Goal: Task Accomplishment & Management: Use online tool/utility

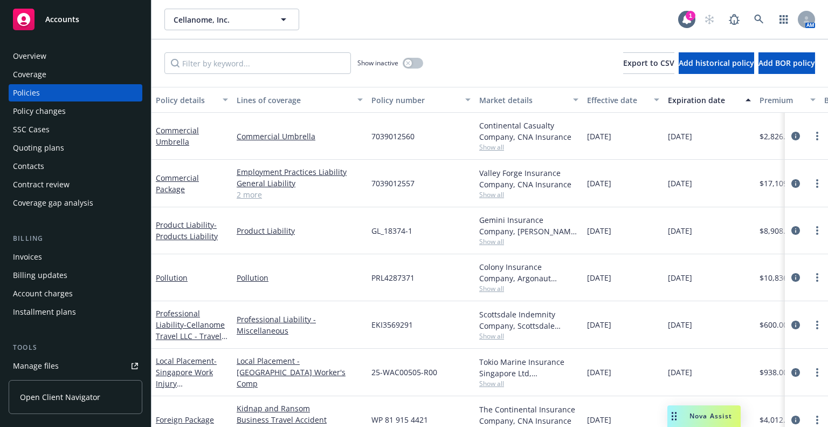
click at [39, 61] on div "Overview" at bounding box center [29, 55] width 33 height 17
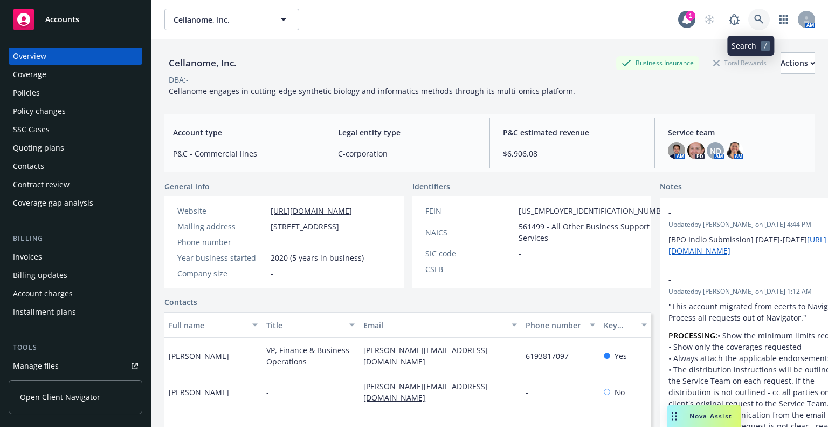
click at [754, 21] on icon at bounding box center [759, 20] width 10 height 10
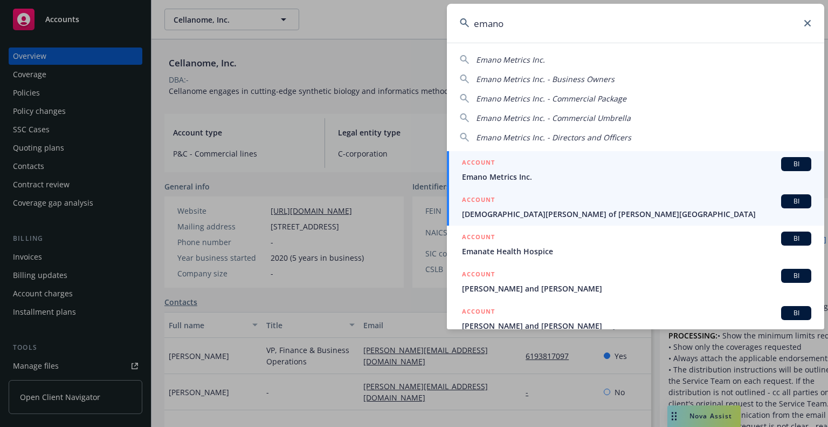
type input "emano"
click at [526, 180] on span "Emano Metrics Inc." at bounding box center [636, 176] width 349 height 11
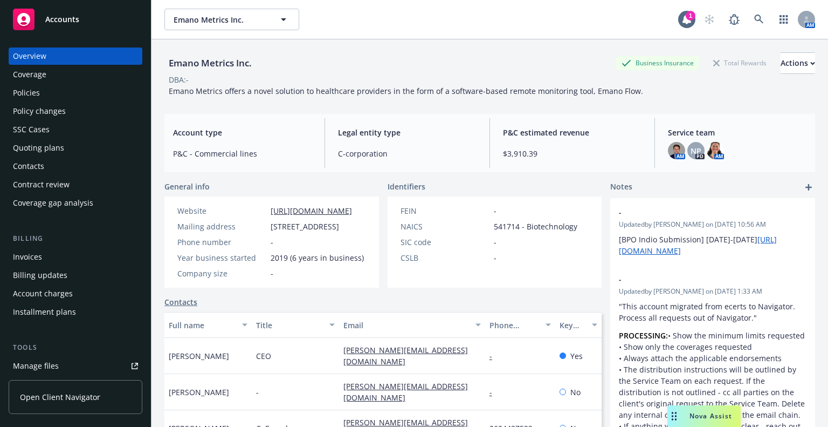
click at [52, 85] on div "Policies" at bounding box center [75, 92] width 125 height 17
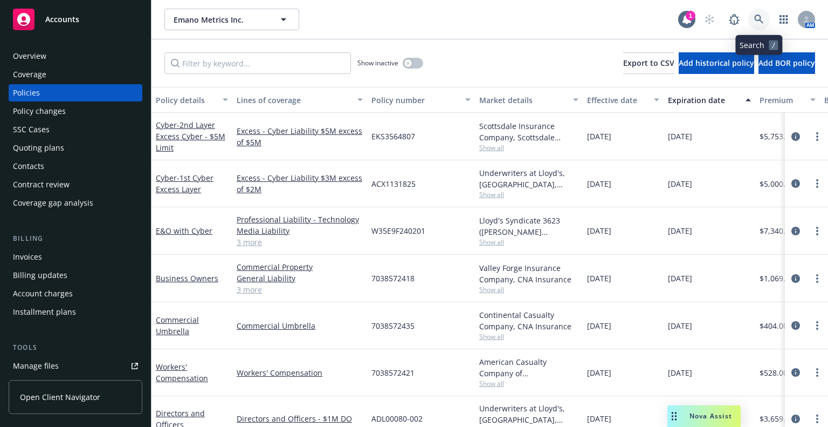
click at [766, 15] on link at bounding box center [759, 20] width 22 height 22
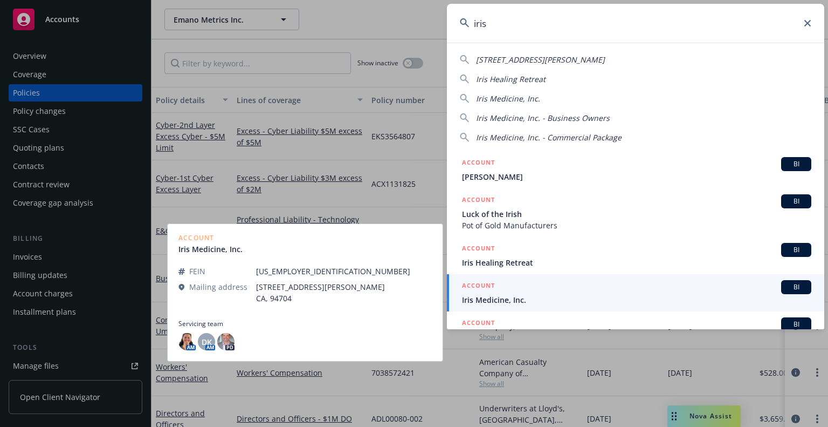
type input "iris"
drag, startPoint x: 541, startPoint y: 294, endPoint x: 548, endPoint y: 288, distance: 8.4
click at [541, 294] on span "Iris Medicine, Inc." at bounding box center [636, 299] width 349 height 11
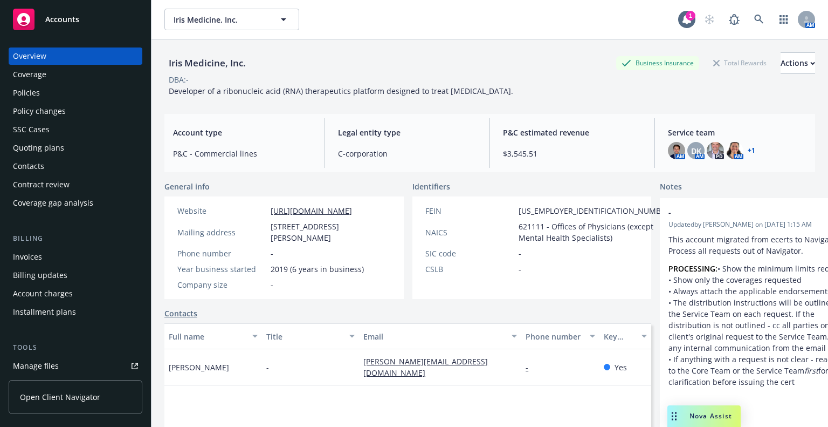
click at [74, 251] on div "Invoices" at bounding box center [75, 256] width 125 height 17
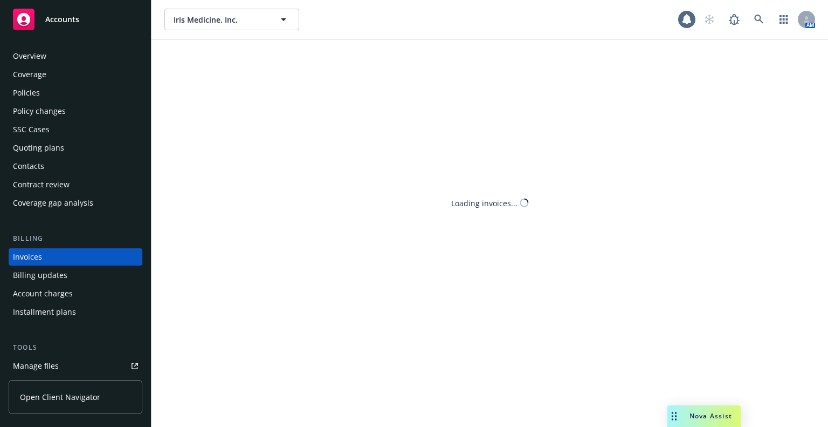
scroll to position [26, 0]
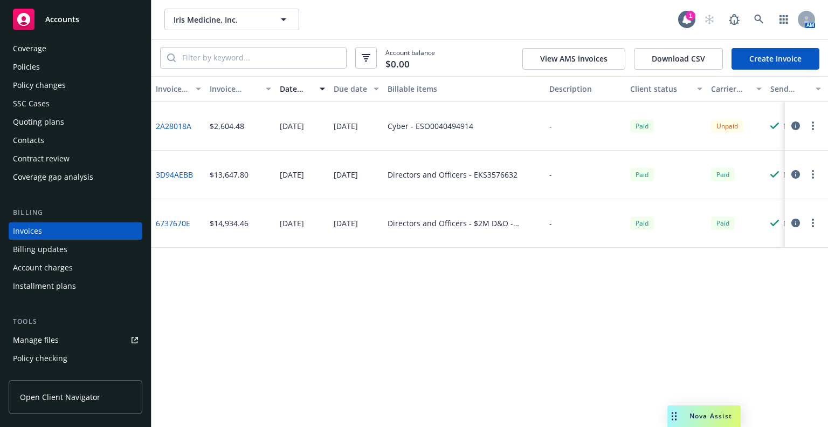
click at [797, 122] on icon "button" at bounding box center [796, 125] width 9 height 9
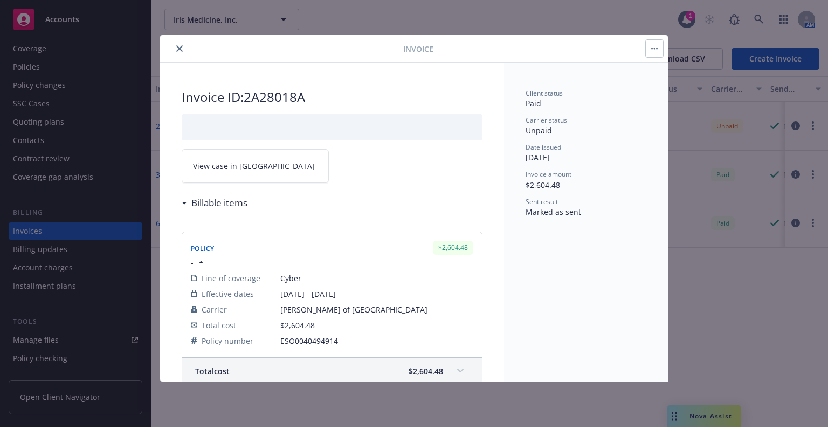
click at [232, 155] on link "View case in SSC" at bounding box center [255, 166] width 147 height 34
click at [174, 47] on button "close" at bounding box center [179, 48] width 13 height 13
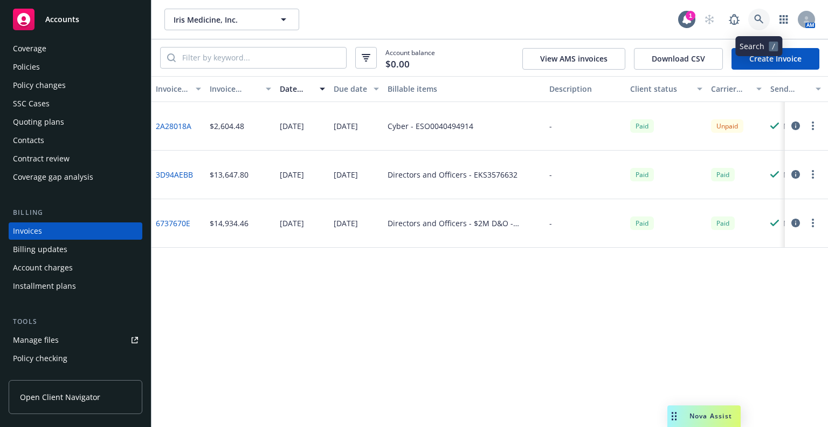
click at [759, 13] on link at bounding box center [759, 20] width 22 height 22
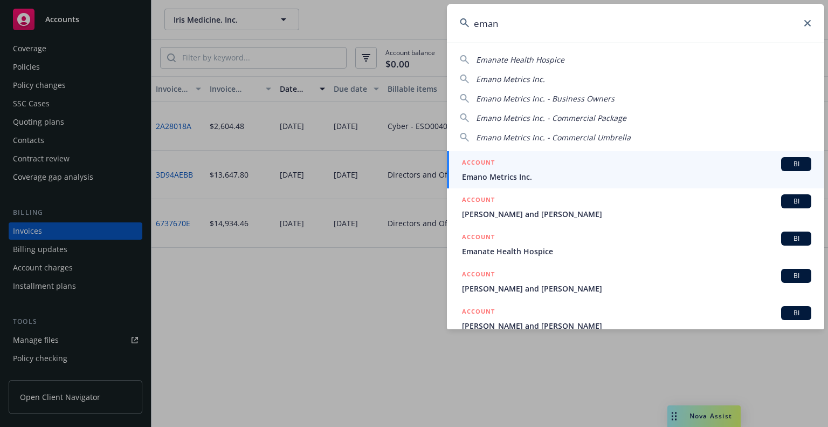
type input "eman"
click at [613, 157] on div "ACCOUNT BI" at bounding box center [636, 164] width 349 height 14
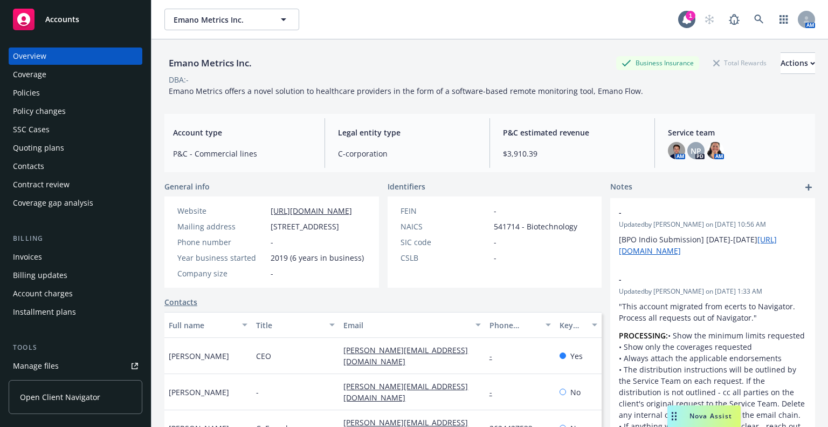
click at [89, 95] on div "Policies" at bounding box center [75, 92] width 125 height 17
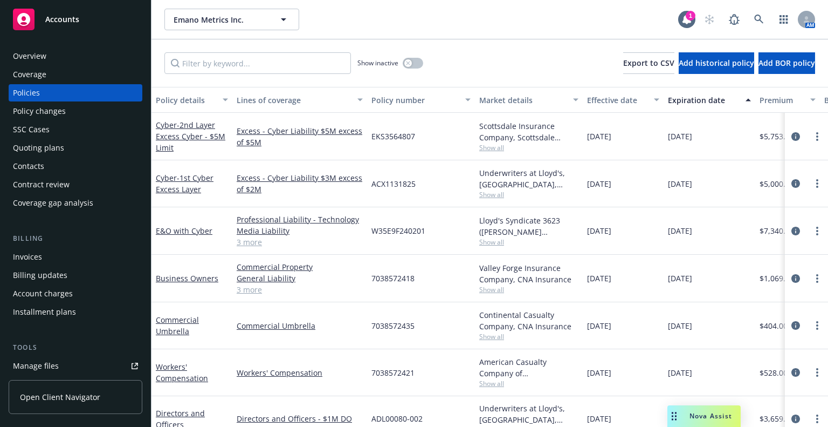
scroll to position [108, 0]
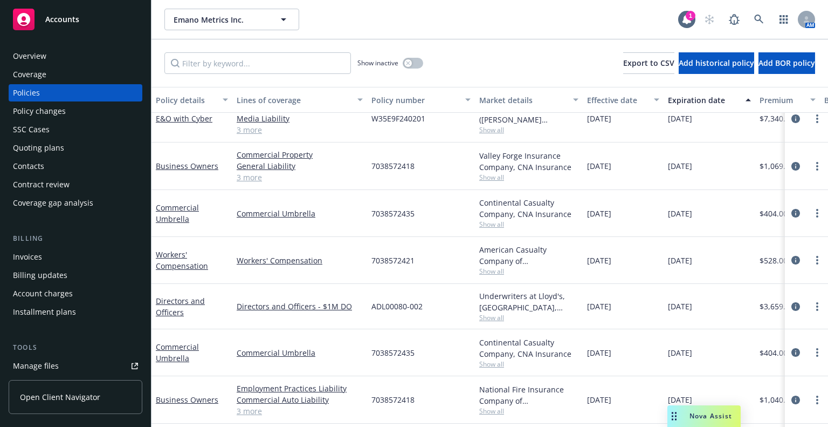
click at [78, 146] on div "Quoting plans" at bounding box center [75, 147] width 125 height 17
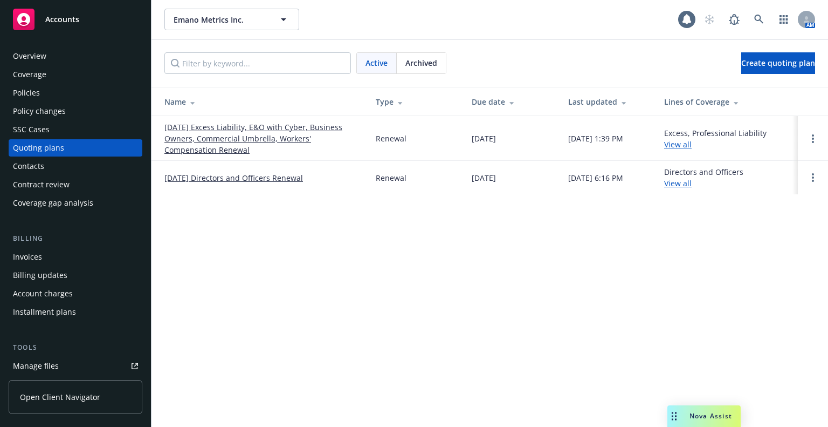
click at [304, 129] on link "10/10/25 Excess Liability, E&O with Cyber, Business Owners, Commercial Umbrella…" at bounding box center [261, 138] width 194 height 34
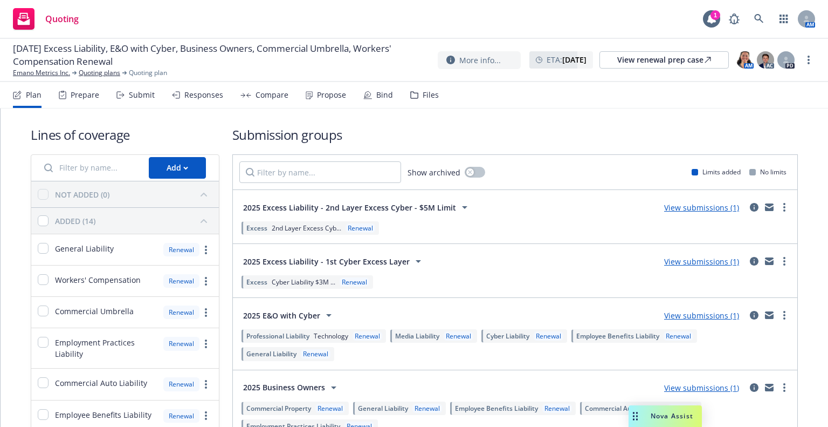
click at [91, 105] on div "Prepare" at bounding box center [79, 95] width 40 height 26
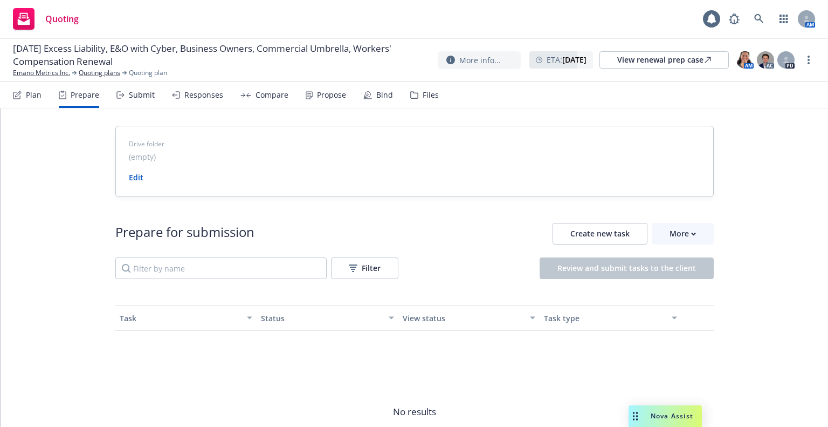
click at [129, 91] on div "Submit" at bounding box center [142, 95] width 26 height 9
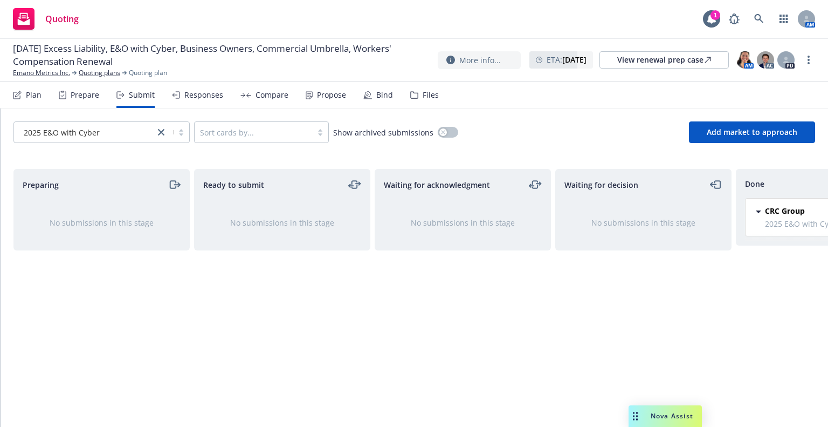
click at [127, 139] on div "2025 E&O with Cyber" at bounding box center [84, 131] width 141 height 17
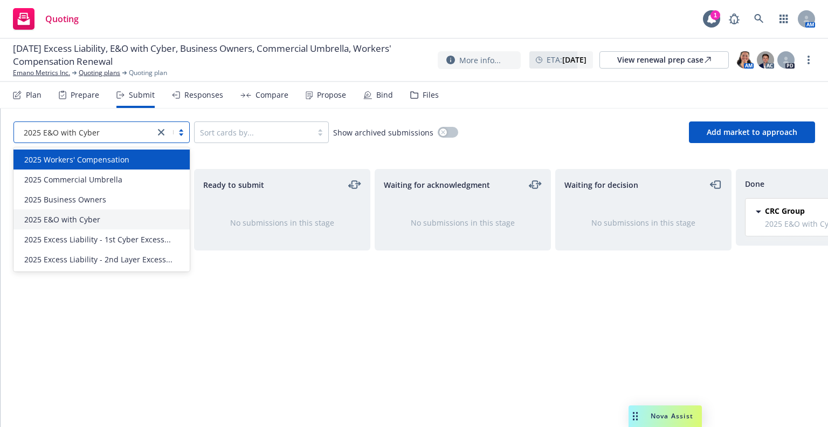
click at [101, 159] on span "2025 Workers' Compensation" at bounding box center [76, 159] width 105 height 11
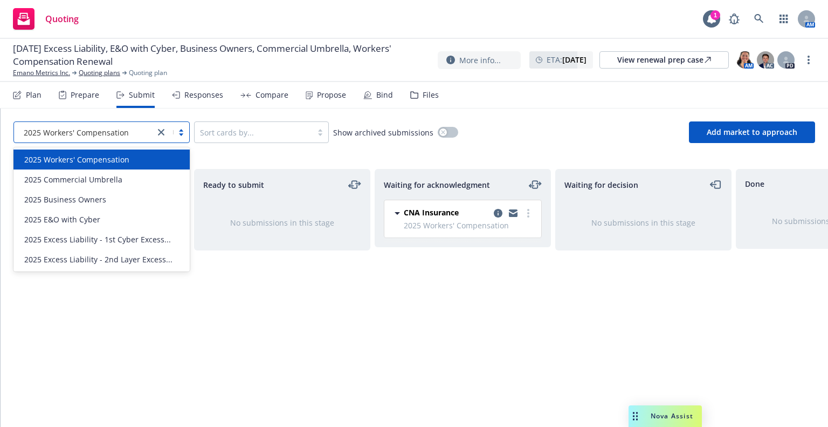
click at [98, 137] on span "2025 Workers' Compensation" at bounding box center [76, 132] width 105 height 11
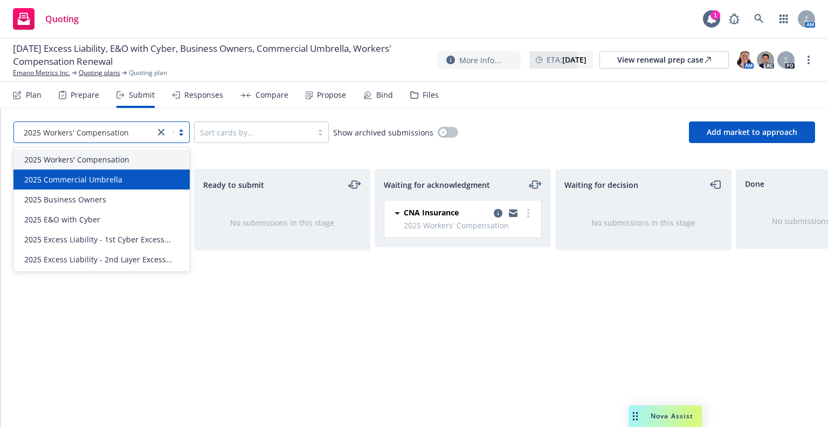
click at [103, 181] on span "2025 Commercial Umbrella" at bounding box center [73, 179] width 98 height 11
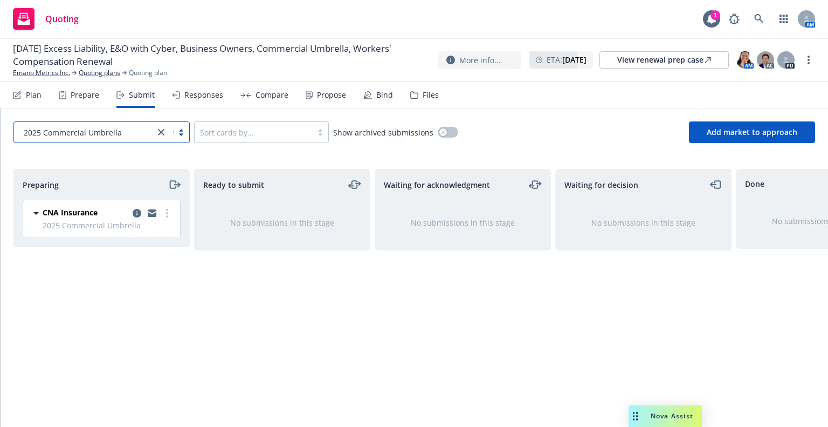
click at [101, 136] on span "2025 Commercial Umbrella" at bounding box center [73, 132] width 98 height 11
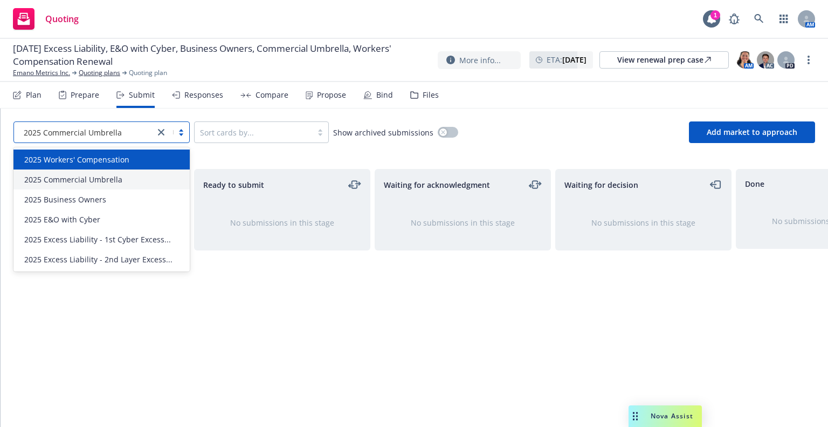
click at [99, 158] on span "2025 Workers' Compensation" at bounding box center [76, 159] width 105 height 11
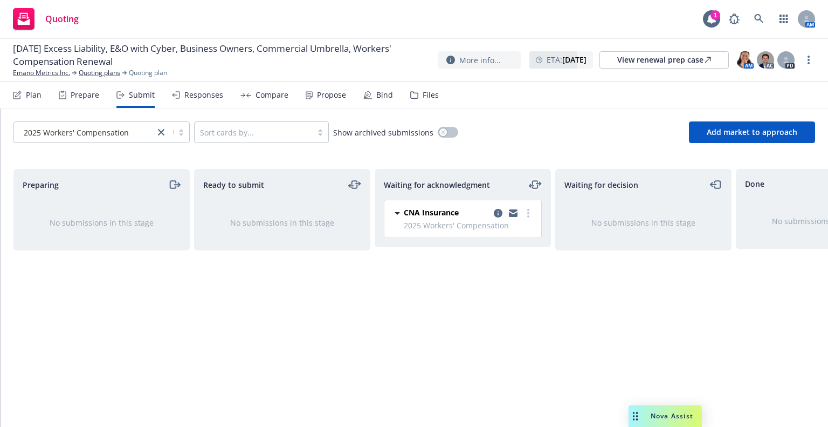
click at [536, 186] on icon "moveLeftRight" at bounding box center [535, 184] width 13 height 13
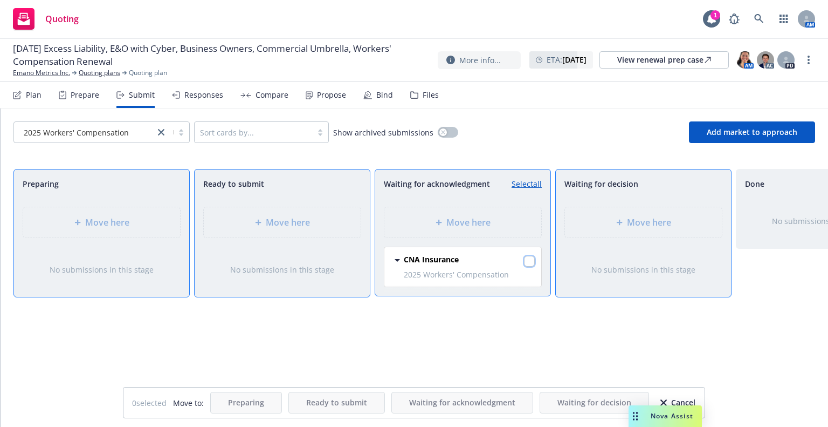
click at [534, 257] on input "checkbox" at bounding box center [529, 261] width 11 height 11
checkbox input "true"
click at [126, 226] on span "Move here" at bounding box center [107, 222] width 44 height 13
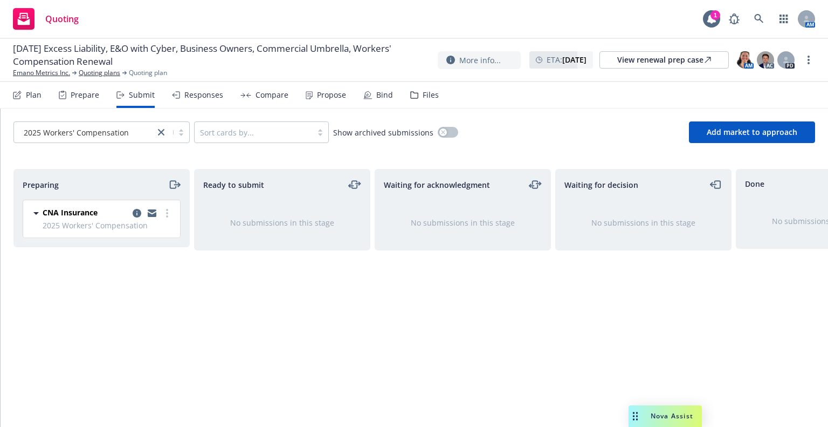
drag, startPoint x: 115, startPoint y: 113, endPoint x: 112, endPoint y: 122, distance: 9.9
click at [115, 113] on div "2025 Workers' Compensation Sort cards by... Show archived submissions Add marke…" at bounding box center [415, 131] width 828 height 47
click at [107, 135] on span "2025 Workers' Compensation" at bounding box center [76, 132] width 105 height 11
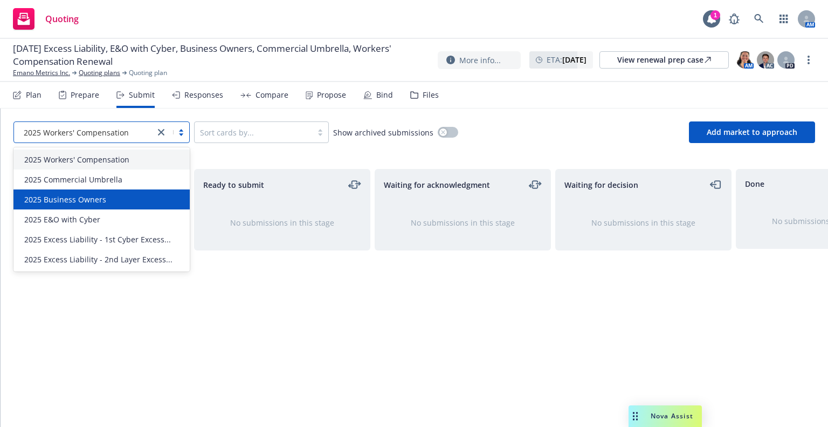
click at [98, 200] on span "2025 Business Owners" at bounding box center [65, 199] width 82 height 11
click at [102, 136] on span "2025 Business Owners" at bounding box center [65, 132] width 82 height 11
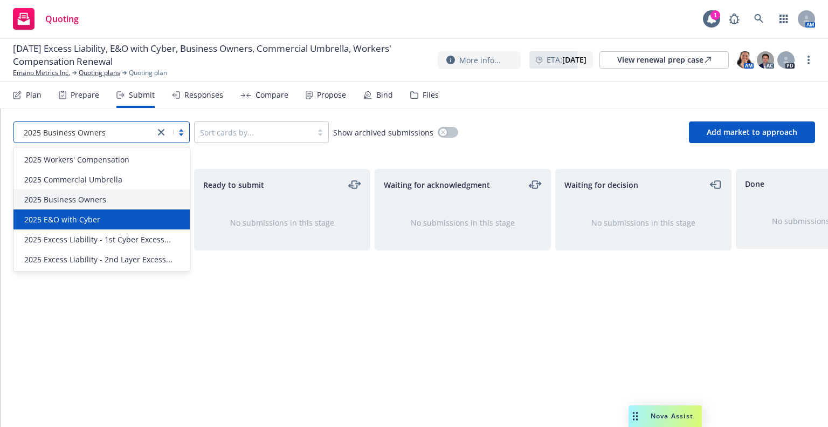
click at [88, 214] on span "2025 E&O with Cyber" at bounding box center [62, 219] width 76 height 11
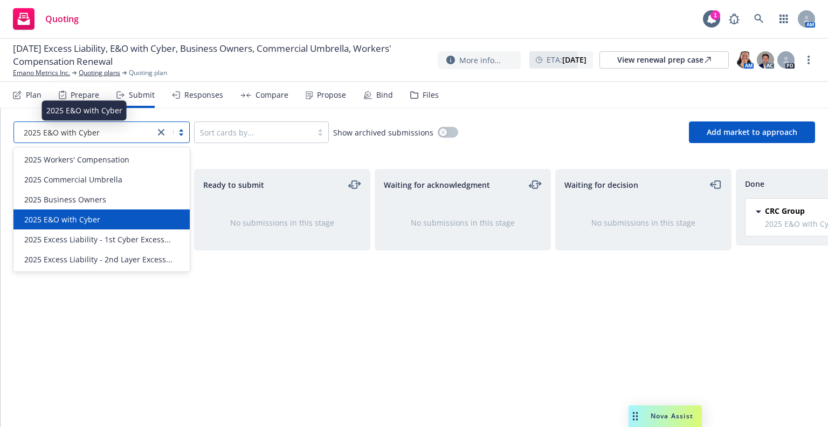
click at [97, 135] on span "2025 E&O with Cyber" at bounding box center [62, 132] width 76 height 11
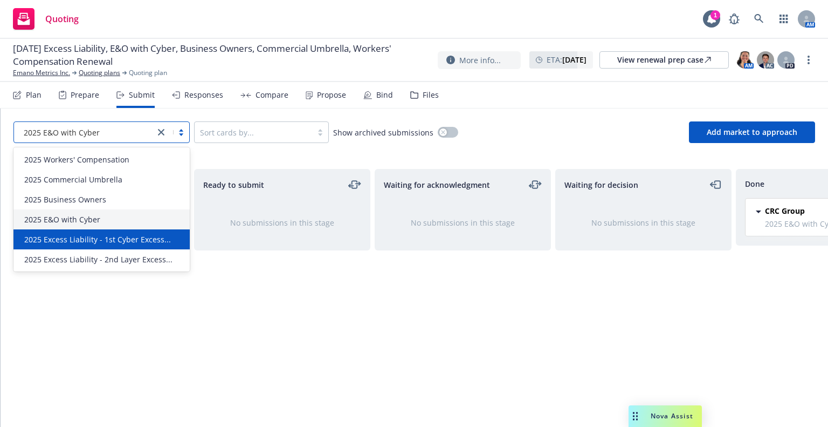
click at [89, 238] on span "2025 Excess Liability - 1st Cyber Excess..." at bounding box center [97, 238] width 147 height 11
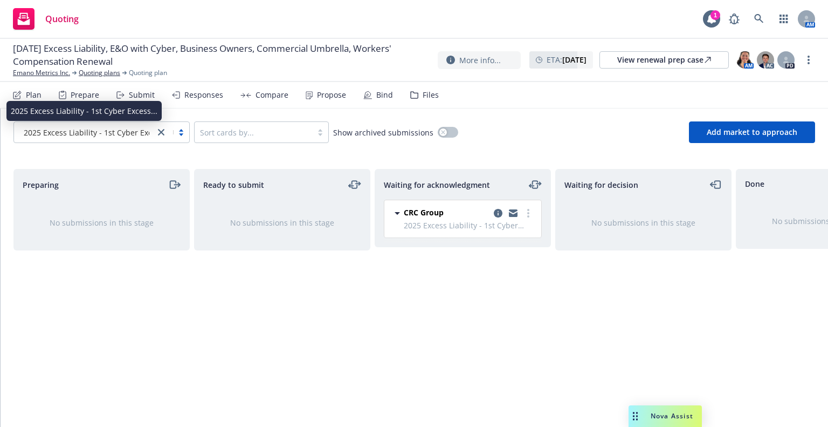
click at [102, 133] on span "2025 Excess Liability - 1st Cyber Excess..." at bounding box center [97, 132] width 147 height 11
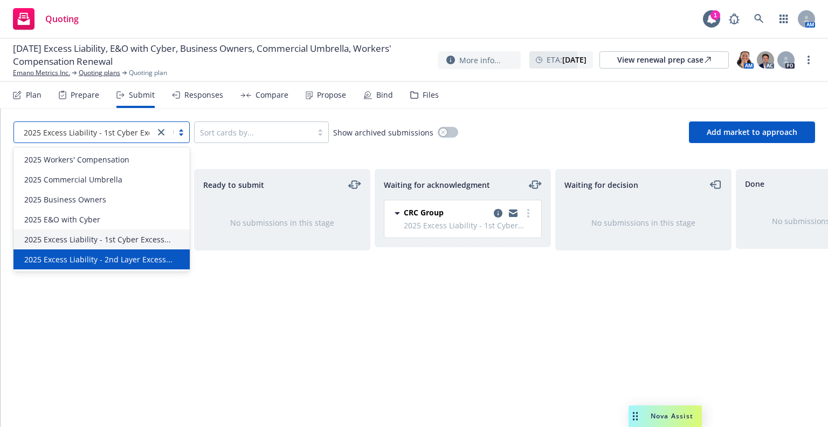
click at [104, 257] on span "2025 Excess Liability - 2nd Layer Excess..." at bounding box center [98, 258] width 148 height 11
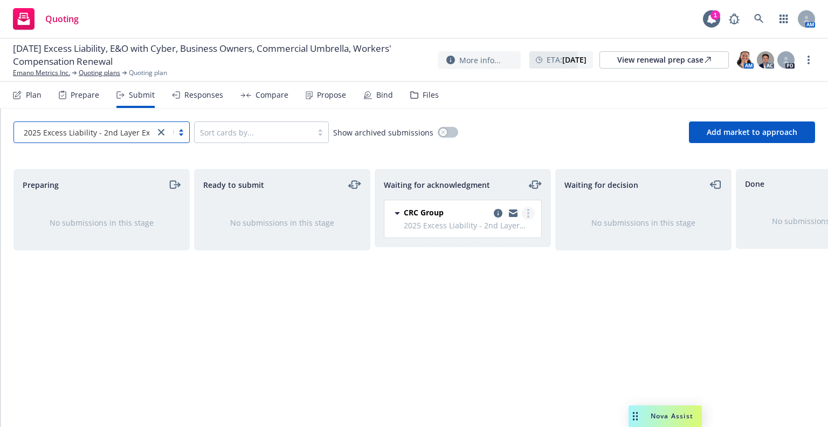
click at [526, 217] on link "more" at bounding box center [528, 213] width 13 height 13
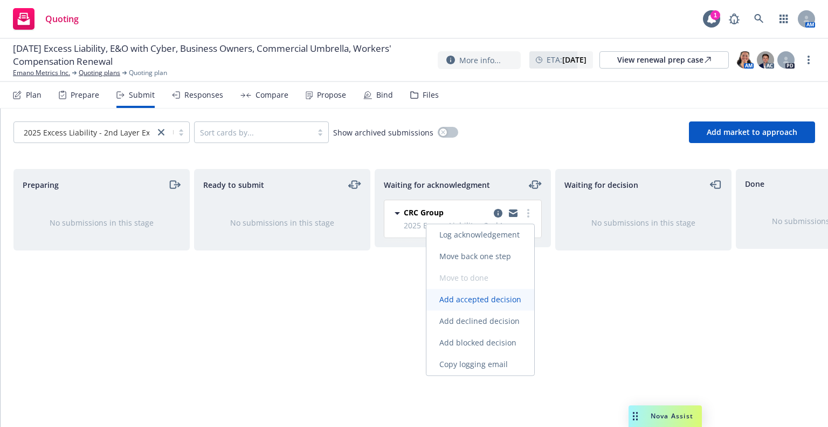
click at [479, 296] on span "Add accepted decision" at bounding box center [481, 299] width 108 height 10
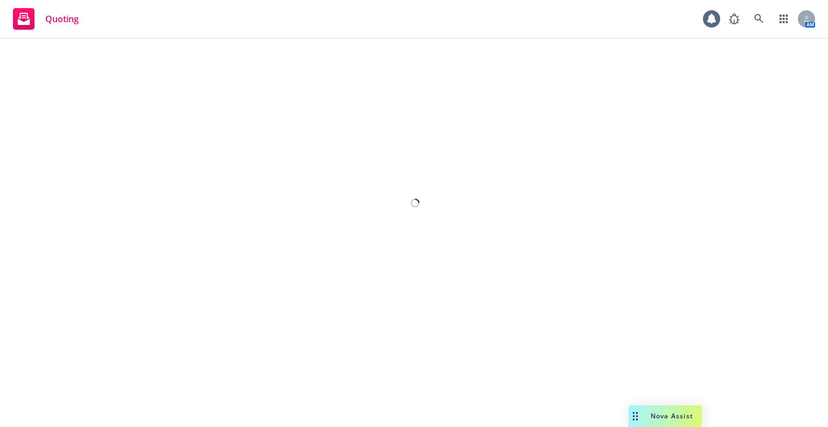
select select "12"
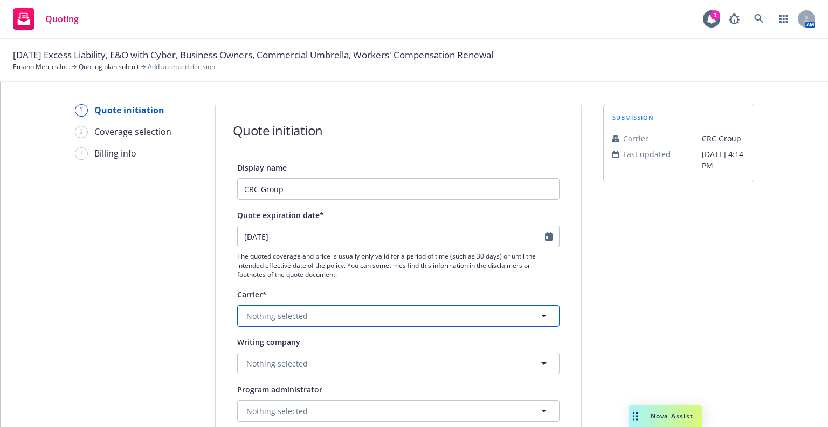
click at [356, 320] on button "Nothing selected" at bounding box center [398, 316] width 322 height 22
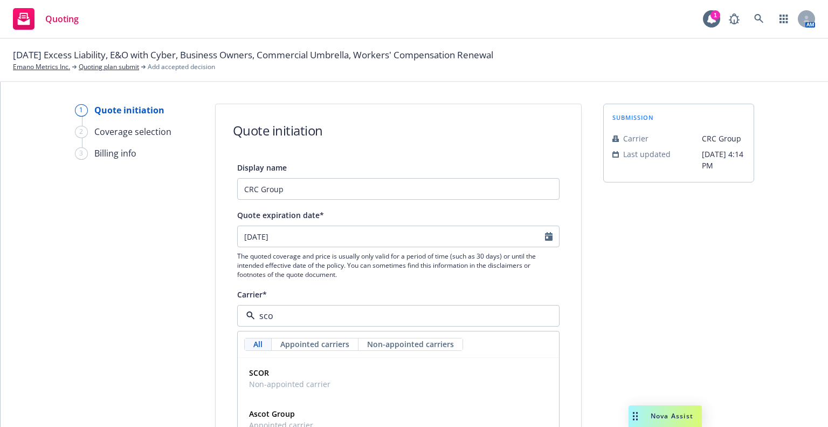
type input "scot"
click at [369, 411] on strong "Scottsdale Insurance Company (Nationwide)" at bounding box center [330, 413] width 163 height 10
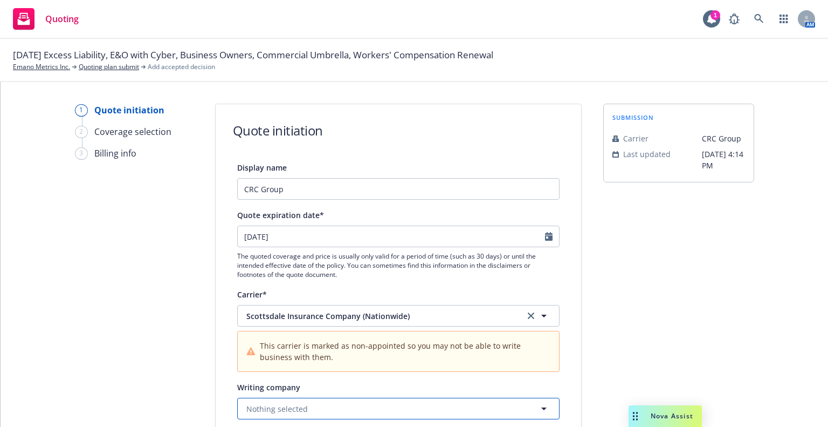
click at [368, 403] on button "Nothing selected" at bounding box center [398, 408] width 322 height 22
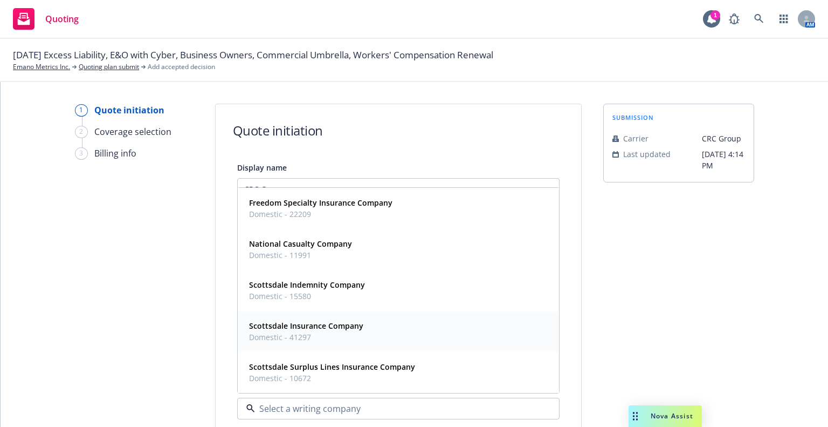
click at [349, 329] on strong "Scottsdale Insurance Company" at bounding box center [306, 325] width 114 height 10
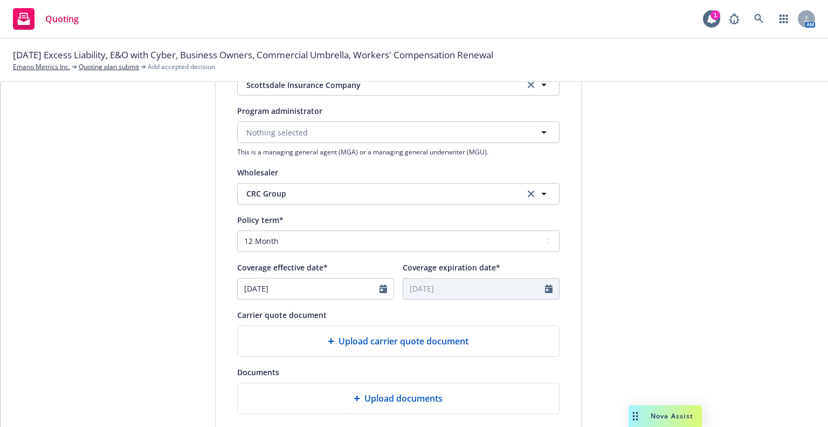
scroll to position [431, 0]
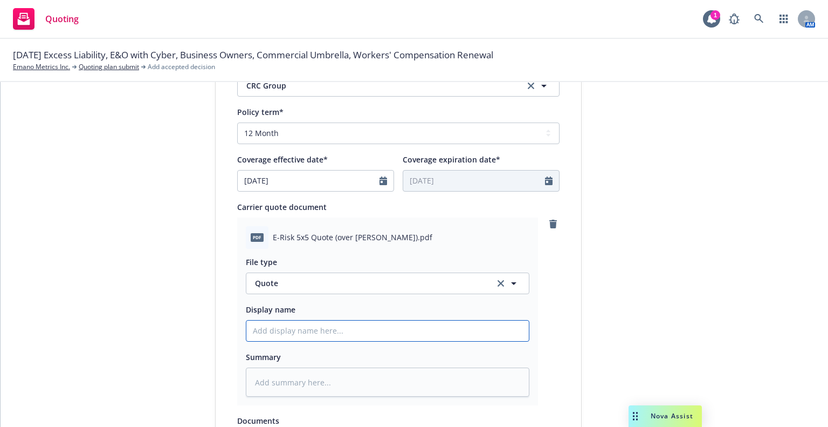
click at [336, 327] on input "Display name" at bounding box center [387, 330] width 283 height 20
type textarea "x"
type input "2"
type textarea "x"
type input "25"
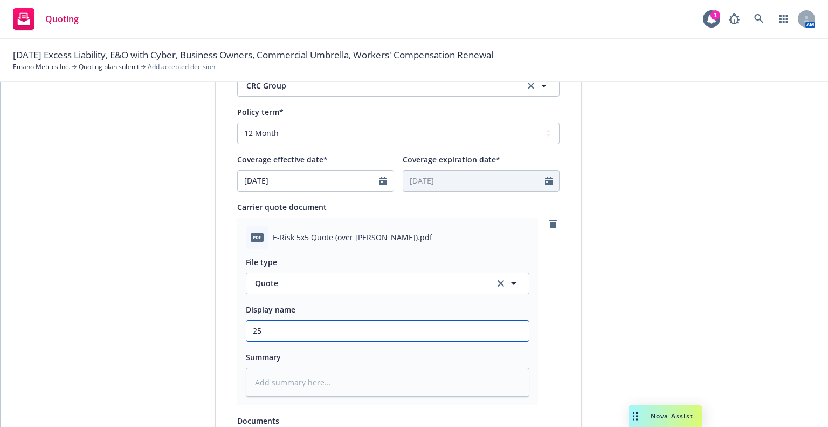
type textarea "x"
type input "25-"
type textarea "x"
type input "25-2"
type textarea "x"
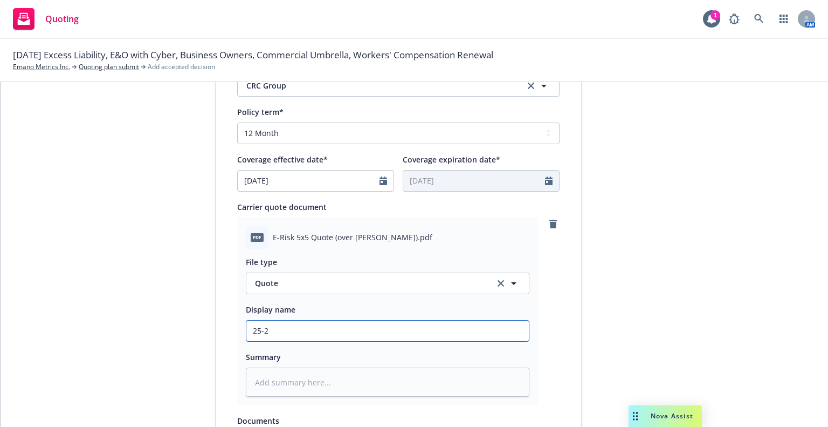
type input "25-26"
type textarea "x"
type input "25-26"
type textarea "x"
type input "25-26 2"
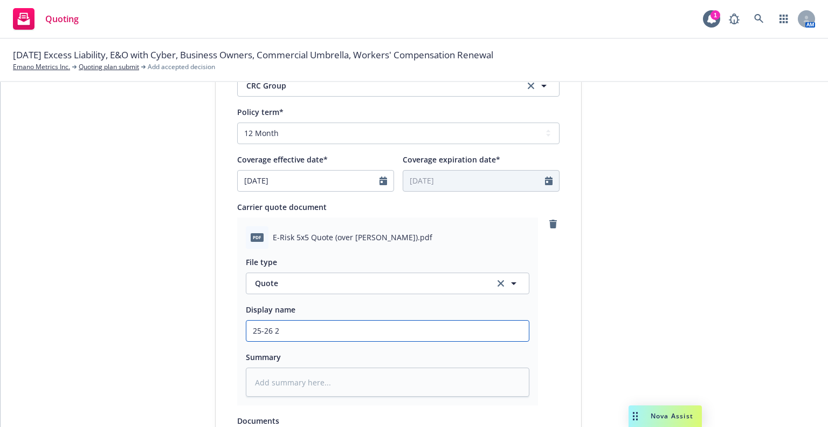
type textarea "x"
type input "25-26 2n"
type textarea "x"
type input "25-26 2nd"
type textarea "x"
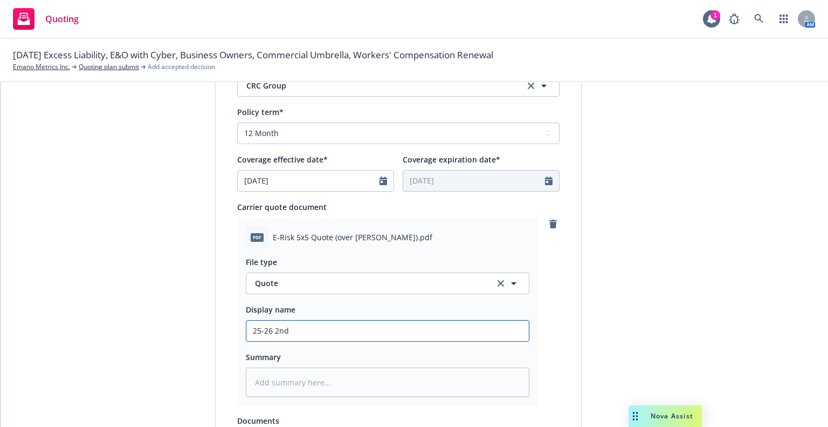
type input "25-26 2nd"
type textarea "x"
type input "25-26 2nd L"
type textarea "x"
type input "25-26 2nd Lay"
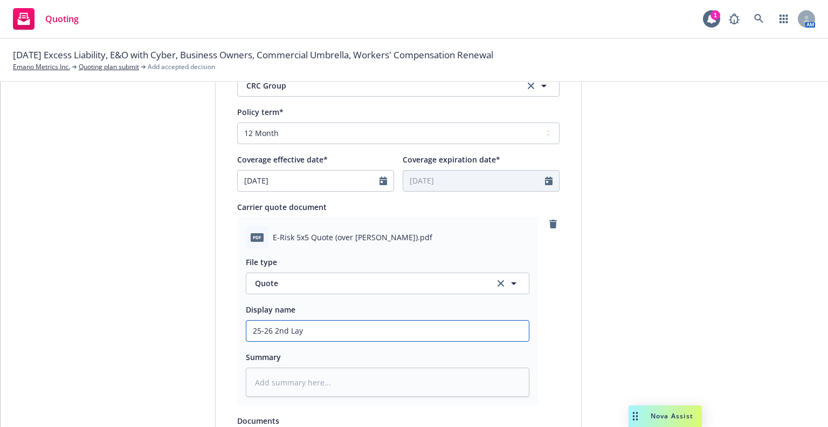
type textarea "x"
type input "25-26 2nd Laye"
type textarea "x"
type input "25-26 2nd Layer"
type textarea "x"
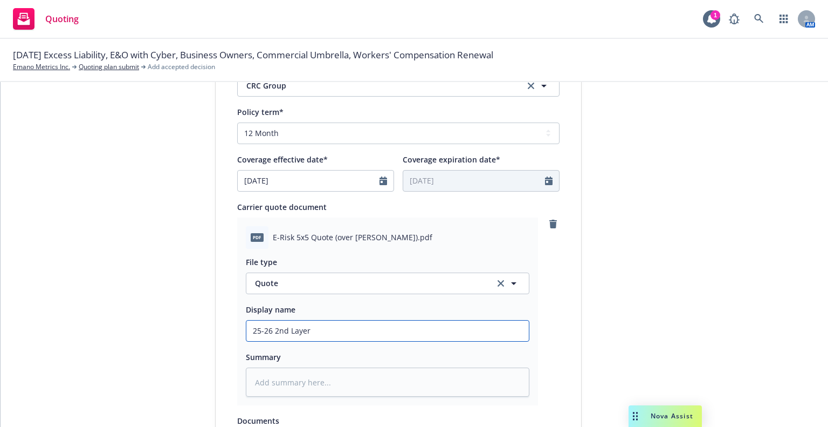
type input "25-26 2nd Layer"
type textarea "x"
type input "25-26 2nd Layer E"
type textarea "x"
type input "25-26 2nd Layer Ex"
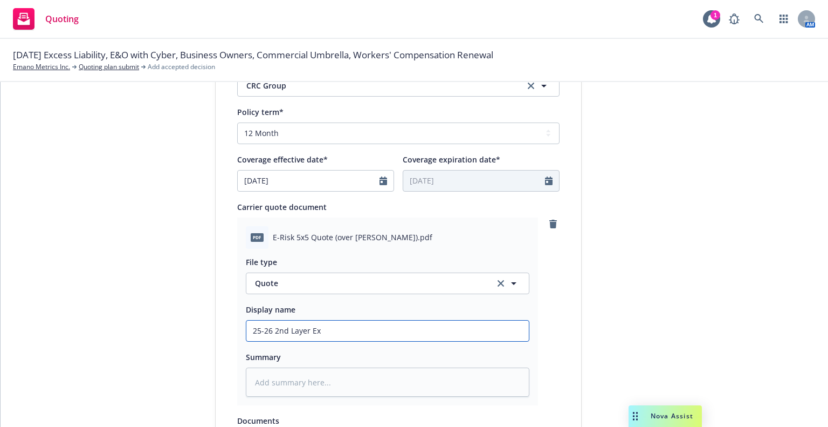
type textarea "x"
type input "25-26 2nd Layer Exc"
type textarea "x"
type input "25-26 2nd Layer Exce"
type textarea "x"
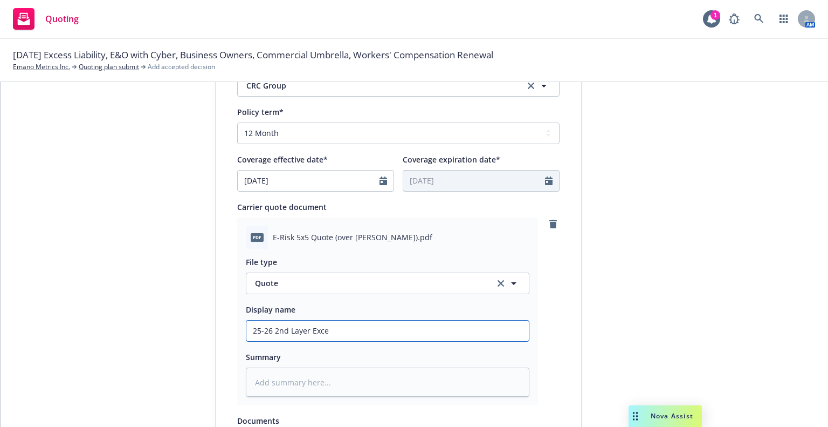
type input "25-26 2nd Layer Exces"
type textarea "x"
type input "25-26 2nd Layer Excess"
type textarea "x"
type input "25-26 2nd Layer Excess"
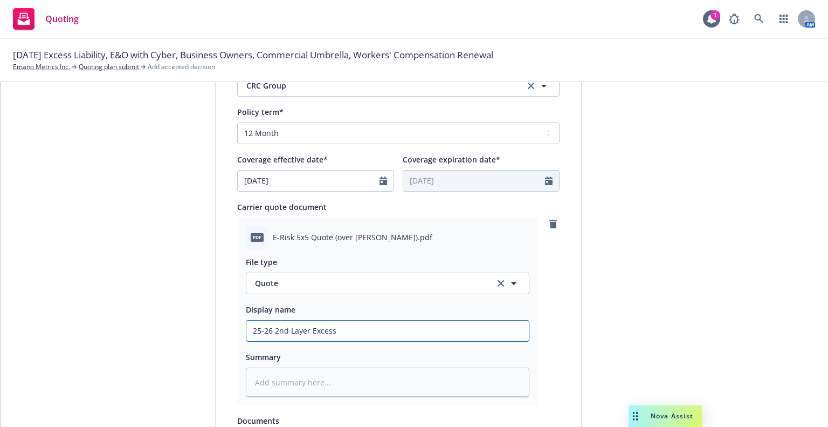
type textarea "x"
type input "25-26 2nd Layer Excess E"
type textarea "x"
type input "25-26 2nd Layer Excess"
type textarea "x"
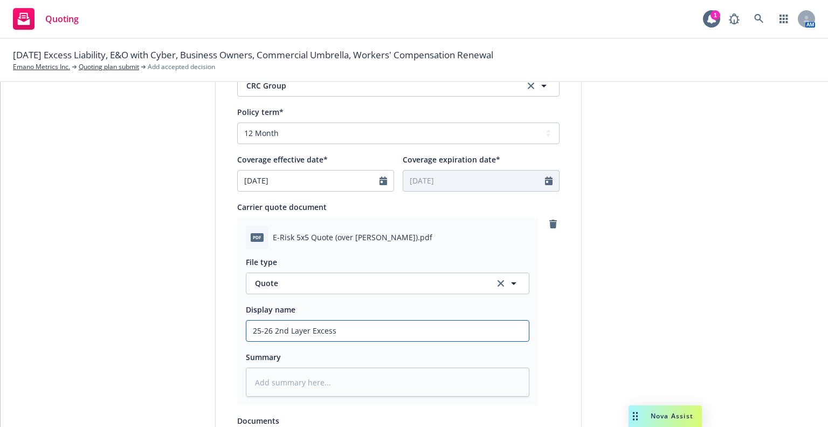
type input "25-26 2nd Layer Excess S"
type textarea "x"
type input "25-26 2nd Layer Excess Sco"
type textarea "x"
type input "25-26 2nd Layer Excess Scor"
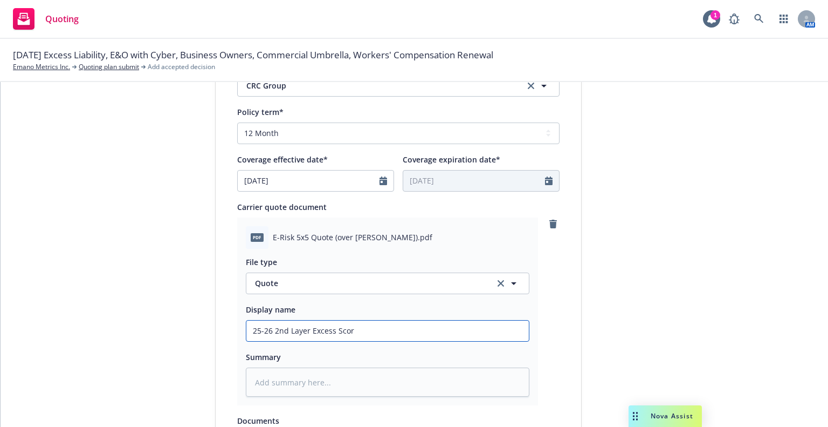
type textarea "x"
type input "25-26 2nd Layer Excess Sco"
type textarea "x"
type input "25-26 2nd Layer Excess Scot"
type textarea "x"
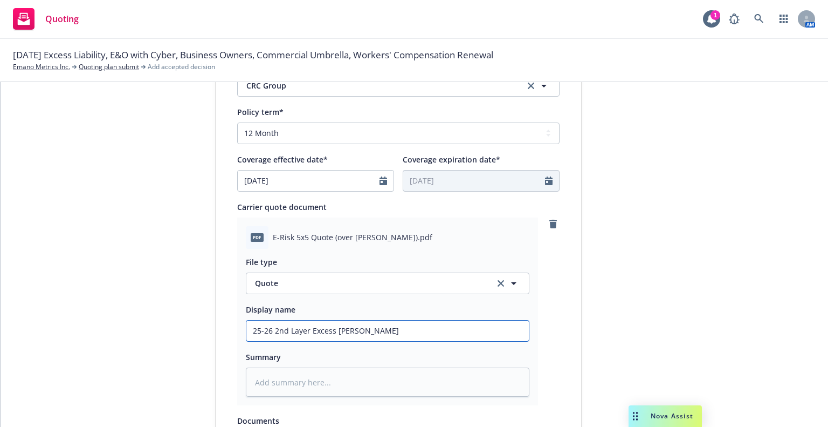
type input "25-26 2nd Layer Excess Scott"
type textarea "x"
type input "25-26 2nd Layer Excess Scotts"
type textarea "x"
type input "25-26 2nd Layer Excess Scottsd"
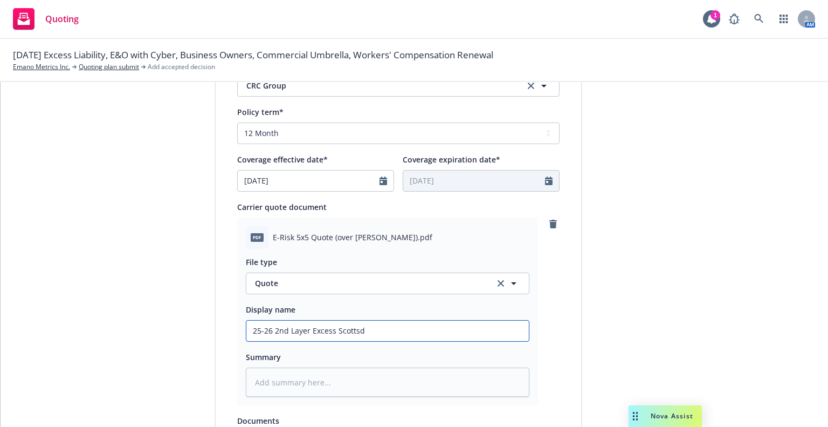
type textarea "x"
type input "25-26 2nd Layer Excess Scottsdal"
type textarea "x"
type input "25-26 2nd Layer Excess Scottsdale"
type textarea "x"
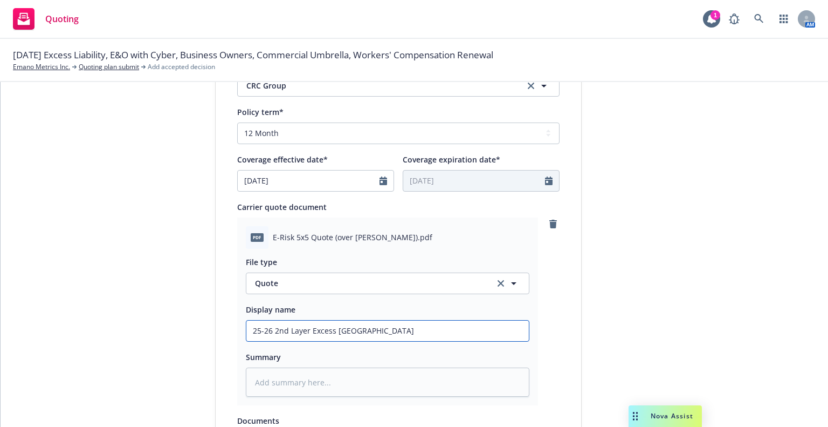
type input "25-26 2nd Layer Excess Scottsdale"
type textarea "x"
type input "25-26 2nd Layer Excess Scottsdale qu"
type textarea "x"
type input "25-26 2nd Layer Excess Scottsdale quo"
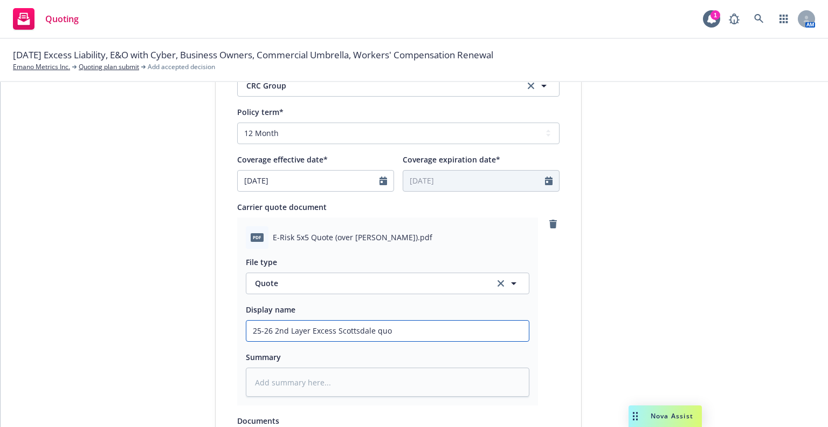
type textarea "x"
type input "25-26 2nd Layer Excess Scottsdale quot"
type textarea "x"
type input "25-26 2nd Layer Excess Scottsdale quote"
type textarea "x"
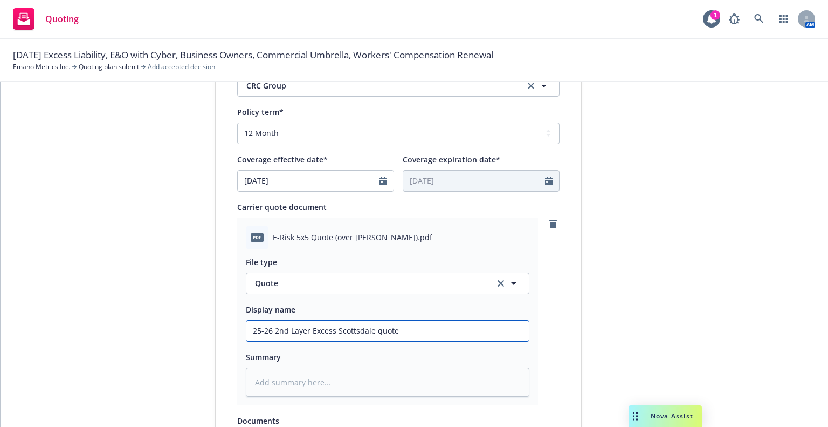
type input "25-26 2nd Layer Excess Scottsdale quot"
type textarea "x"
type input "25-26 2nd Layer Excess Scottsdale quo"
type textarea "x"
type input "25-26 2nd Layer Excess Scottsdale qu"
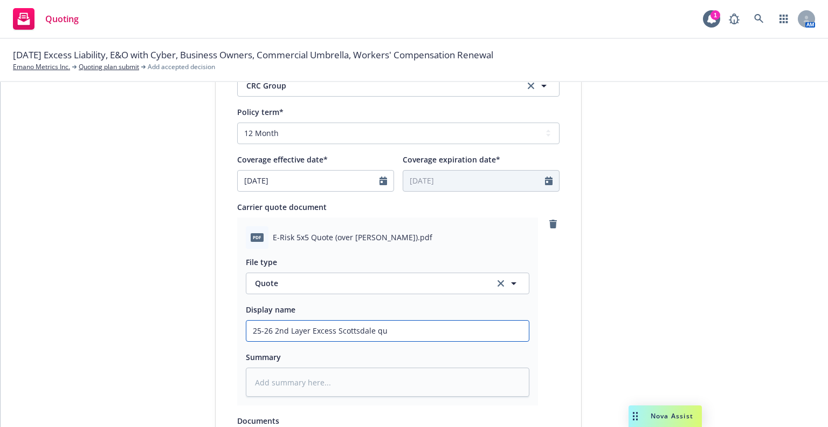
type textarea "x"
type input "25-26 2nd Layer Excess Scottsdale q"
type textarea "x"
type input "25-26 2nd Layer Excess Scottsdale"
type textarea "x"
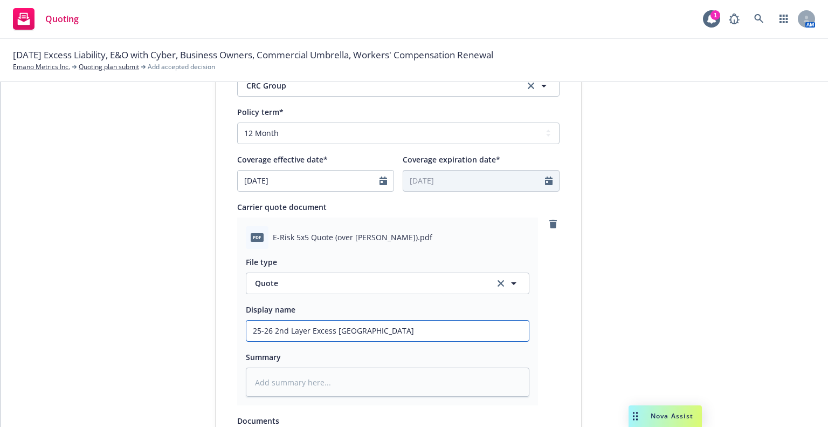
type input "25-26 2nd Layer Excess Scottsdale"
type textarea "x"
type input "25-26 2nd Layer Excess qScottsdale"
type textarea "x"
type input "25-26 2nd Layer Excess quScottsdale"
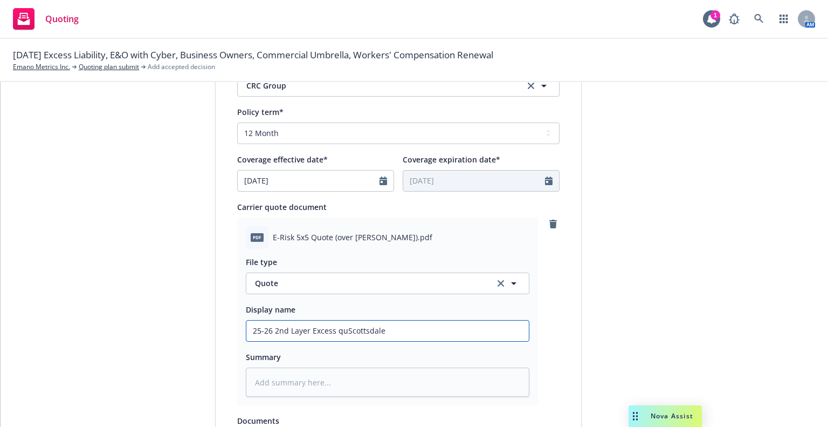
type textarea "x"
type input "25-26 2nd Layer Excess quoScottsdale"
type textarea "x"
type input "25-26 2nd Layer Excess quotScottsdale"
type textarea "x"
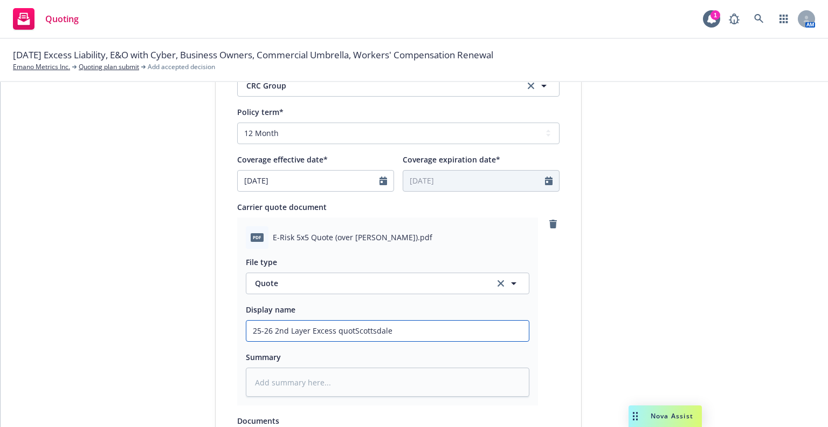
type input "25-26 2nd Layer Excess quoteScottsdale"
type textarea "x"
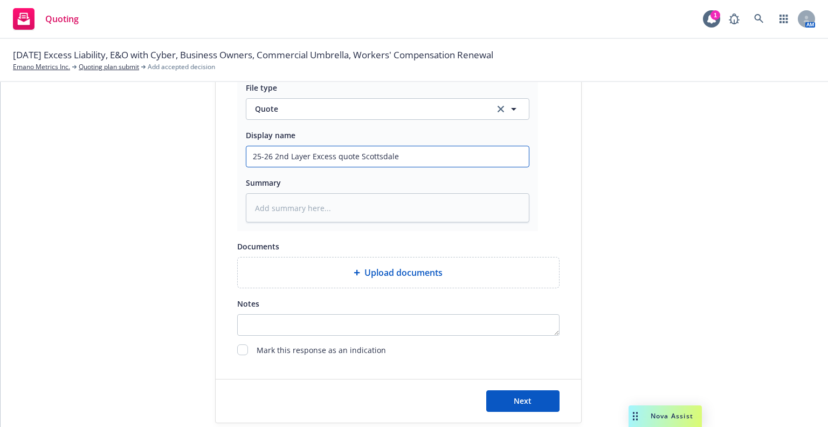
scroll to position [622, 0]
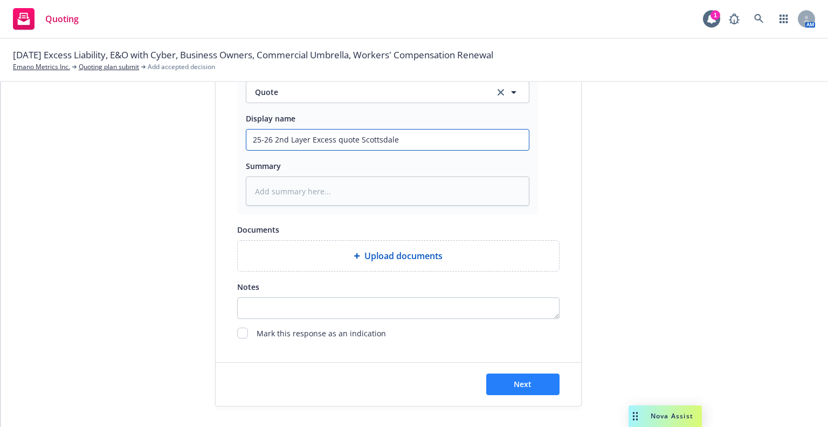
type input "25-26 2nd Layer Excess quote Scottsdale"
click at [518, 388] on button "Next" at bounding box center [522, 384] width 73 height 22
type textarea "x"
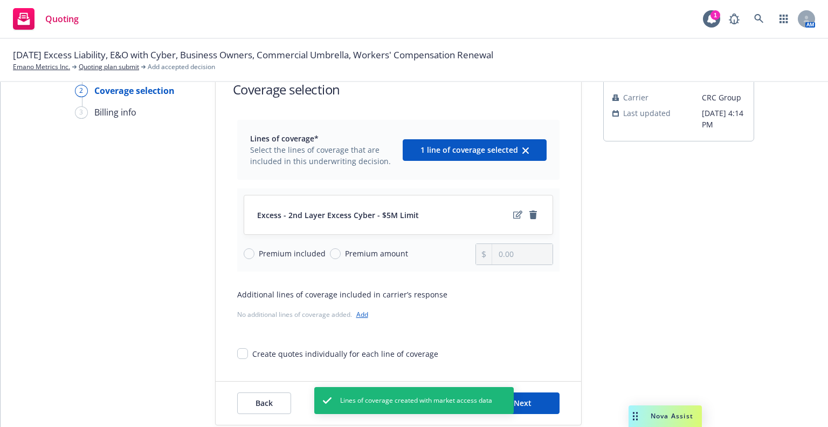
scroll to position [60, 0]
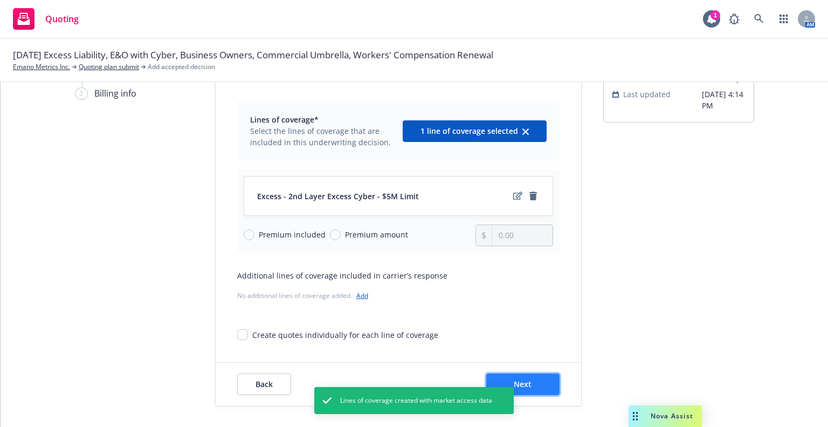
click at [526, 379] on span "Next" at bounding box center [523, 384] width 18 height 10
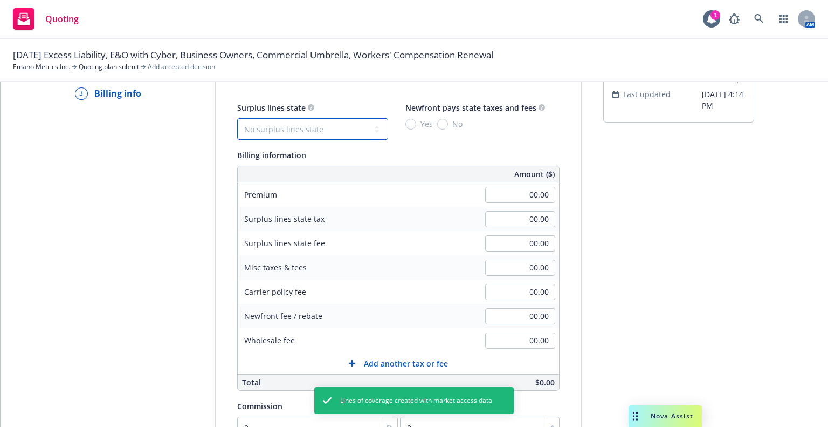
click at [322, 131] on select "No surplus lines state Alaska Alabama Arkansas Arizona California Colorado Conn…" at bounding box center [312, 129] width 151 height 22
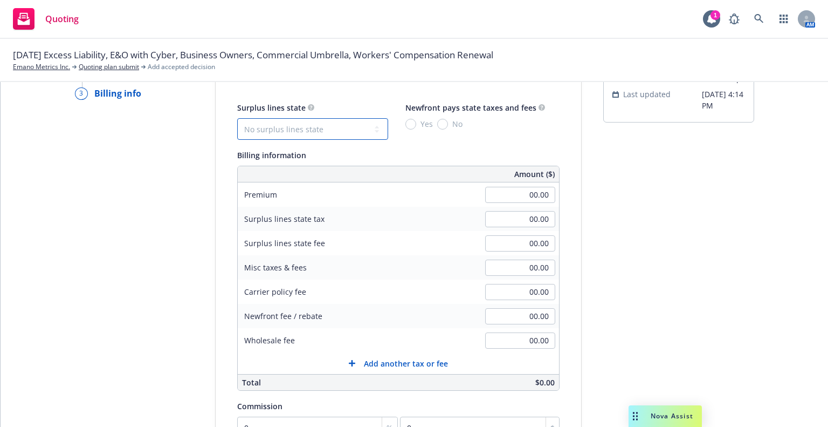
select select "OR"
click at [237, 118] on select "No surplus lines state Alaska Alabama Arkansas Arizona California Colorado Conn…" at bounding box center [312, 129] width 151 height 22
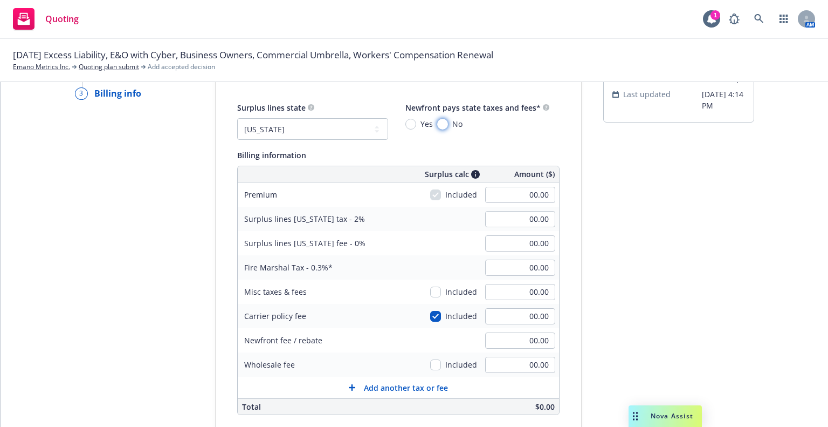
click at [437, 122] on input "No" at bounding box center [442, 124] width 11 height 11
radio input "true"
click at [497, 189] on input "00.00" at bounding box center [520, 195] width 70 height 16
type input "12,500.00"
type input "250.00"
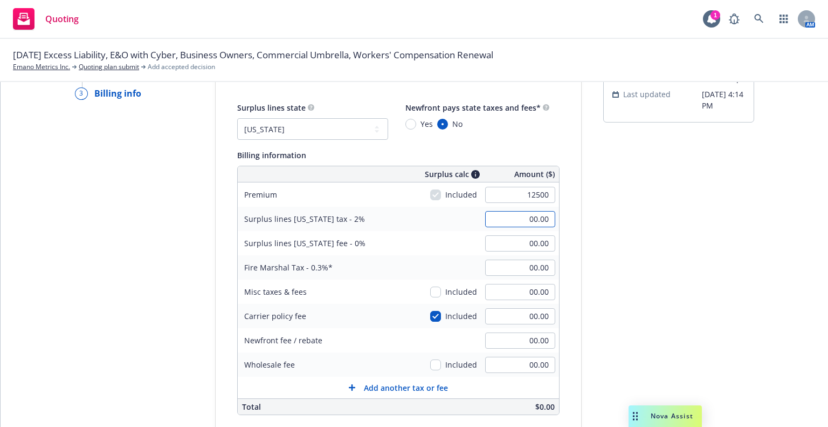
type input "37.50"
type input "10.00"
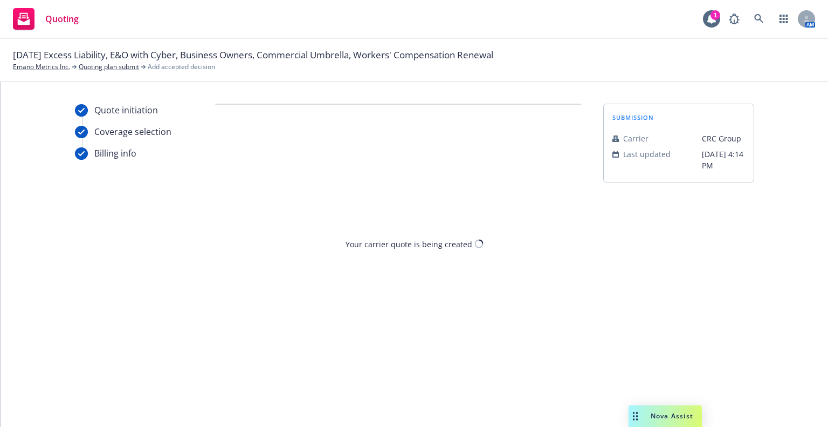
scroll to position [0, 0]
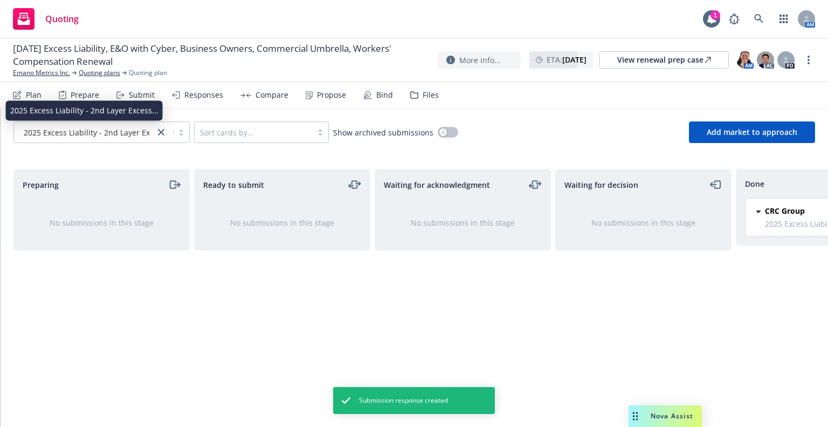
click at [91, 130] on span "2025 Excess Liability - 2nd Layer Excess..." at bounding box center [98, 132] width 148 height 11
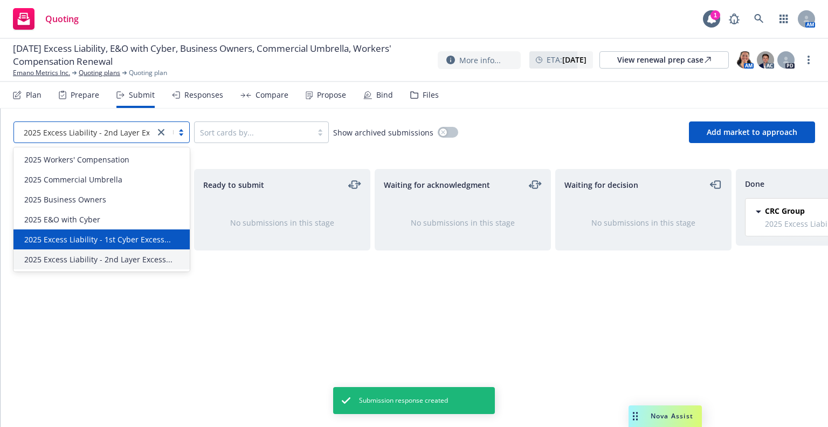
click at [88, 232] on div "2025 Excess Liability - 1st Cyber Excess..." at bounding box center [101, 239] width 176 height 20
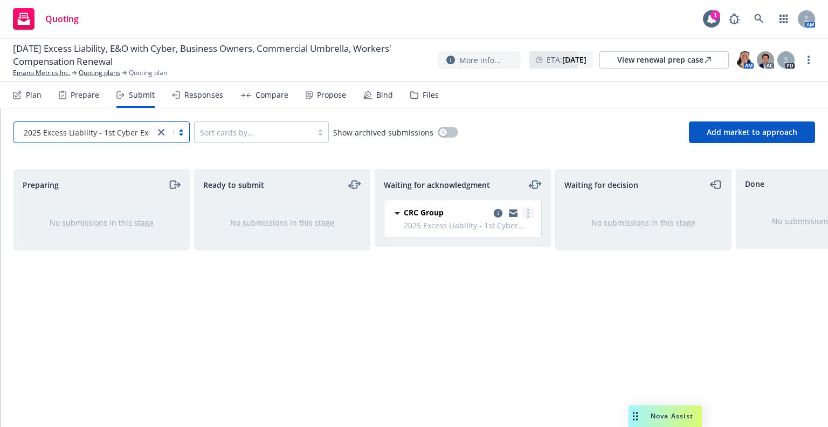
click at [527, 210] on icon "more" at bounding box center [528, 213] width 2 height 9
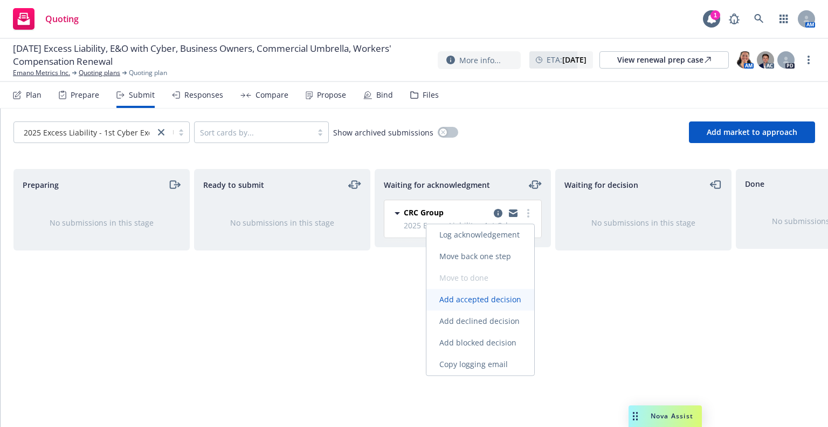
click at [490, 288] on link "Add accepted decision" at bounding box center [481, 299] width 108 height 22
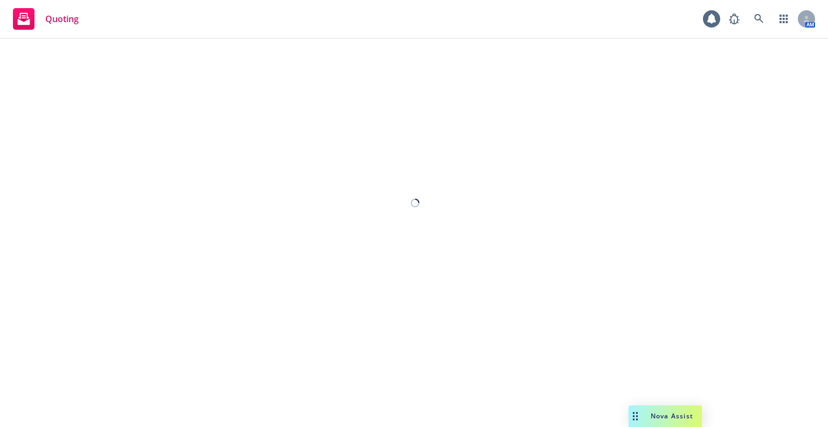
select select "12"
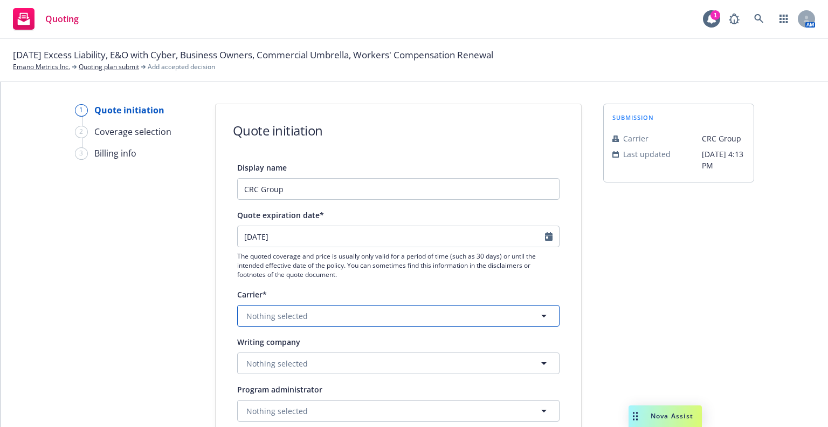
click at [357, 316] on button "Nothing selected" at bounding box center [398, 316] width 322 height 22
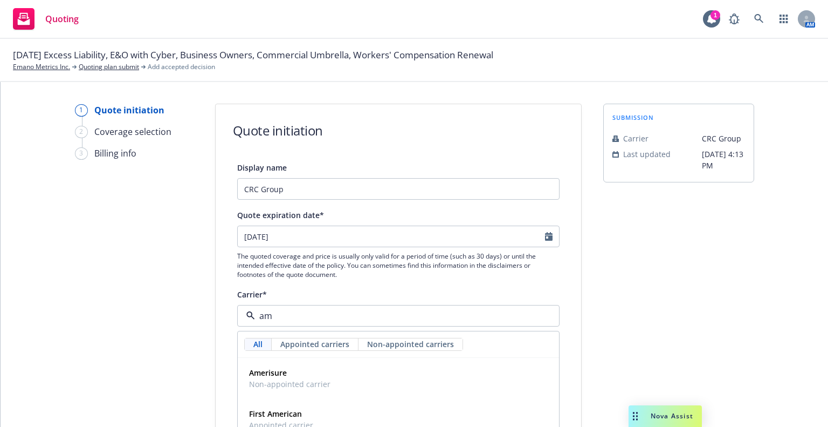
type input "a"
type input "llo"
click at [283, 378] on span "Non-appointed carrier" at bounding box center [323, 383] width 149 height 11
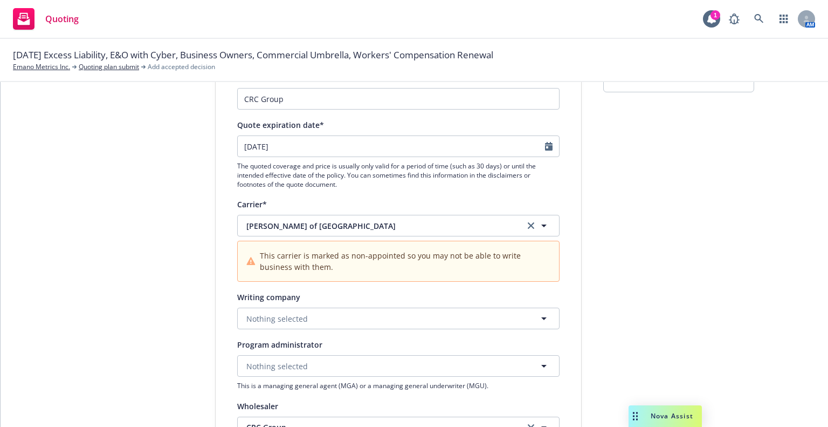
scroll to position [108, 0]
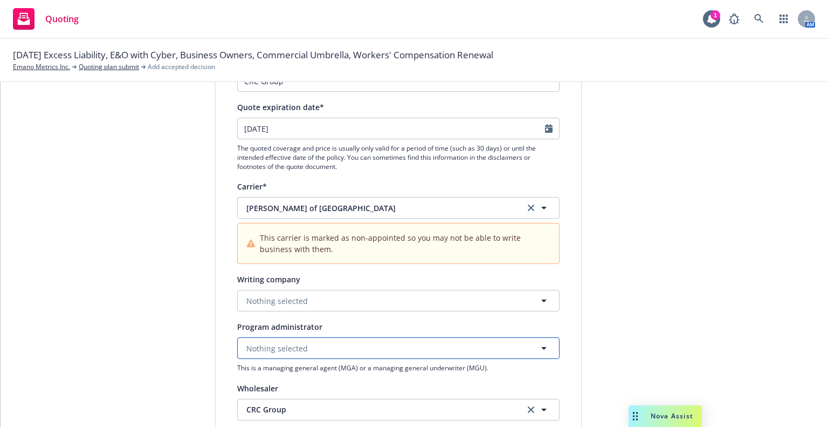
click at [287, 356] on button "Nothing selected" at bounding box center [398, 348] width 322 height 22
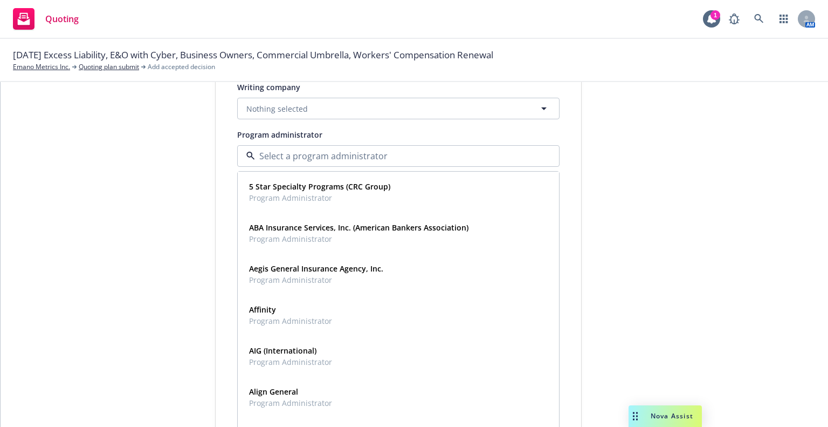
scroll to position [216, 0]
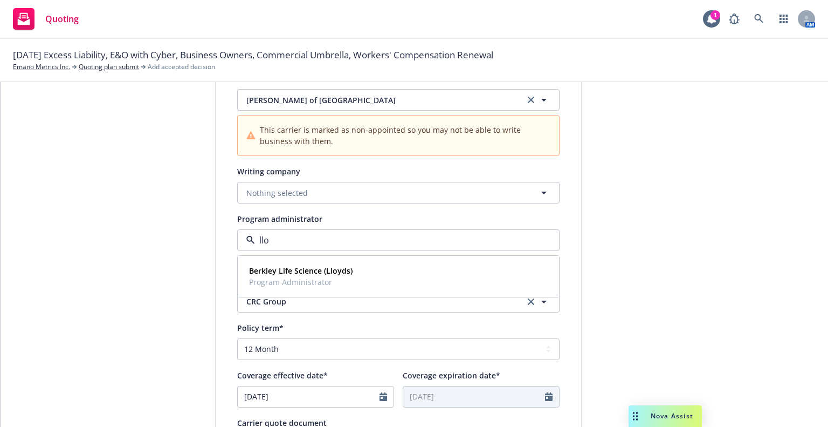
type input "llo"
click at [280, 183] on button "Nothing selected" at bounding box center [398, 193] width 322 height 22
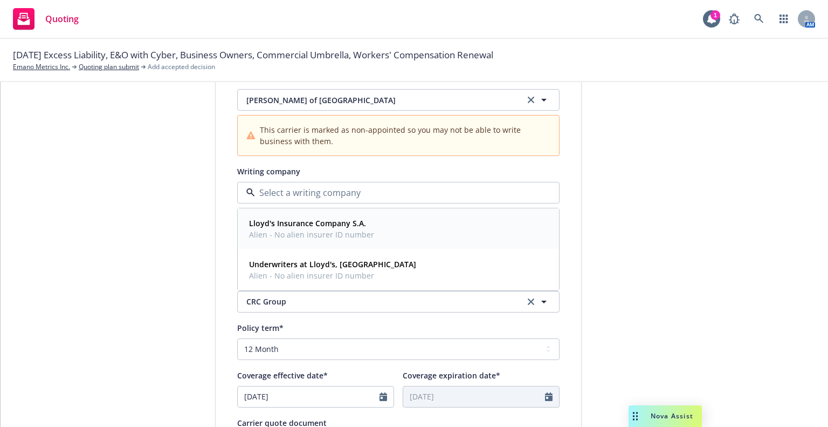
click at [298, 222] on strong "Lloyd's Insurance Company S.A." at bounding box center [307, 223] width 117 height 10
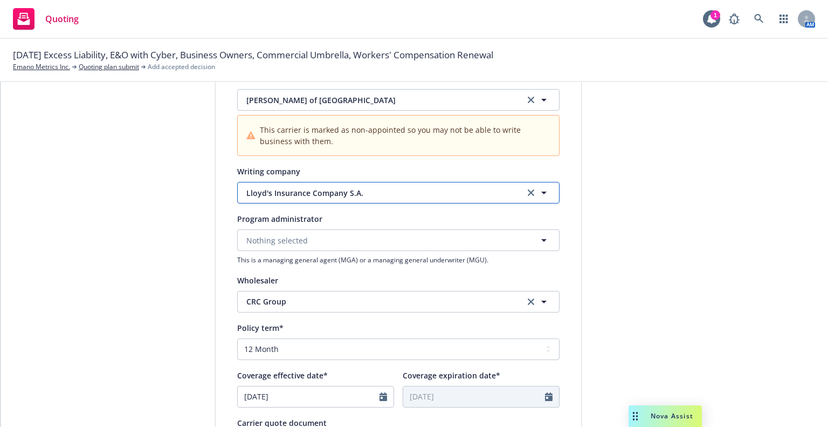
click at [299, 189] on span "Lloyd's Insurance Company S.A." at bounding box center [377, 192] width 262 height 11
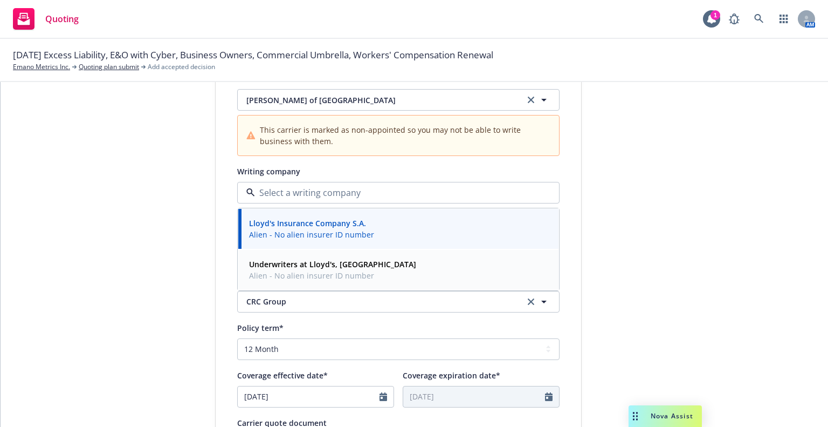
click at [293, 274] on span "Alien - No alien insurer ID number" at bounding box center [332, 275] width 167 height 11
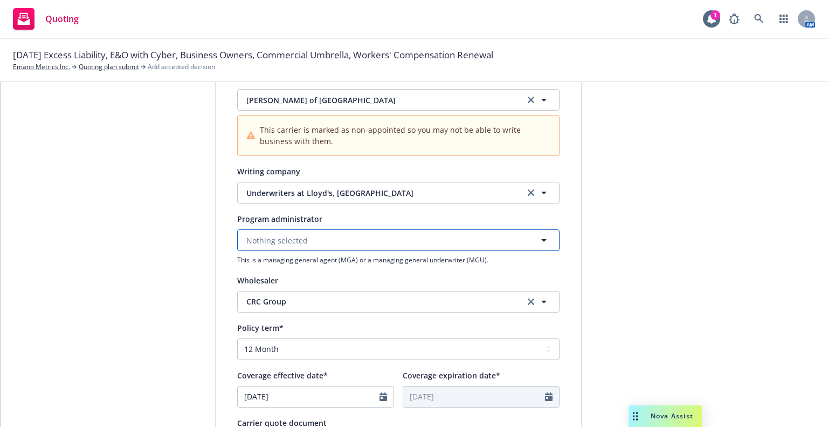
click at [289, 236] on span "Nothing selected" at bounding box center [276, 240] width 61 height 11
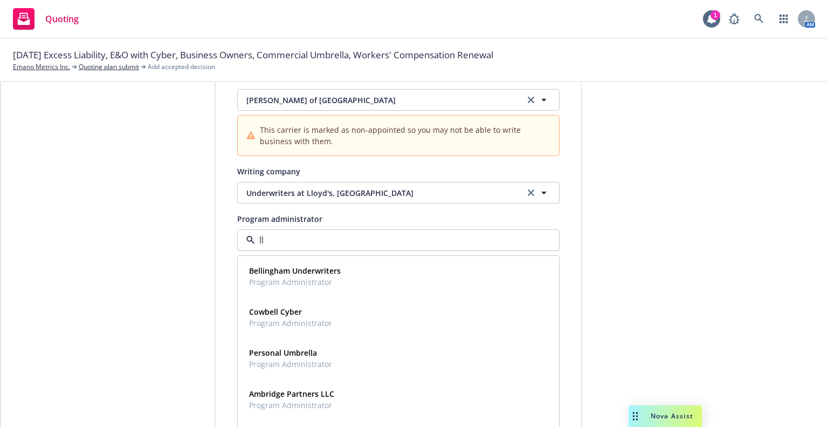
type input "llo"
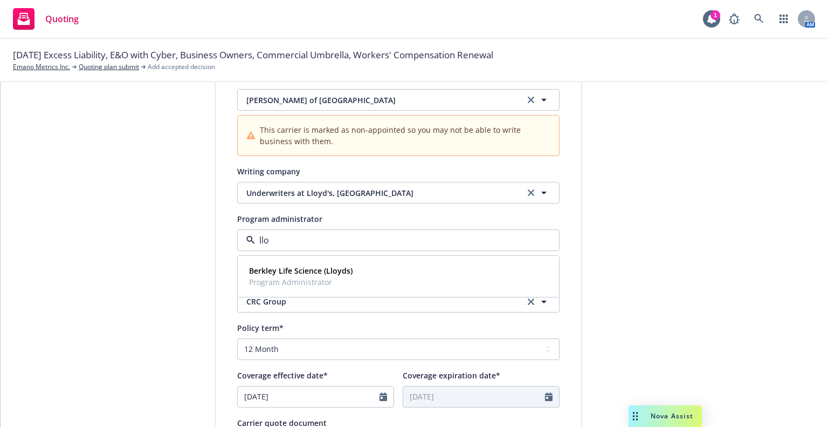
click at [284, 245] on input "llo" at bounding box center [396, 239] width 283 height 13
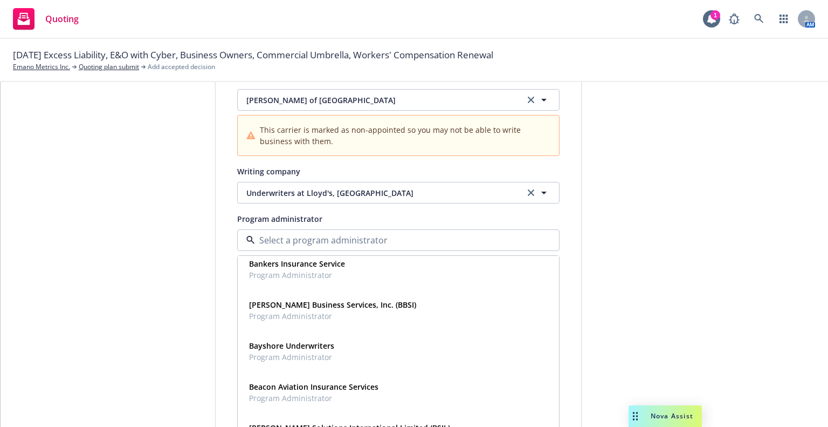
scroll to position [1510, 0]
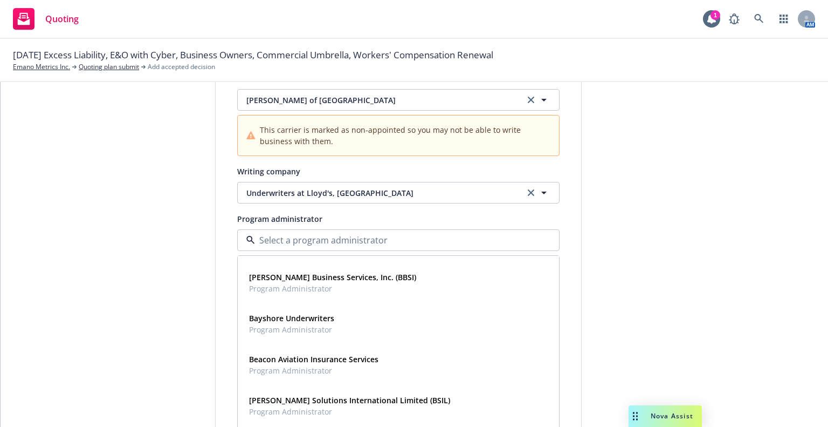
click at [165, 274] on div "1 Quote initiation 2 Coverage selection 3 Billing info" at bounding box center [134, 272] width 119 height 768
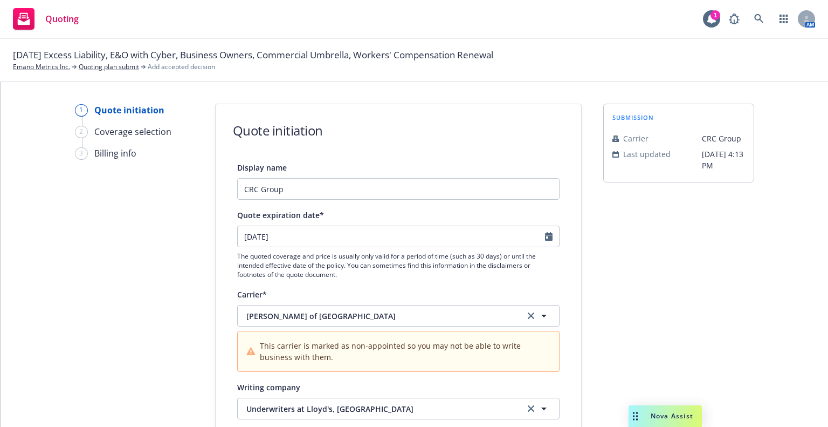
scroll to position [108, 0]
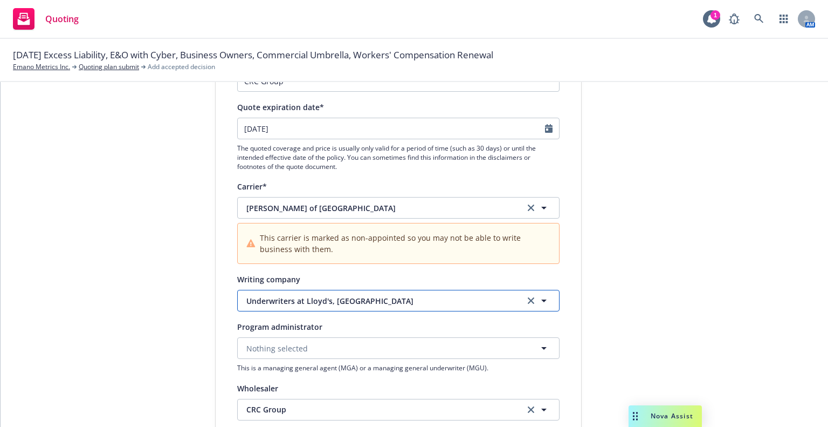
click at [350, 291] on button "Underwriters at Lloyd's, London" at bounding box center [398, 301] width 322 height 22
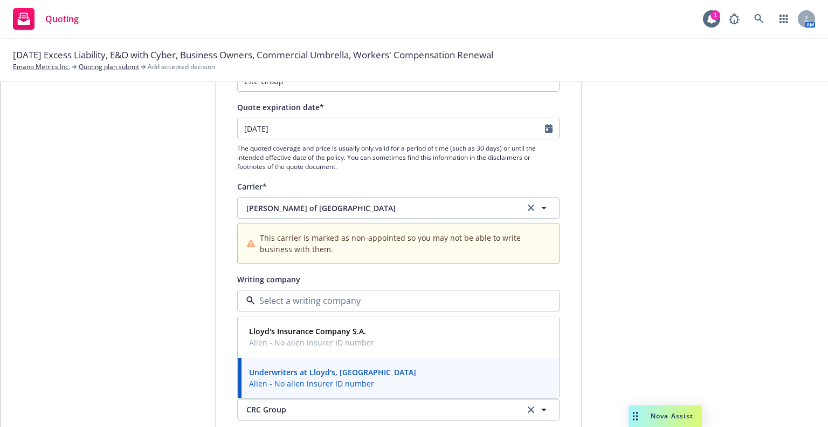
click at [350, 291] on div at bounding box center [398, 301] width 322 height 22
click at [131, 276] on div "1 Quote initiation 2 Coverage selection 3 Billing info" at bounding box center [134, 380] width 119 height 768
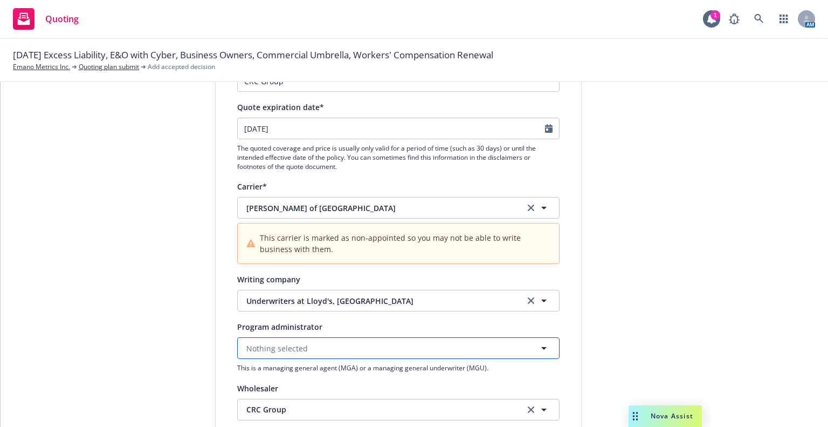
click at [303, 347] on button "Nothing selected" at bounding box center [398, 348] width 322 height 22
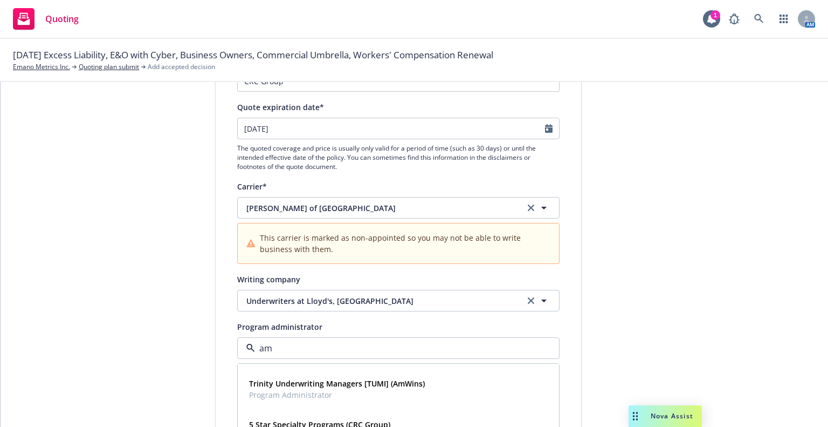
scroll to position [1404, 0]
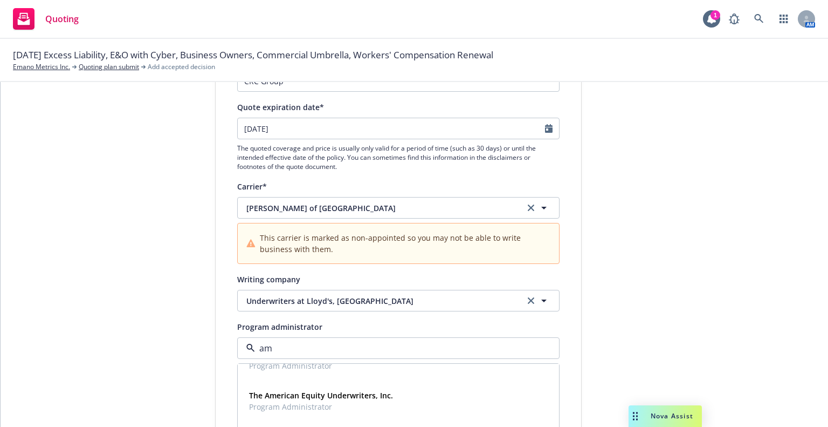
type input "amb"
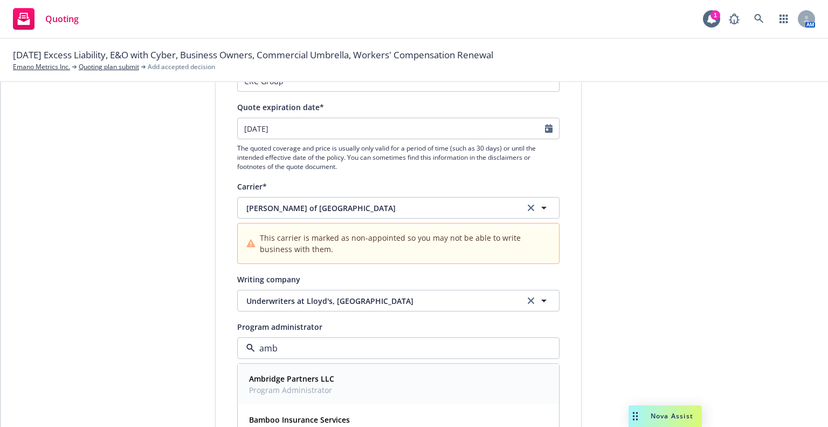
click at [300, 377] on strong "Ambridge Partners LLC" at bounding box center [291, 378] width 85 height 10
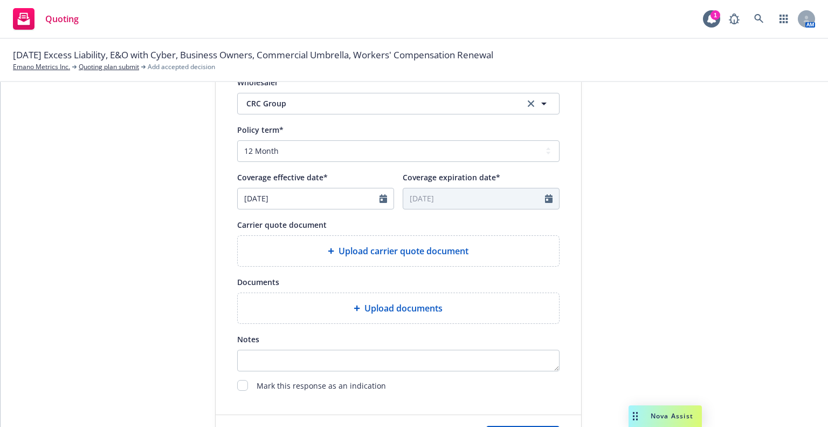
scroll to position [431, 0]
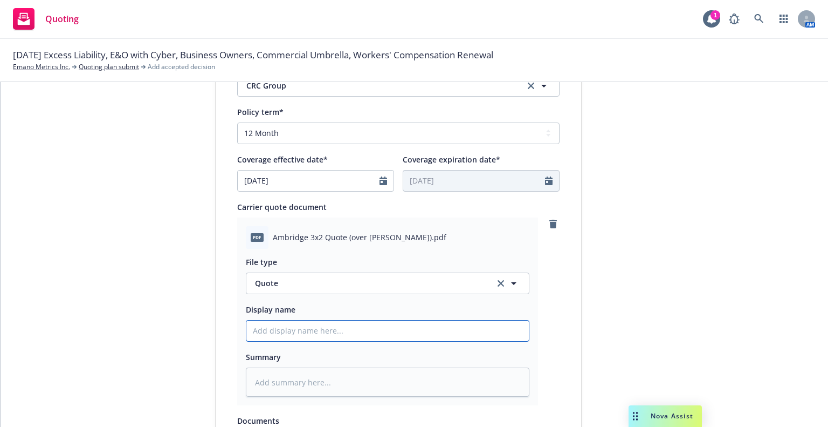
click at [336, 324] on input "Display name" at bounding box center [387, 330] width 283 height 20
paste input "25-26 2nd Layer Excess quote Scottsdale"
type textarea "x"
type input "25-26 2nd Layer Excess quote Scottsdale"
click at [271, 331] on input "25-26 2nd Layer Excess quote Scottsdale" at bounding box center [387, 330] width 283 height 20
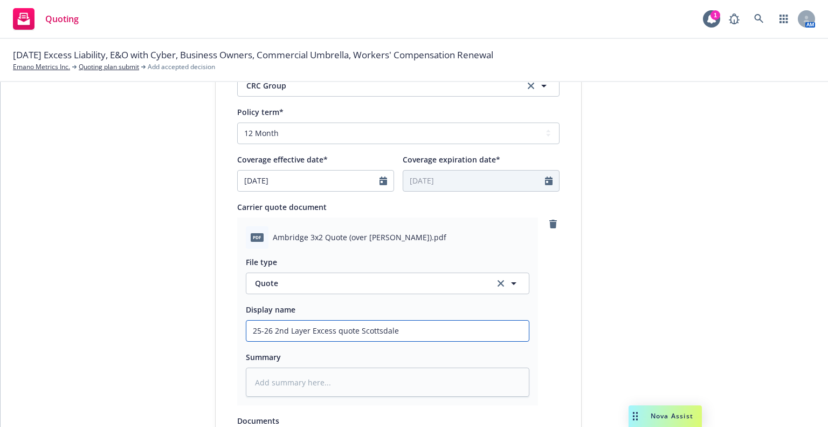
type textarea "x"
type input "25-26 1nd Layer Excess quote Scottsdale"
drag, startPoint x: 354, startPoint y: 330, endPoint x: 519, endPoint y: 352, distance: 166.4
click at [519, 351] on div "File type Quote Quote Display name 25-26 1nd Layer Excess quote Scottsdale Summ…" at bounding box center [388, 323] width 284 height 148
type textarea "x"
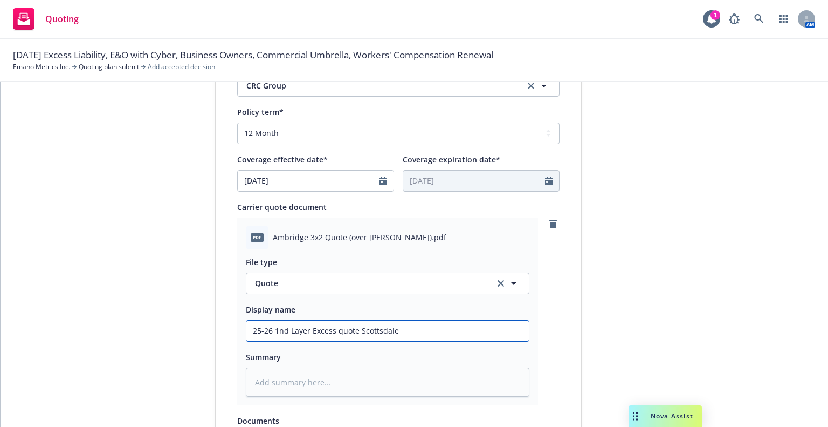
type input "25-26 1nd Layer Excess quote A"
type textarea "x"
type input "25-26 1nd Layer Excess quote Am"
type textarea "x"
type input "25-26 1nd Layer Excess quote Amb"
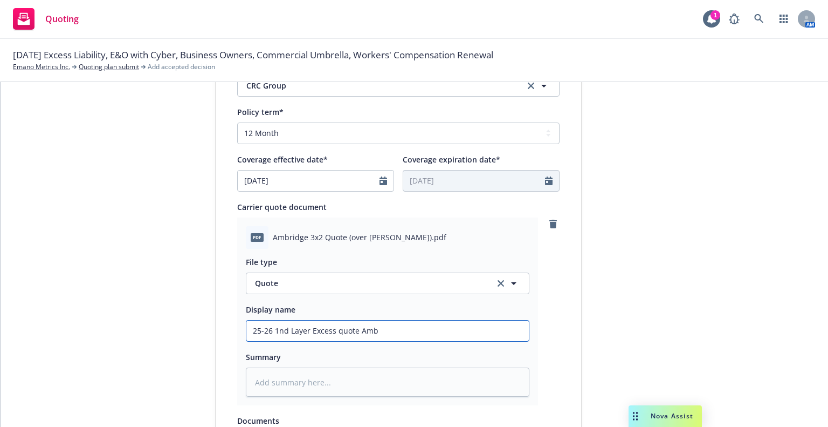
type textarea "x"
type input "25-26 1nd Layer Excess quote Ambr"
type textarea "x"
type input "25-26 1nd Layer Excess quote Ambri"
type textarea "x"
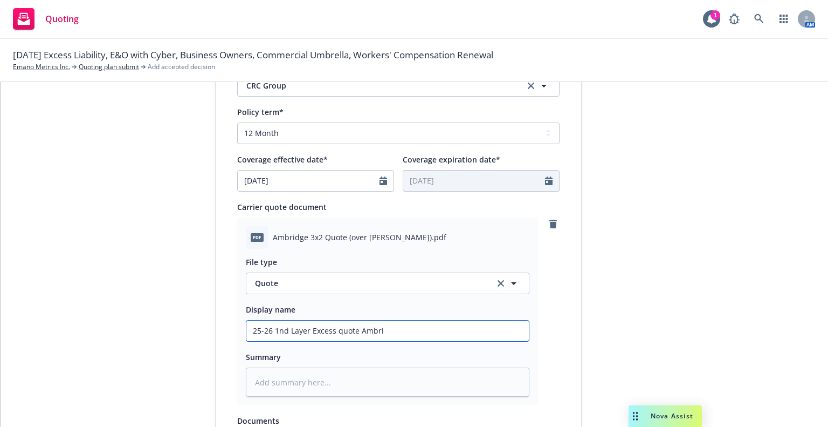
type input "25-26 1nd Layer Excess quote Ambrig"
type textarea "x"
type input "25-26 1nd Layer Excess quote Ambrigd"
type textarea "x"
type input "25-26 1nd Layer Excess quote Ambrigde"
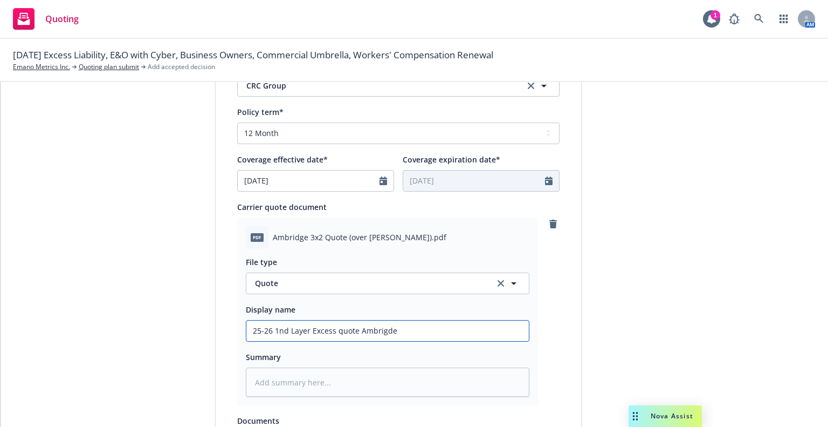
type textarea "x"
type input "25-26 1nd Layer Excess quote Ambrigd"
type textarea "x"
type input "25-26 1nd Layer Excess quote Ambrig"
type textarea "x"
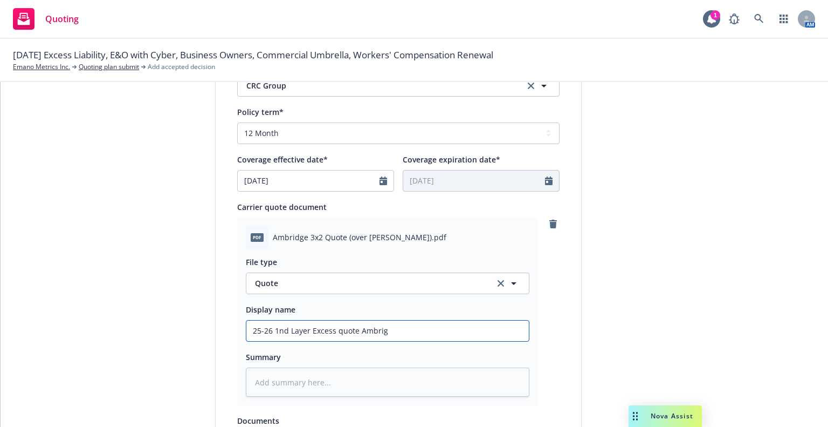
type input "25-26 1nd Layer Excess quote Ambri"
type textarea "x"
type input "25-26 1nd Layer Excess quote Ambrid"
type textarea "x"
type input "25-26 1nd Layer Excess quote Ambridg"
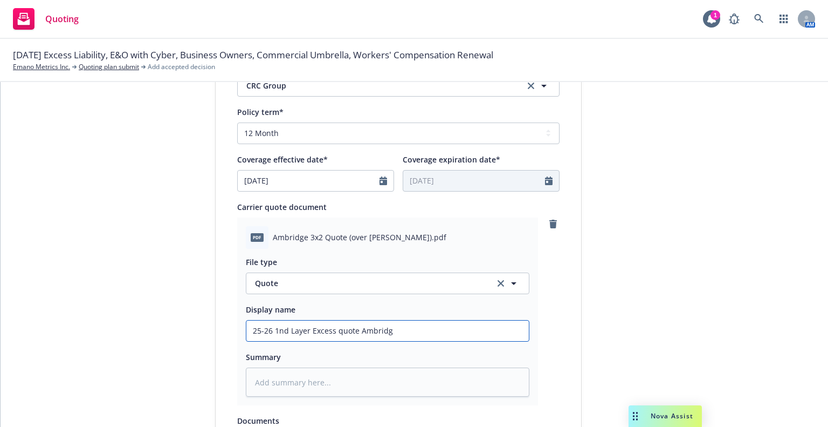
type textarea "x"
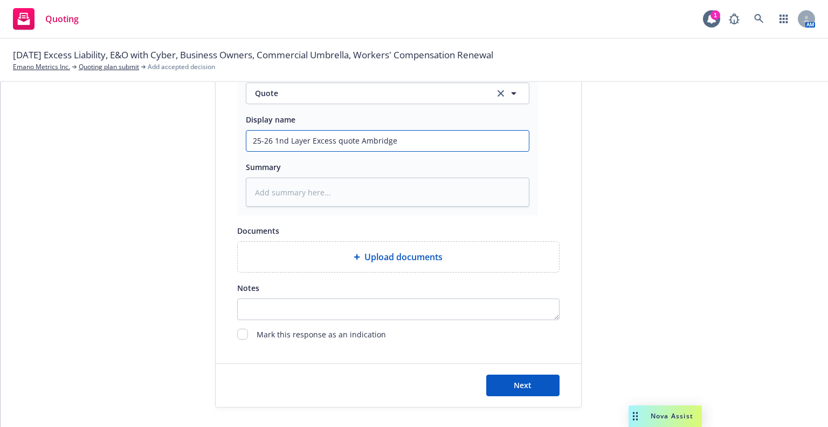
scroll to position [622, 0]
type input "25-26 1nd Layer Excess quote Ambridge"
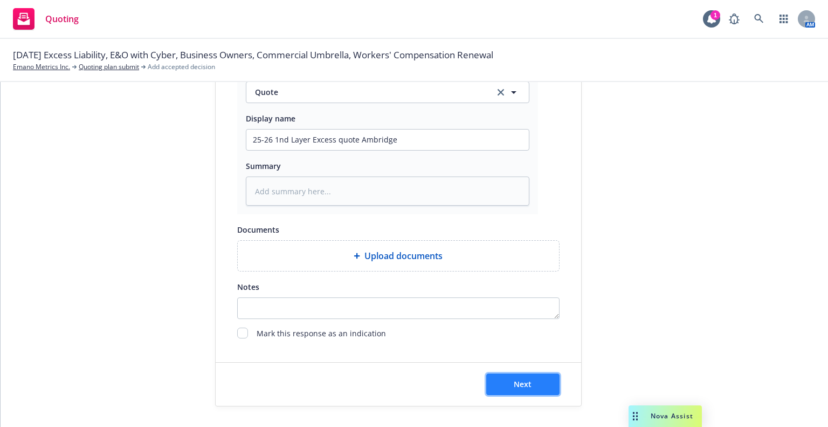
click at [522, 379] on span "Next" at bounding box center [523, 384] width 18 height 10
type textarea "x"
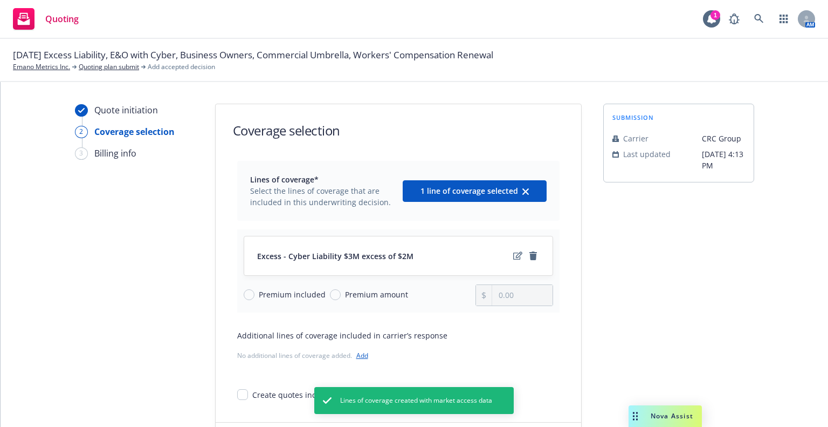
scroll to position [60, 0]
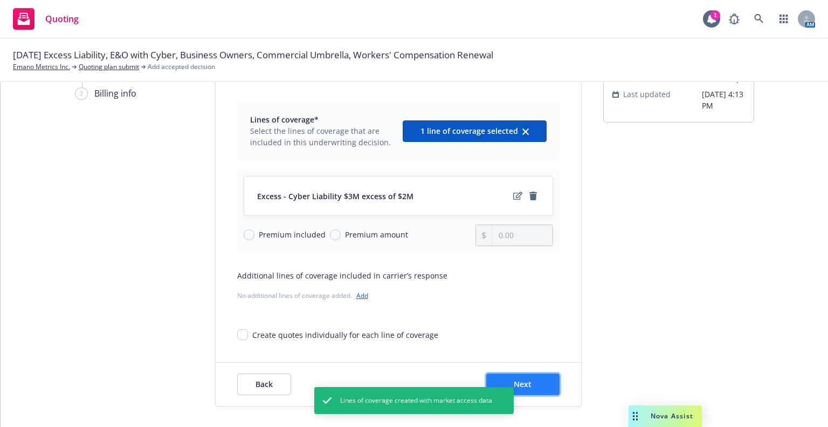
click at [549, 382] on button "Next" at bounding box center [522, 384] width 73 height 22
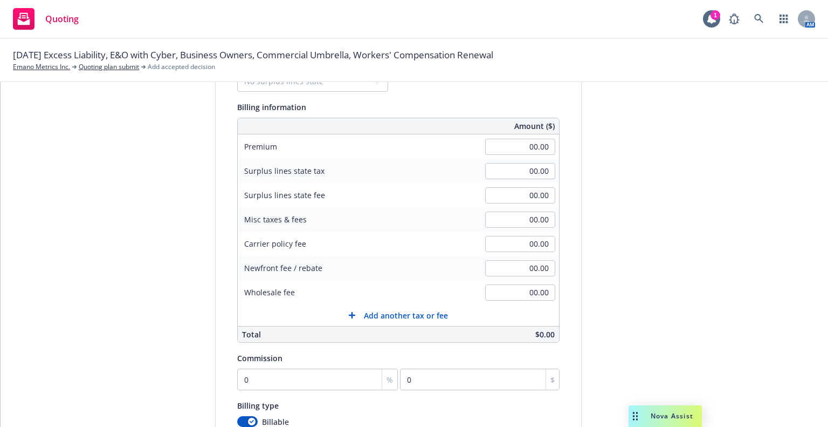
scroll to position [0, 0]
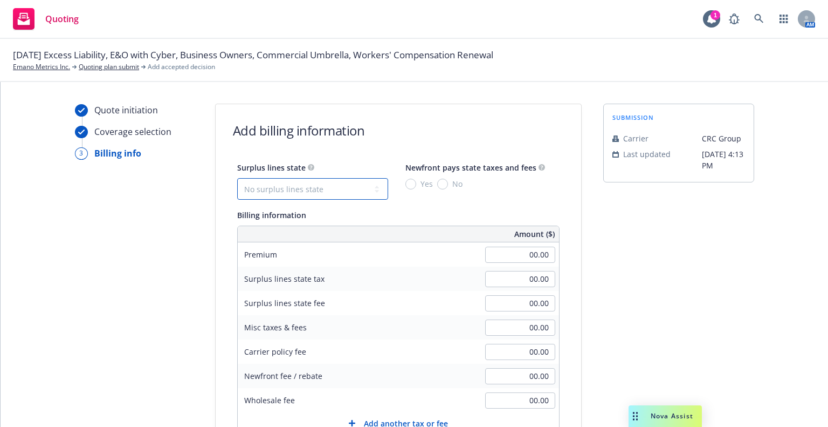
click at [306, 189] on select "No surplus lines state Alaska Alabama Arkansas Arizona California Colorado Conn…" at bounding box center [312, 189] width 151 height 22
select select "OR"
click at [237, 178] on select "No surplus lines state Alaska Alabama Arkansas Arizona California Colorado Conn…" at bounding box center [312, 189] width 151 height 22
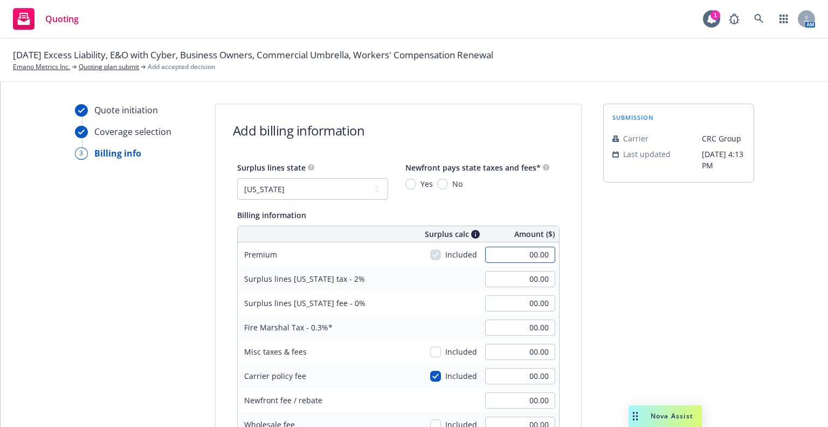
click at [493, 254] on input "00.00" at bounding box center [520, 254] width 70 height 16
drag, startPoint x: 597, startPoint y: 270, endPoint x: 589, endPoint y: 268, distance: 8.9
click at [603, 271] on div "submission Carrier CRC Group Last updated 9/4, 4:13 PM" at bounding box center [678, 392] width 151 height 576
click at [518, 256] on input "00.00" at bounding box center [520, 254] width 70 height 16
type input "12,500.00"
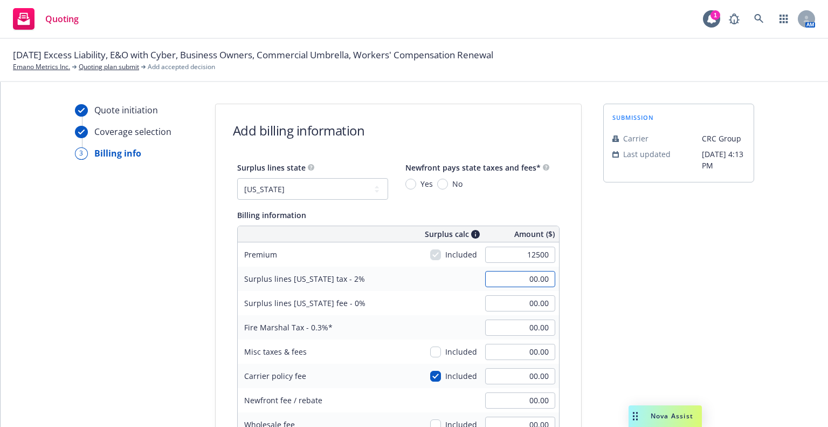
type input "250.00"
type input "37.50"
type input "10.00"
type input "250"
type input "255.00"
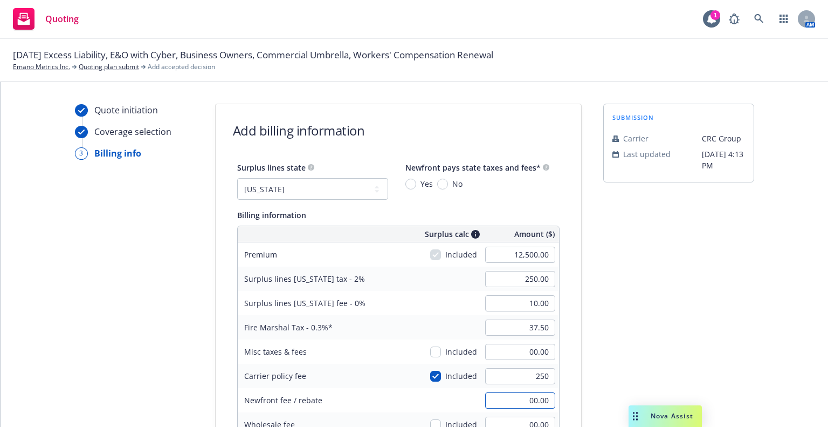
type input "00.00"
type input "250.00"
type input "38.25"
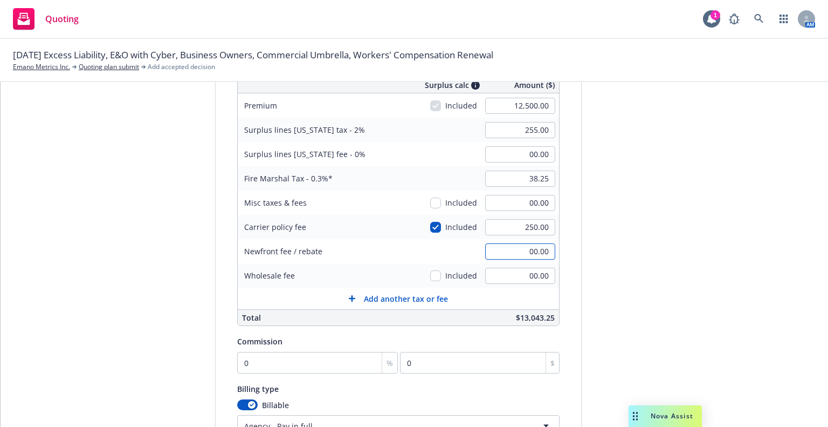
scroll to position [216, 0]
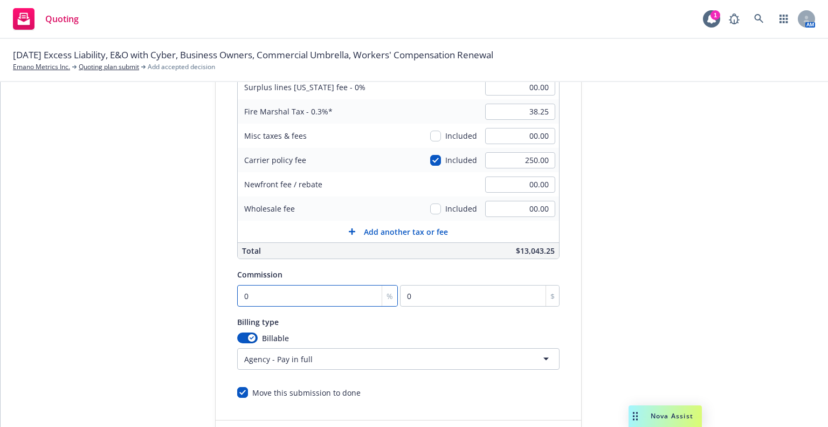
click at [272, 300] on input "0" at bounding box center [317, 296] width 161 height 22
type input "1"
type input "125"
type input "12"
type input "1500"
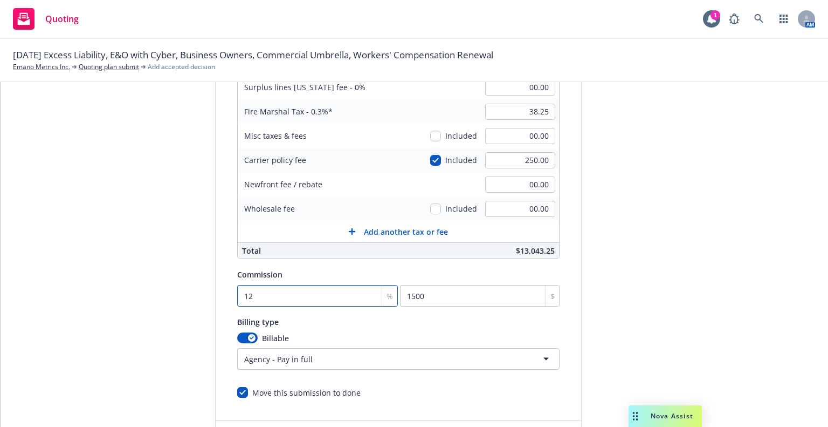
type input "12"
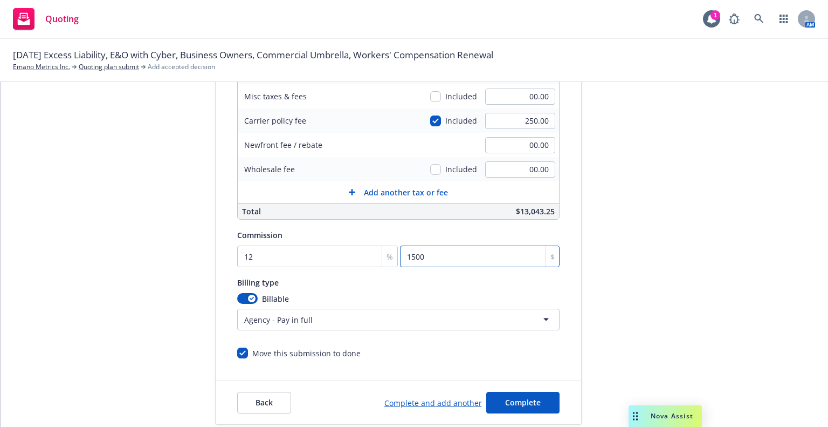
scroll to position [273, 0]
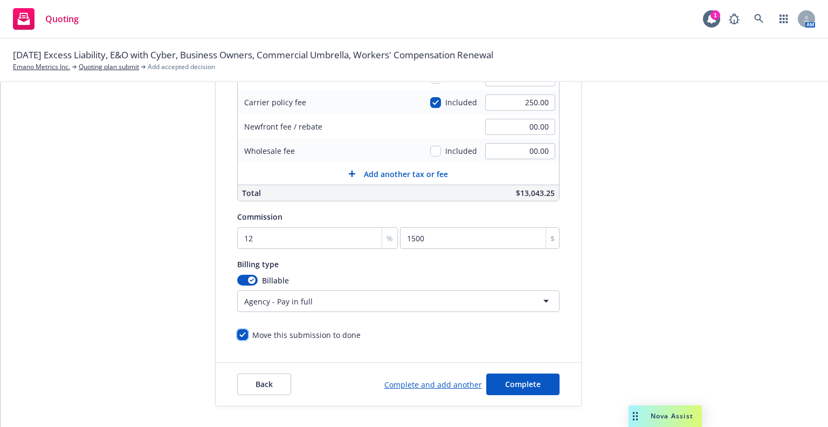
click at [237, 334] on input "Move this submission to done" at bounding box center [242, 334] width 11 height 11
checkbox input "false"
click at [532, 387] on span "Complete" at bounding box center [523, 384] width 36 height 10
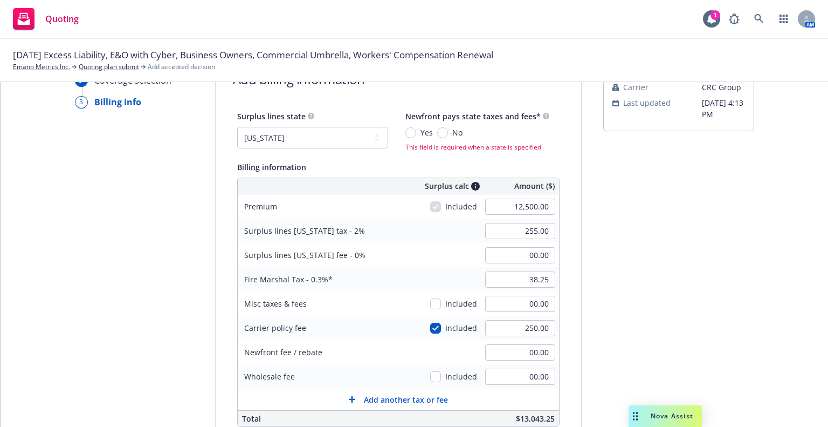
scroll to position [0, 0]
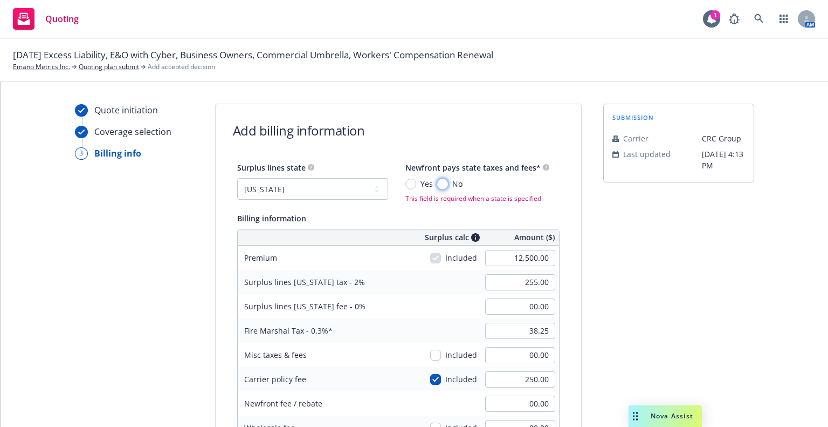
click at [437, 188] on input "No" at bounding box center [442, 183] width 11 height 11
radio input "true"
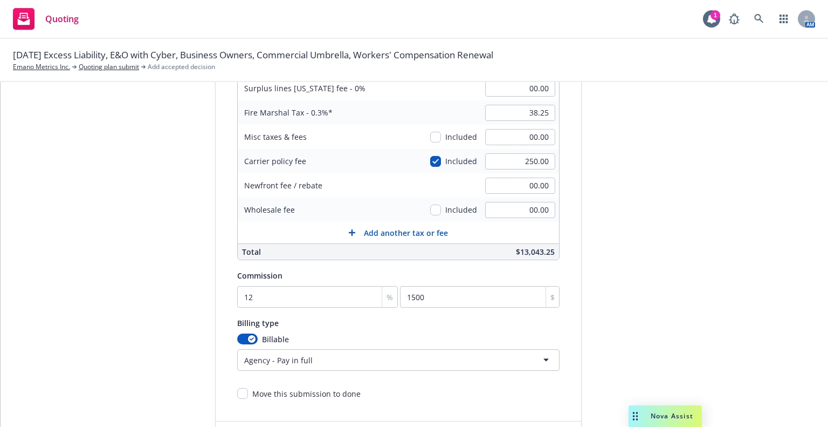
scroll to position [273, 0]
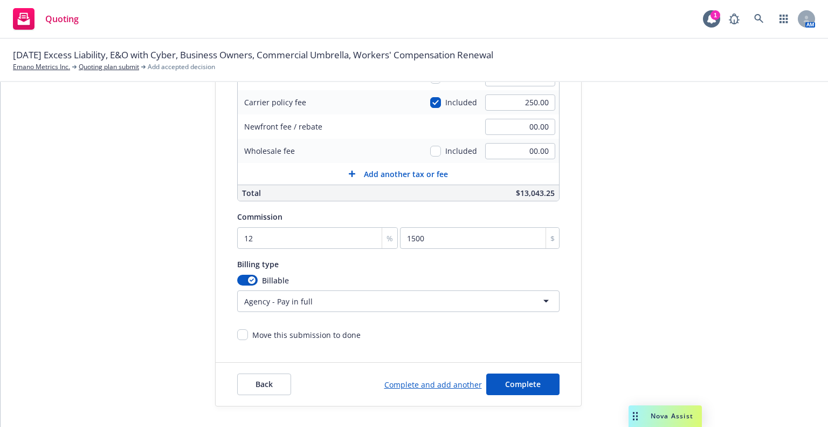
click at [499, 370] on div "Back Complete and add another Complete" at bounding box center [399, 383] width 366 height 43
click at [500, 374] on button "Complete" at bounding box center [522, 384] width 73 height 22
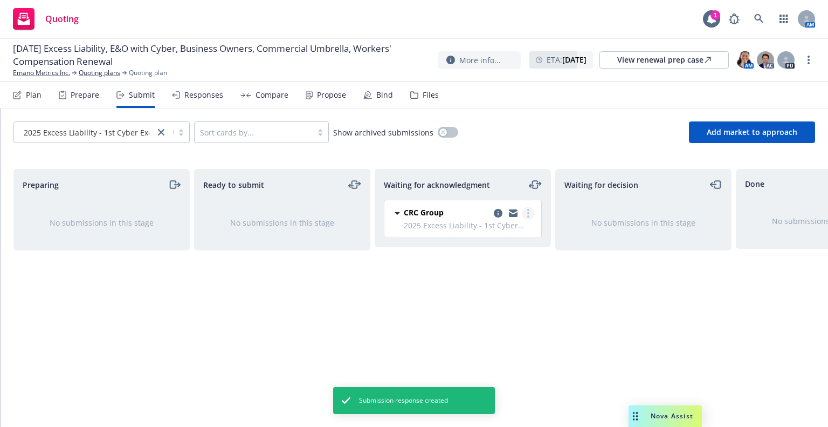
click at [527, 217] on link "more" at bounding box center [528, 213] width 13 height 13
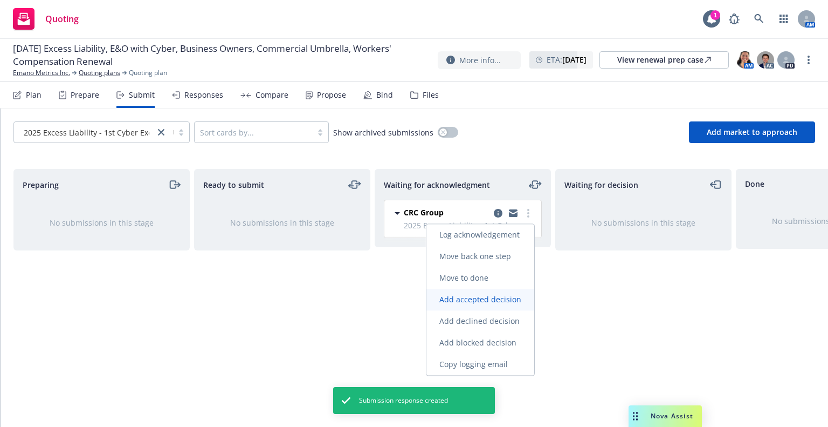
click at [503, 295] on span "Add accepted decision" at bounding box center [481, 299] width 108 height 10
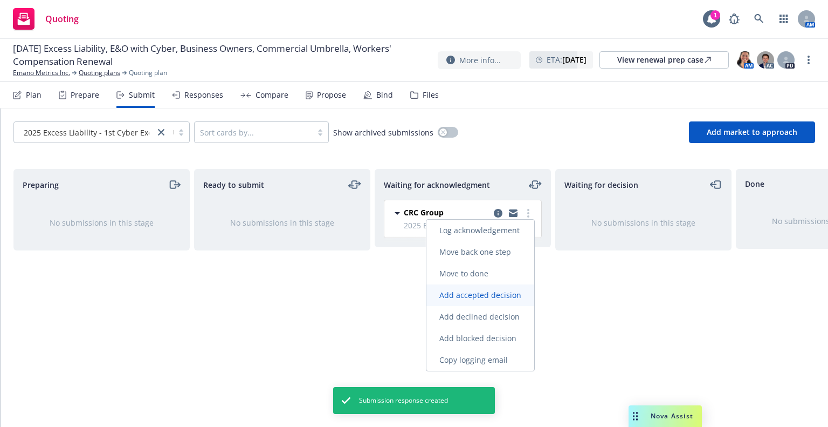
select select "12"
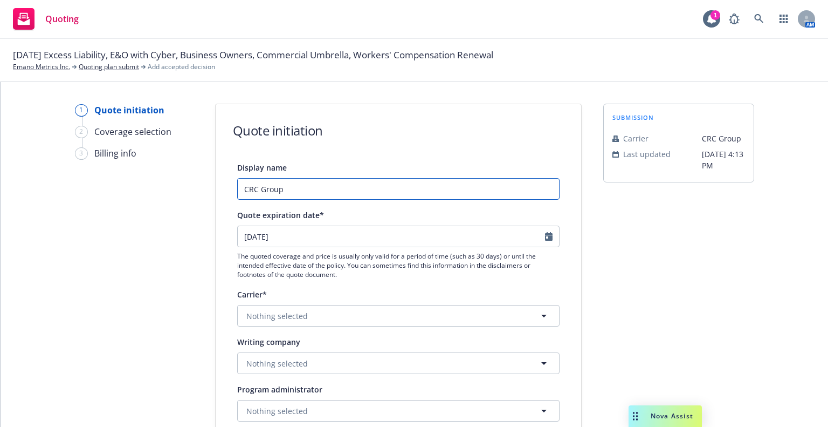
click at [327, 191] on input "CRC Group" at bounding box center [398, 189] width 322 height 22
type textarea "x"
type input "CRC Group"
type textarea "x"
type input "CRC Group $"
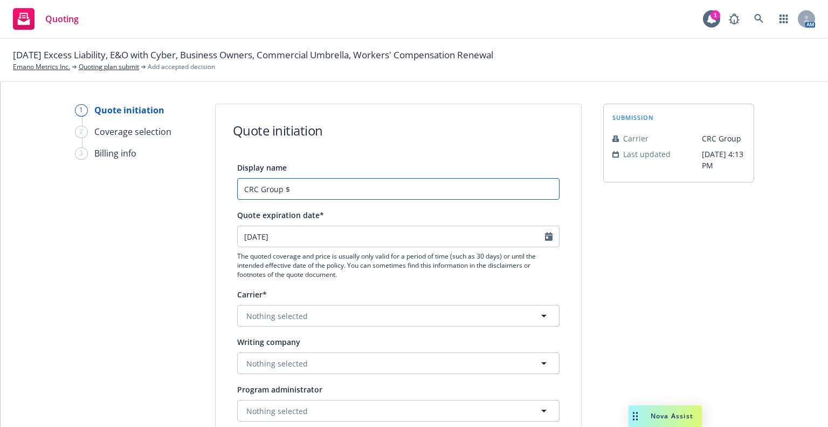
type textarea "x"
type input "CRC Group $5"
type textarea "x"
type input "CRC Group $5M"
type textarea "x"
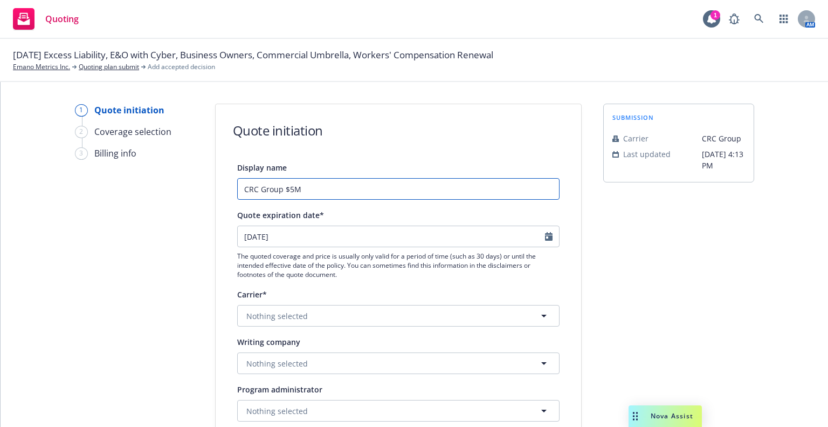
type input "CRC Group $5M"
type textarea "x"
type input "CRC Group $5M C"
type textarea "x"
type input "CRC Group $5M CF"
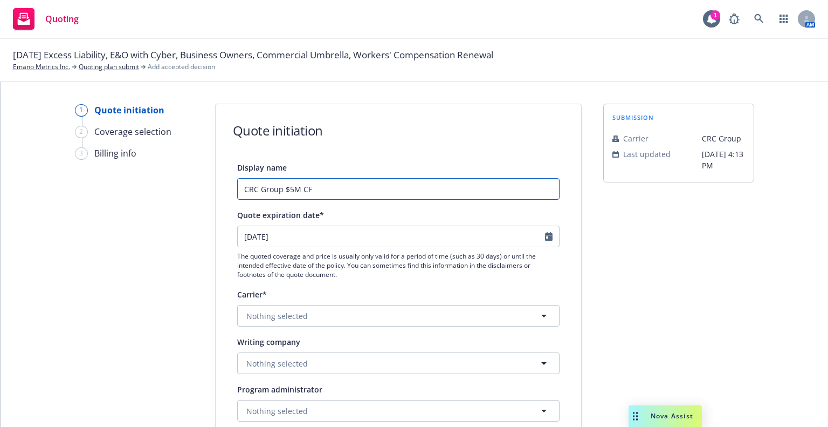
type textarea "x"
type input "CRC Group $5M CFC"
type textarea "x"
type input "CRC Group $5M CFC E"
type textarea "x"
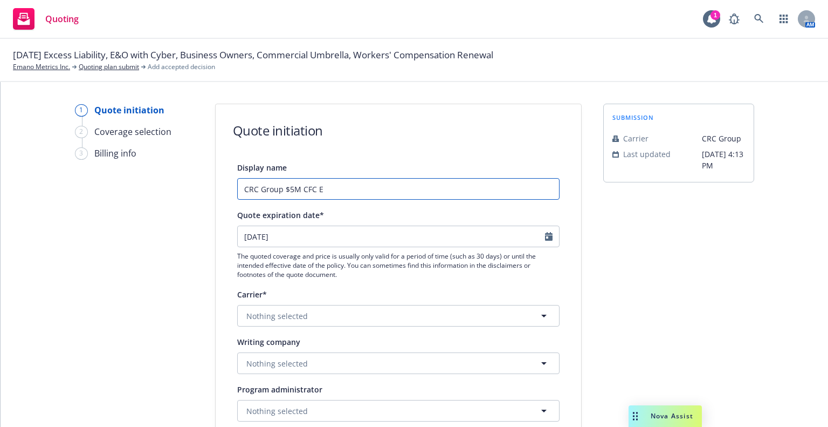
type input "CRC Group $5M CFC Ex"
type textarea "x"
type input "CRC Group $5M CFC Exc"
type textarea "x"
type input "CRC Group $5M CFC Exce"
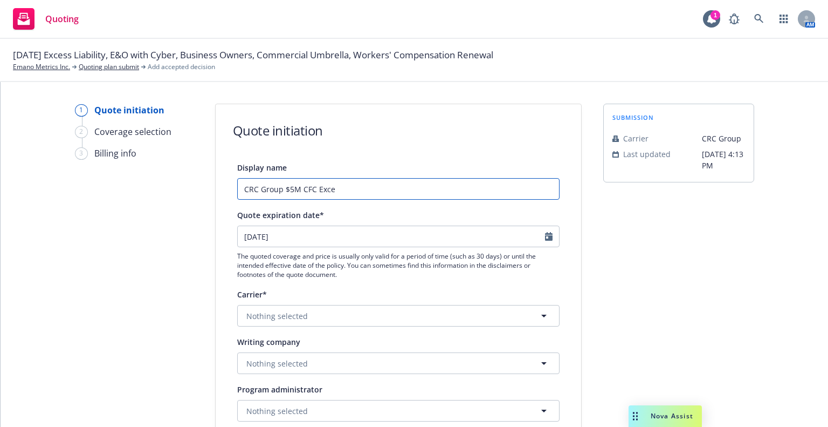
type textarea "x"
type input "CRC Group $5M CFC Exces"
type textarea "x"
type input "CRC Group $5M CFC Excess"
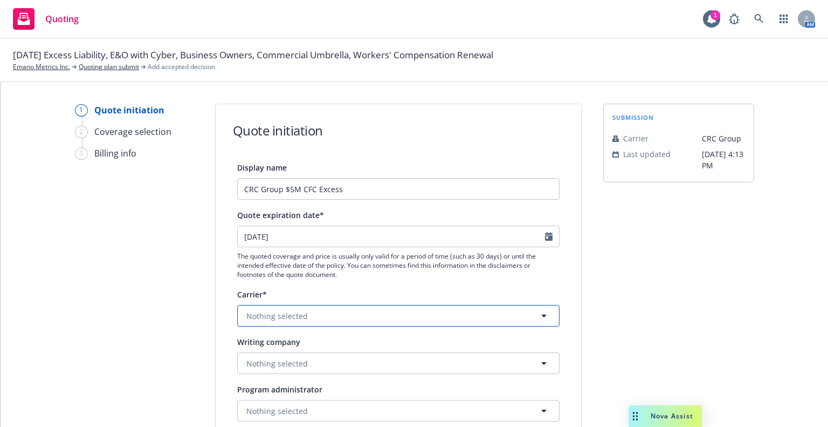
click at [320, 306] on button "Nothing selected" at bounding box center [398, 316] width 322 height 22
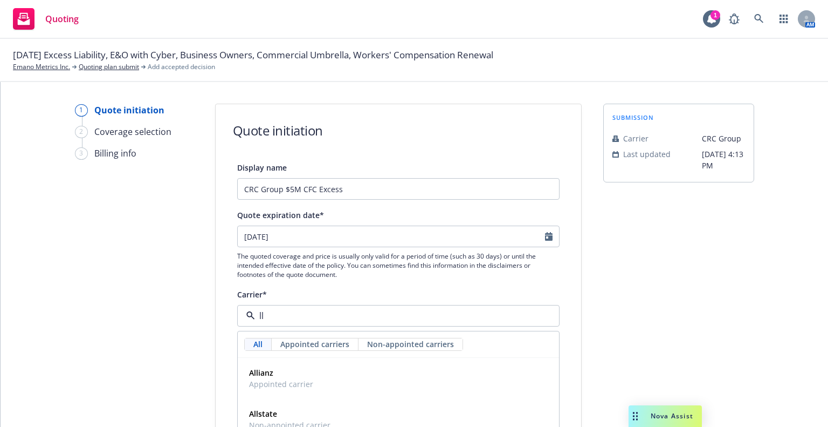
type input "llo"
click at [321, 365] on div "Lloyd's of London Non-appointed carrier" at bounding box center [323, 377] width 156 height 27
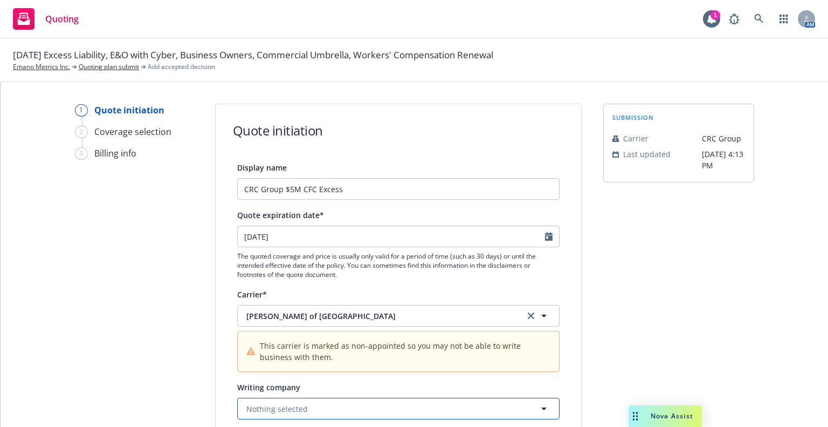
click at [315, 400] on button "Nothing selected" at bounding box center [398, 408] width 322 height 22
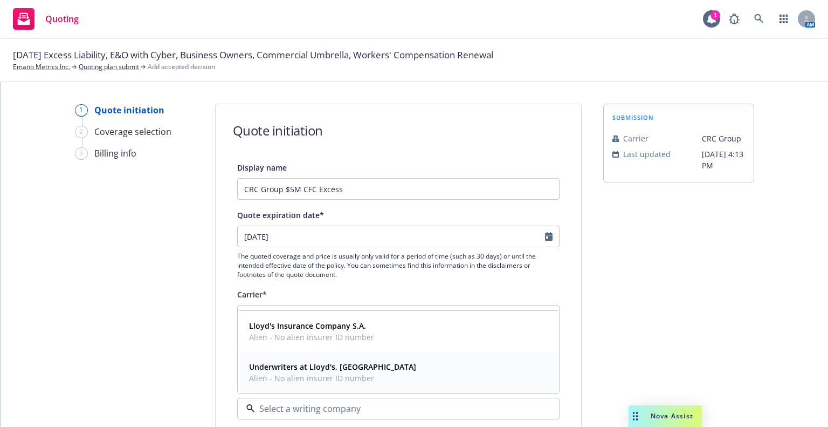
click at [313, 369] on strong "Underwriters at Lloyd's, London" at bounding box center [332, 366] width 167 height 10
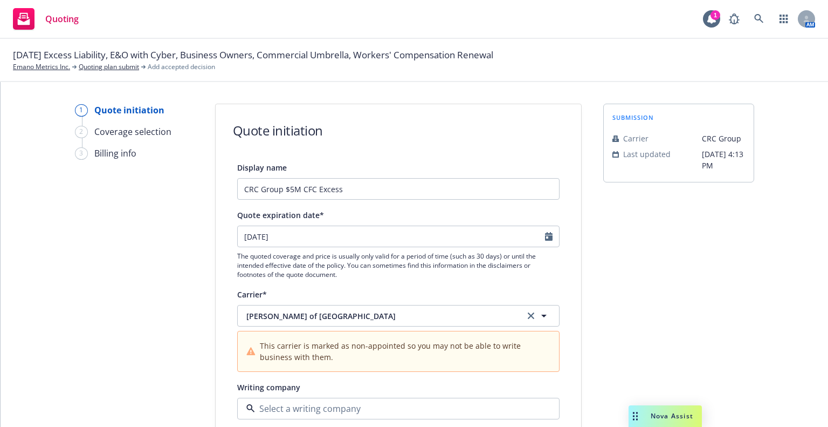
type textarea "x"
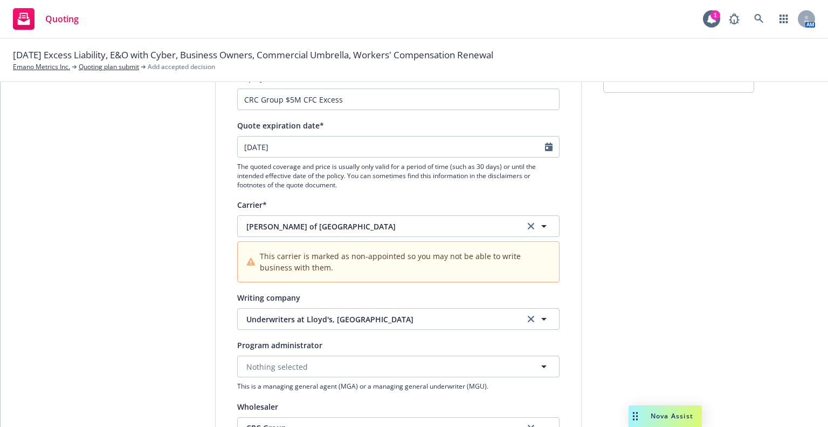
scroll to position [108, 0]
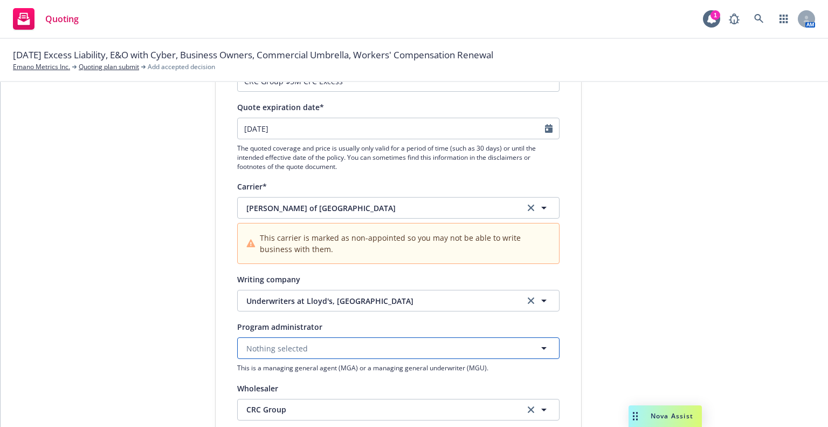
click at [306, 349] on button "Nothing selected" at bounding box center [398, 348] width 322 height 22
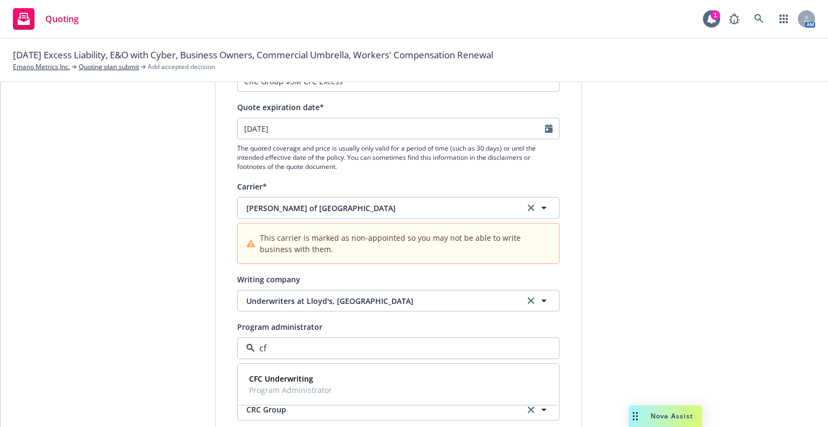
type input "cfc"
click at [295, 370] on div "CFC Underwriting Program Administrator" at bounding box center [290, 383] width 90 height 27
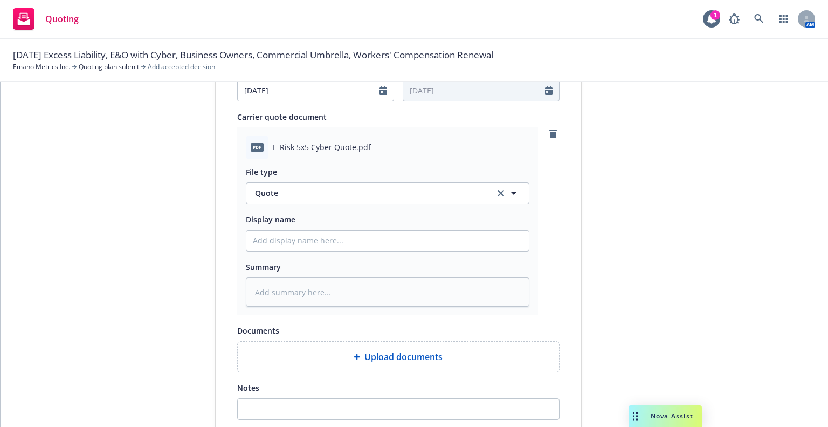
scroll to position [539, 0]
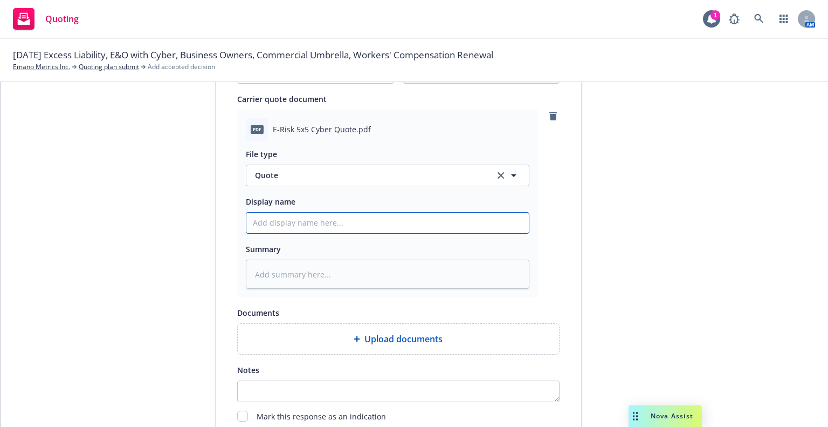
click at [286, 222] on input "Display name" at bounding box center [387, 222] width 283 height 20
paste input "25-26 2nd Layer Excess quote Scottsdale"
click at [273, 221] on input "25-26 2nd Layer Excess quote Scottsdale" at bounding box center [387, 222] width 283 height 20
drag, startPoint x: 354, startPoint y: 221, endPoint x: 475, endPoint y: 221, distance: 120.8
click at [475, 221] on input "25-26 1nd Layer Excess quote Scottsdale" at bounding box center [387, 222] width 283 height 20
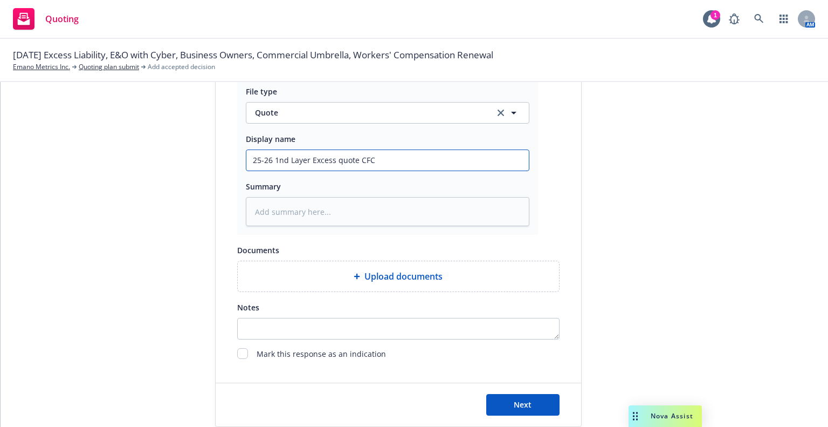
scroll to position [622, 0]
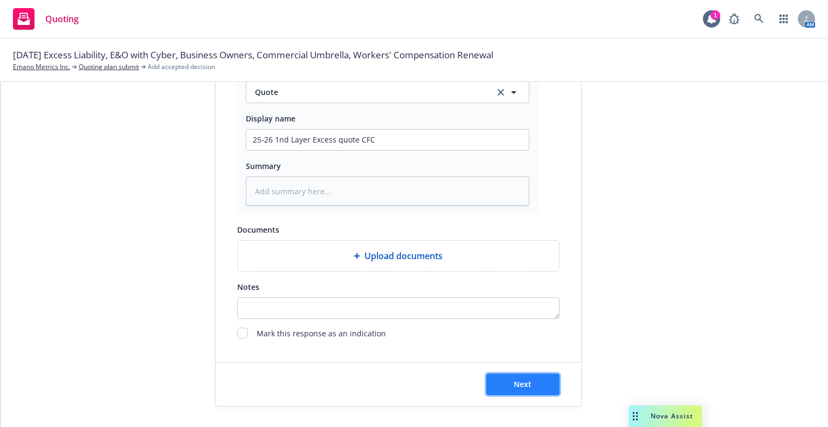
click at [504, 382] on button "Next" at bounding box center [522, 384] width 73 height 22
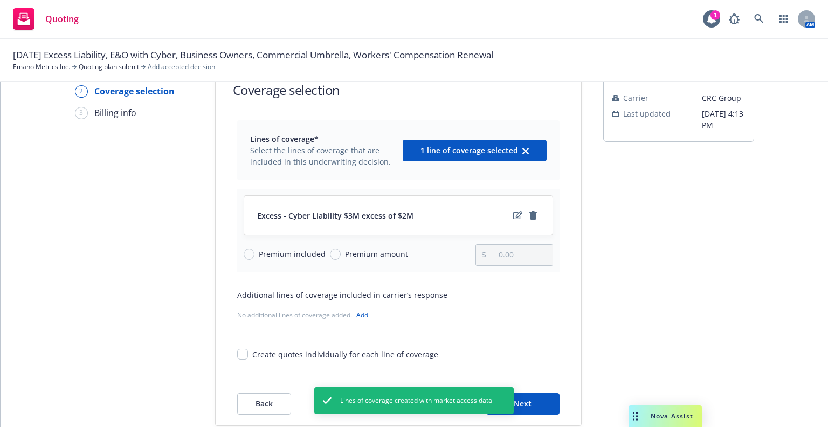
scroll to position [60, 0]
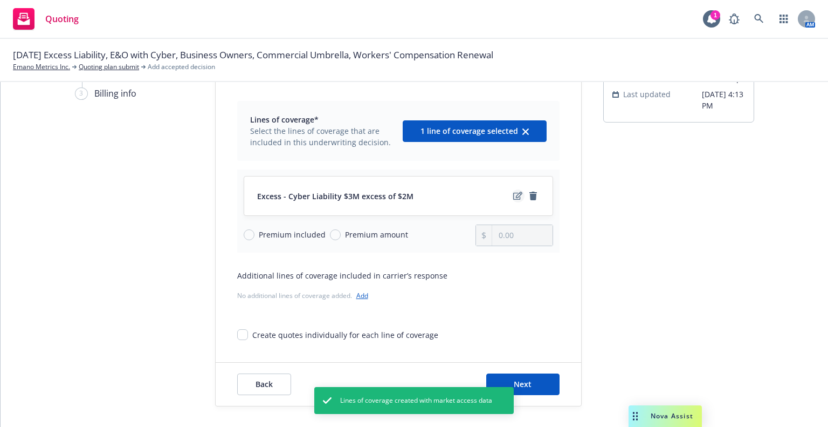
click at [513, 194] on icon "edit" at bounding box center [517, 195] width 9 height 9
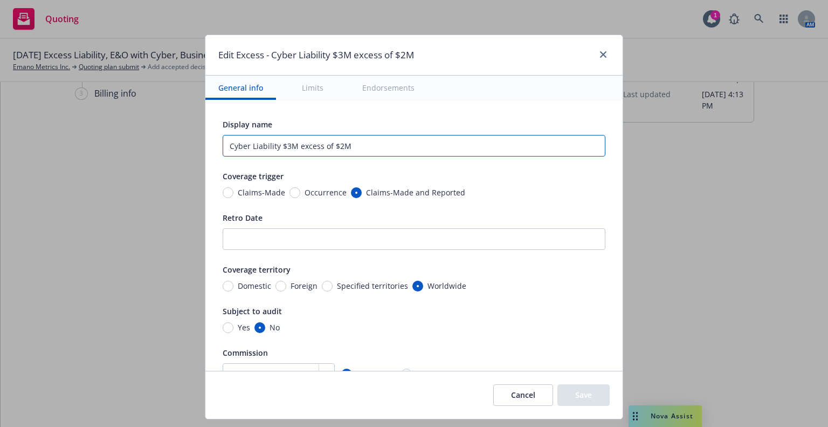
drag, startPoint x: 283, startPoint y: 144, endPoint x: 277, endPoint y: 145, distance: 6.6
click at [277, 145] on input "Cyber Liability $3M excess of $2M" at bounding box center [414, 146] width 383 height 22
drag, startPoint x: 334, startPoint y: 145, endPoint x: 327, endPoint y: 146, distance: 7.0
click at [327, 146] on input "Cyber Liability $5M excess of $2M" at bounding box center [414, 146] width 383 height 22
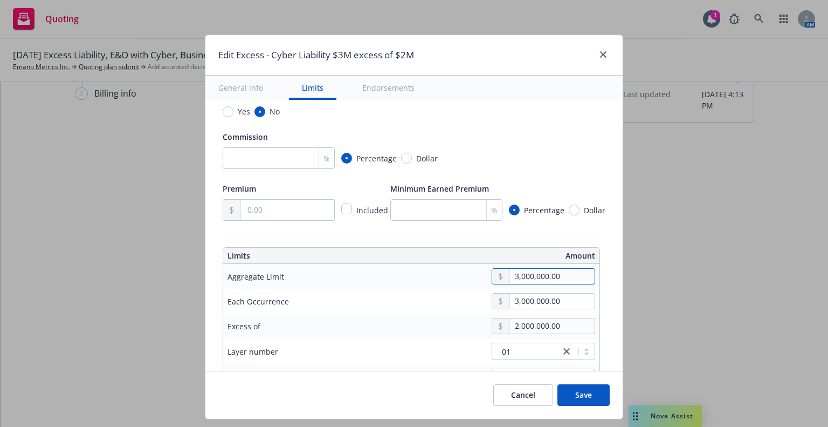
click at [522, 273] on input "3,000,000.00" at bounding box center [552, 276] width 85 height 15
click at [517, 362] on button "$5,000,000.00" at bounding box center [541, 362] width 93 height 20
click at [518, 297] on input "3,000,000.00" at bounding box center [552, 300] width 85 height 15
click at [523, 381] on button "$5,000,000.00" at bounding box center [541, 387] width 93 height 20
click at [525, 321] on input "2,000,000.00" at bounding box center [552, 325] width 85 height 15
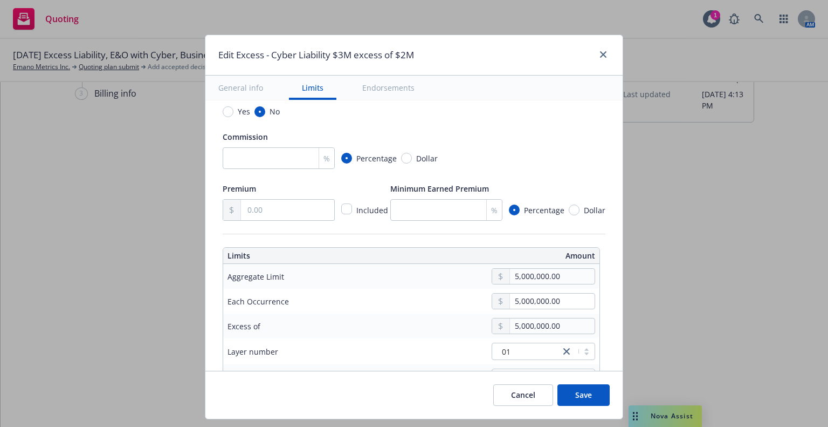
click at [524, 274] on button "$5,000,000.00" at bounding box center [541, 278] width 93 height 20
click at [524, 274] on button "$5,000,000.00" at bounding box center [541, 274] width 93 height 20
click at [572, 388] on button "Save" at bounding box center [584, 395] width 52 height 22
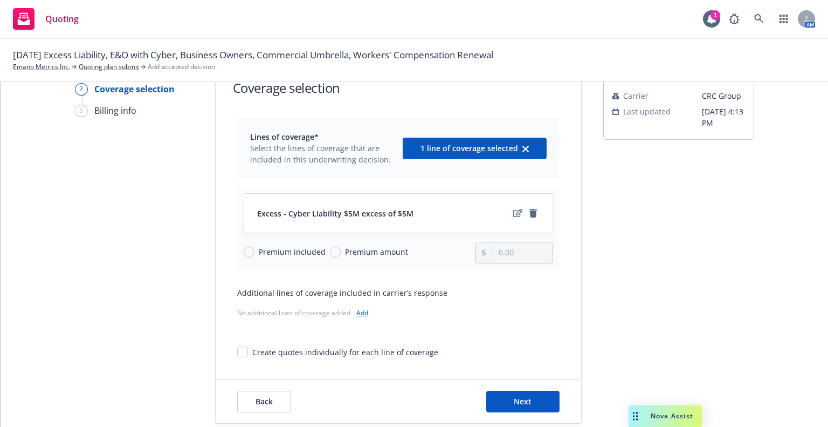
scroll to position [60, 0]
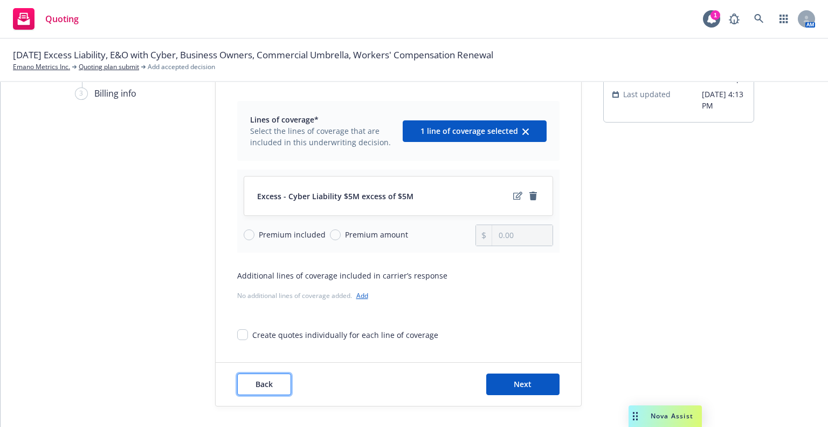
click at [261, 383] on span "Back" at bounding box center [264, 384] width 17 height 10
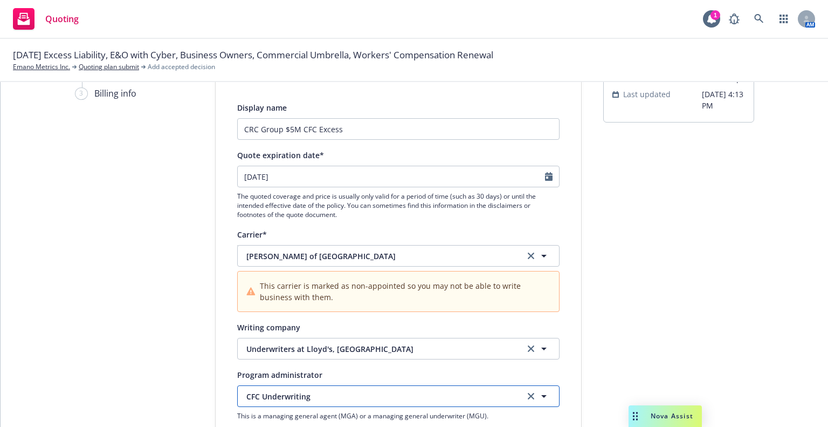
click at [307, 389] on button "CFC Underwriting" at bounding box center [398, 396] width 322 height 22
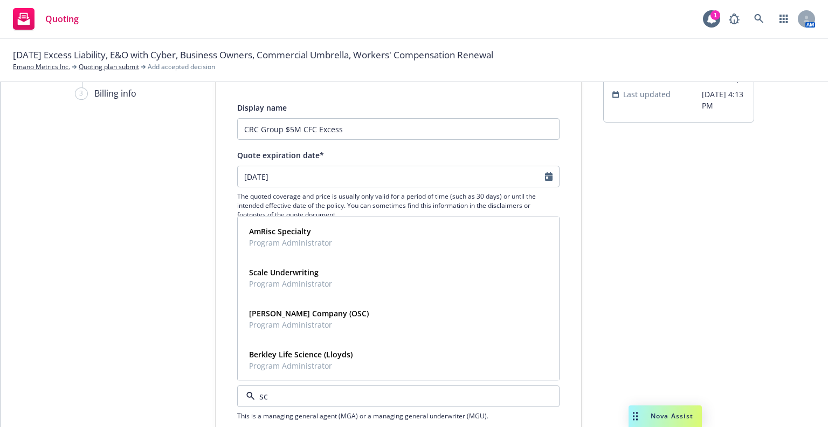
click at [291, 200] on span "The quoted coverage and price is usually only valid for a period of time (such …" at bounding box center [398, 204] width 322 height 27
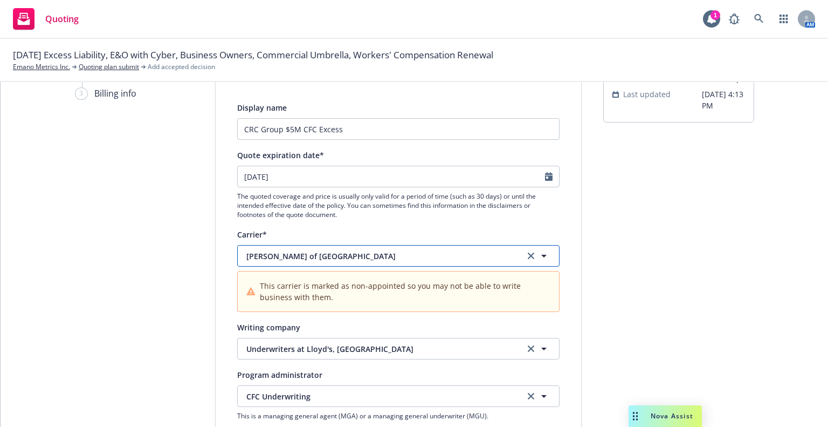
click at [293, 251] on span "Lloyd's of London" at bounding box center [377, 255] width 262 height 11
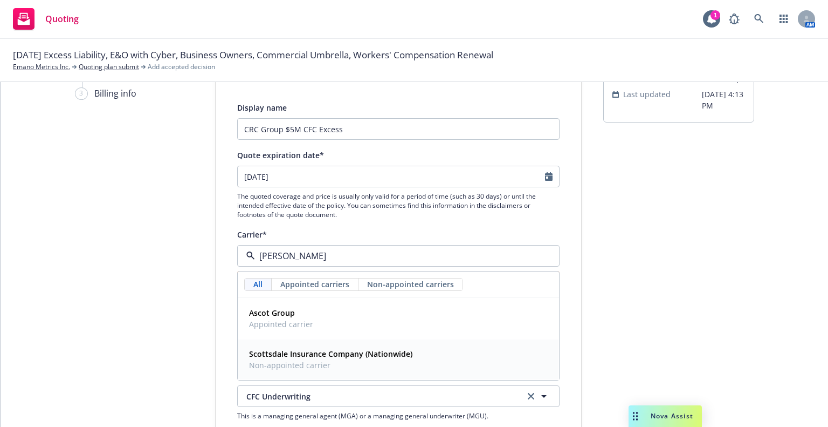
click at [301, 353] on strong "Scottsdale Insurance Company (Nationwide)" at bounding box center [330, 353] width 163 height 10
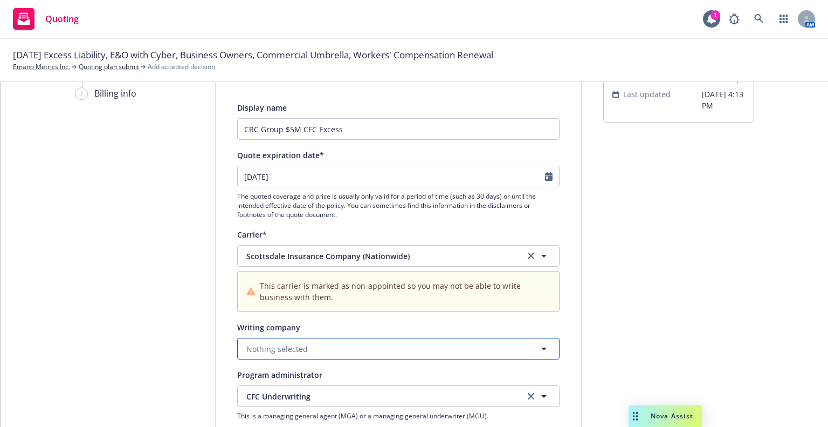
click at [301, 347] on button "Nothing selected" at bounding box center [398, 349] width 322 height 22
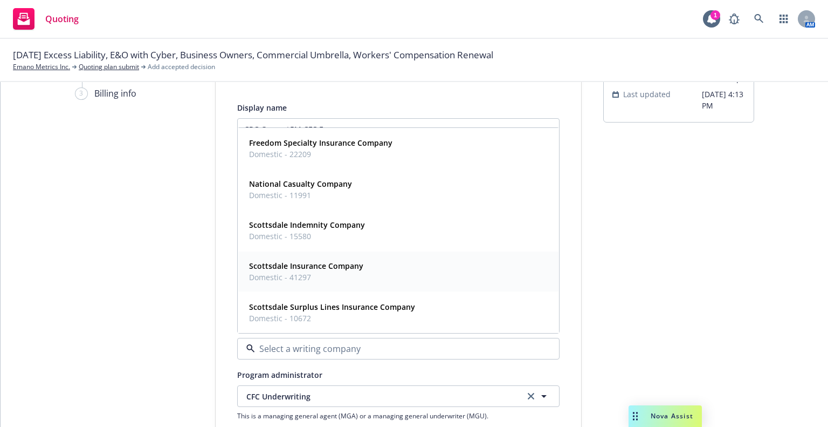
click at [301, 279] on span "Domestic - 41297" at bounding box center [306, 276] width 114 height 11
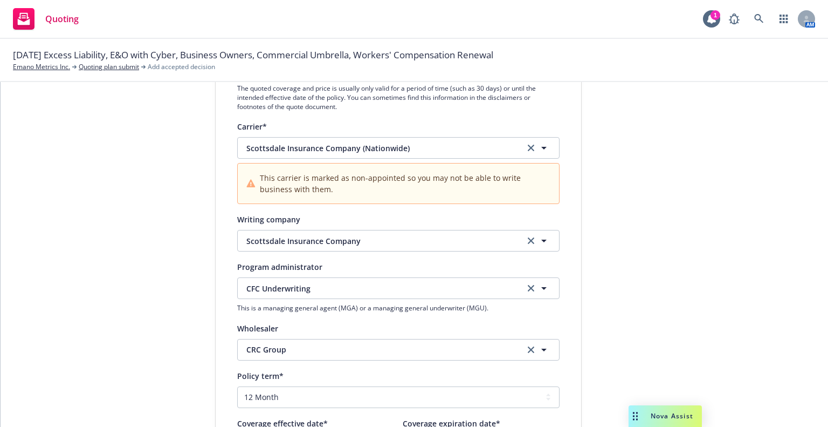
scroll to position [276, 0]
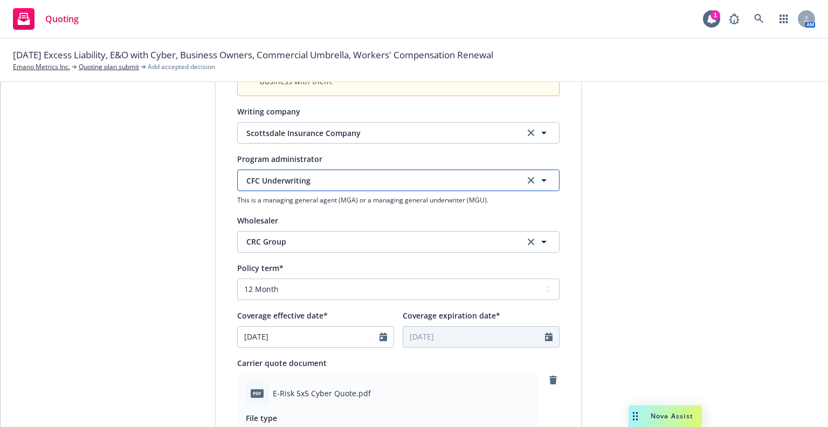
click at [305, 179] on span "CFC Underwriting" at bounding box center [377, 180] width 262 height 11
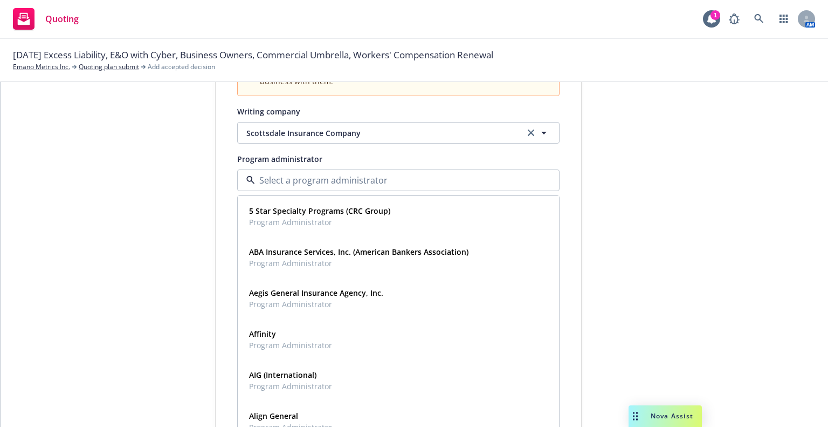
click at [305, 179] on input at bounding box center [396, 180] width 283 height 13
click at [183, 179] on div "Quote initiation 2 Coverage selection 3 Billing info" at bounding box center [134, 290] width 119 height 925
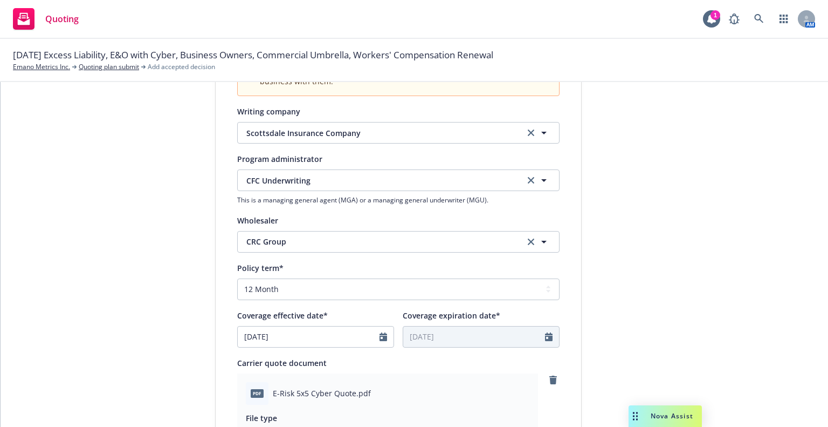
click at [341, 192] on div "CFC Underwriting This is a managing general agent (MGA) or a managing general u…" at bounding box center [398, 186] width 322 height 35
click at [528, 179] on icon "clear selection" at bounding box center [531, 180] width 6 height 6
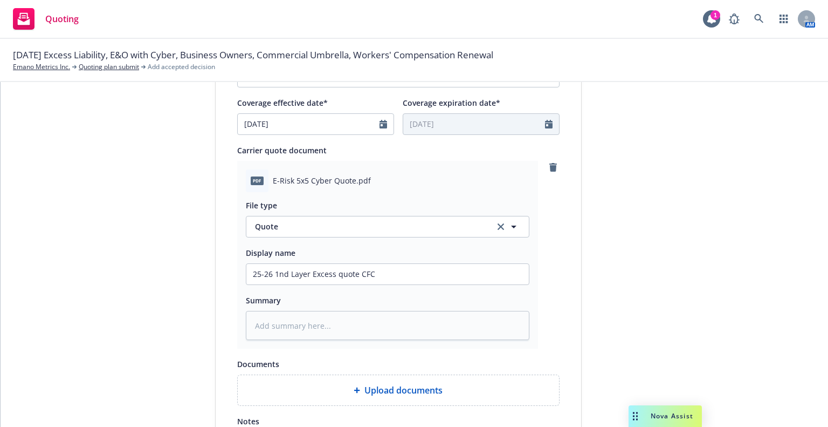
scroll to position [491, 0]
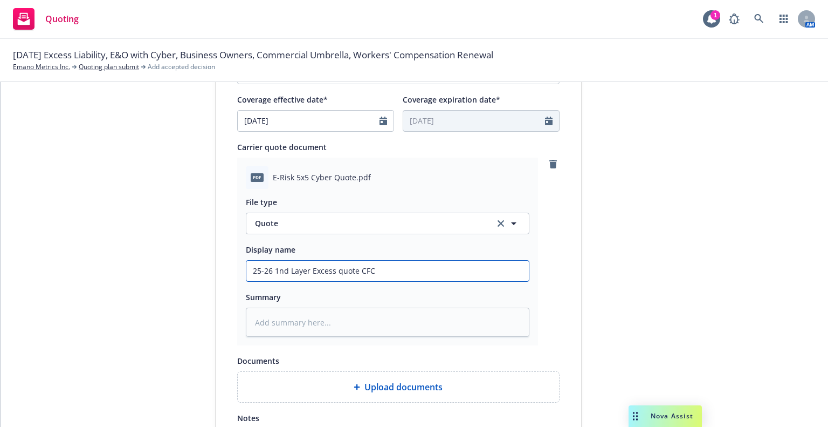
click at [359, 269] on input "25-26 1nd Layer Excess quote CFC" at bounding box center [387, 270] width 283 height 20
drag, startPoint x: 356, startPoint y: 269, endPoint x: 403, endPoint y: 266, distance: 47.5
click at [403, 266] on input "25-26 1nd Layer Excess quote CFC" at bounding box center [387, 270] width 283 height 20
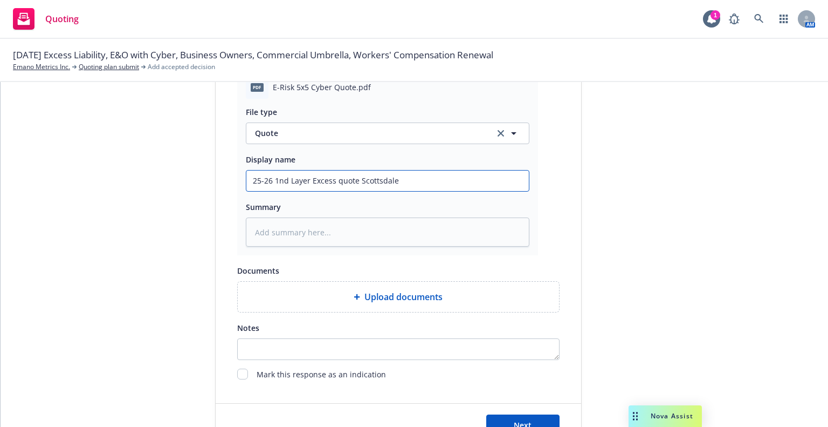
scroll to position [622, 0]
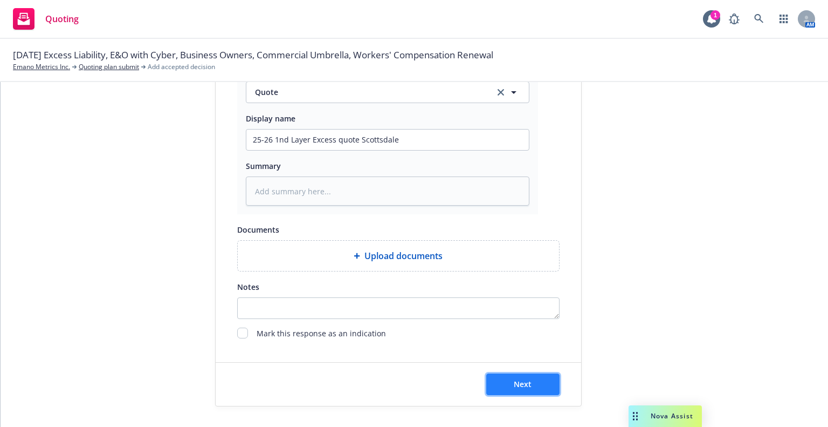
click at [494, 387] on button "Next" at bounding box center [522, 384] width 73 height 22
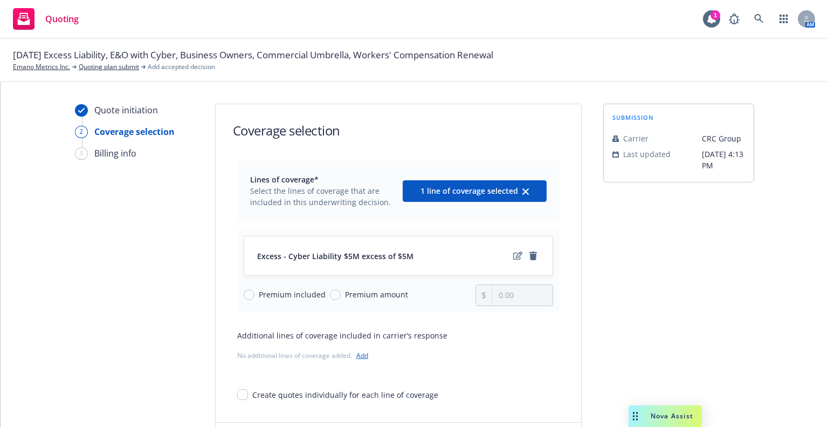
scroll to position [60, 0]
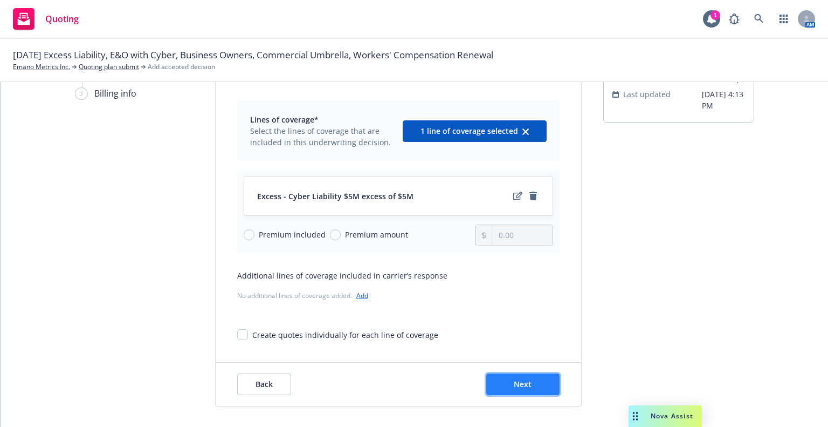
click at [496, 386] on button "Next" at bounding box center [522, 384] width 73 height 22
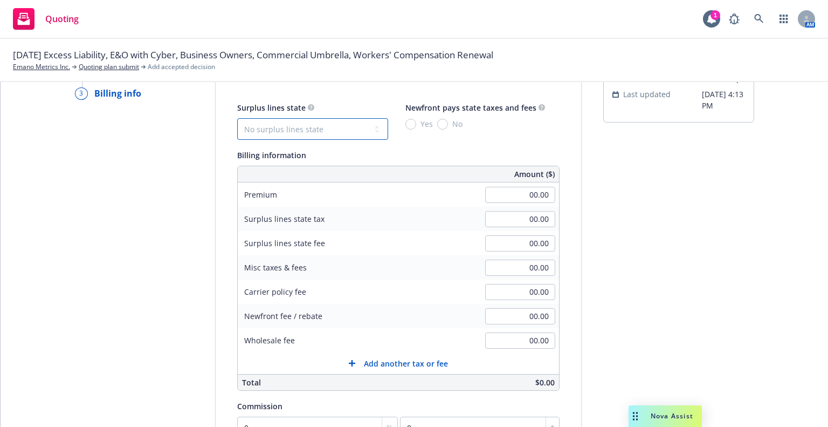
click at [360, 125] on select "No surplus lines state Alaska Alabama Arkansas Arizona California Colorado Conn…" at bounding box center [312, 129] width 151 height 22
click at [237, 118] on select "No surplus lines state Alaska Alabama Arkansas Arizona California Colorado Conn…" at bounding box center [312, 129] width 151 height 22
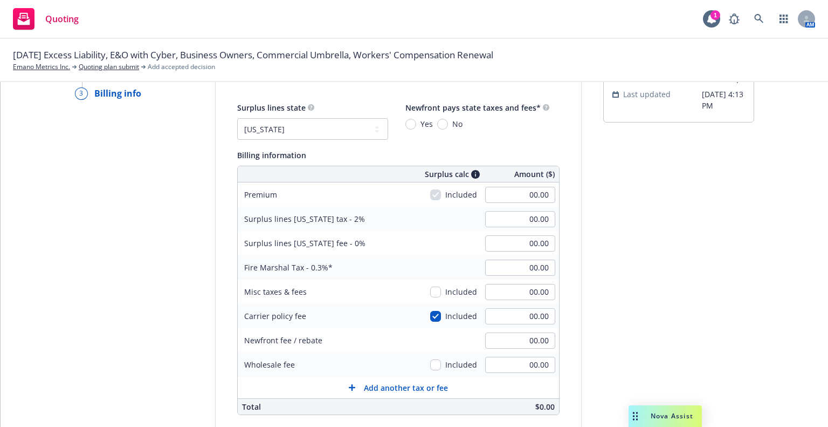
click at [452, 123] on span "No" at bounding box center [457, 123] width 10 height 11
click at [448, 123] on input "No" at bounding box center [442, 124] width 11 height 11
click at [498, 191] on input "00.00" at bounding box center [520, 195] width 70 height 16
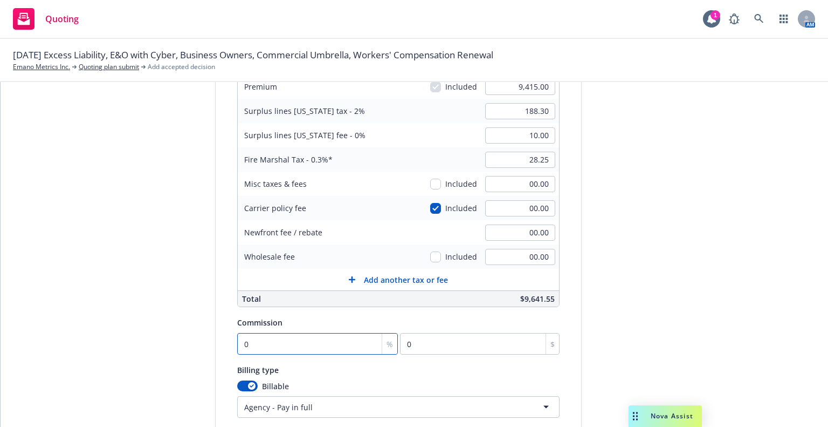
click at [318, 343] on input "0" at bounding box center [317, 344] width 161 height 22
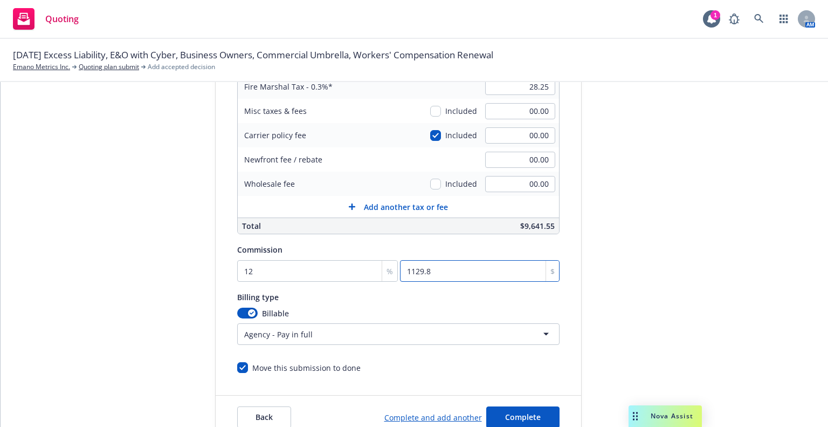
scroll to position [273, 0]
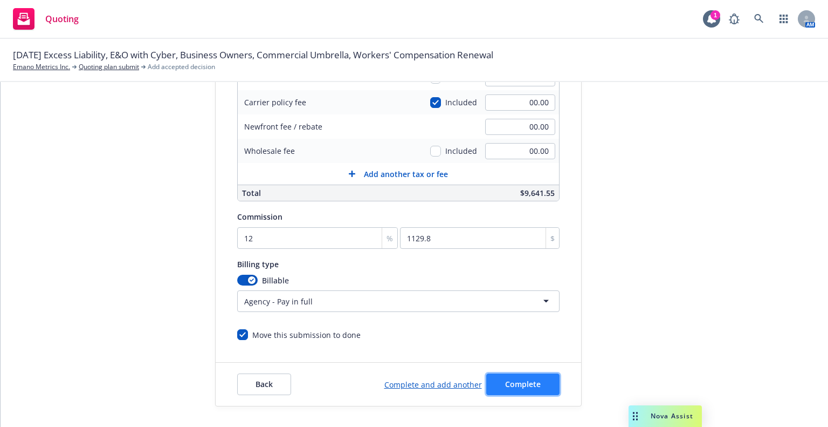
click at [507, 383] on span "Complete" at bounding box center [523, 384] width 36 height 10
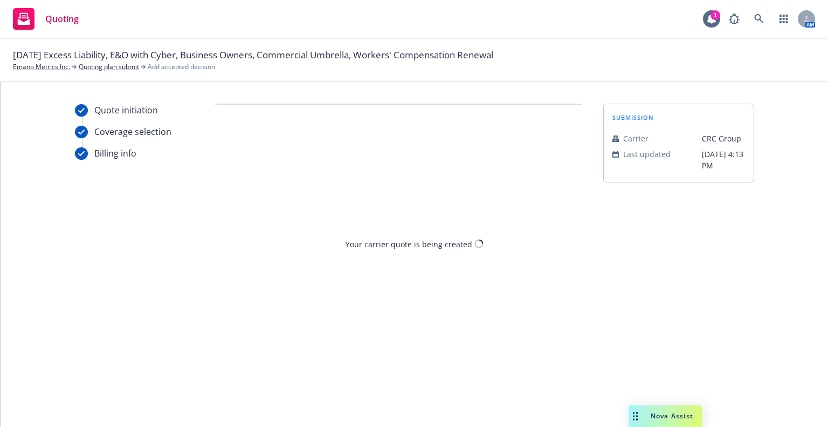
scroll to position [0, 0]
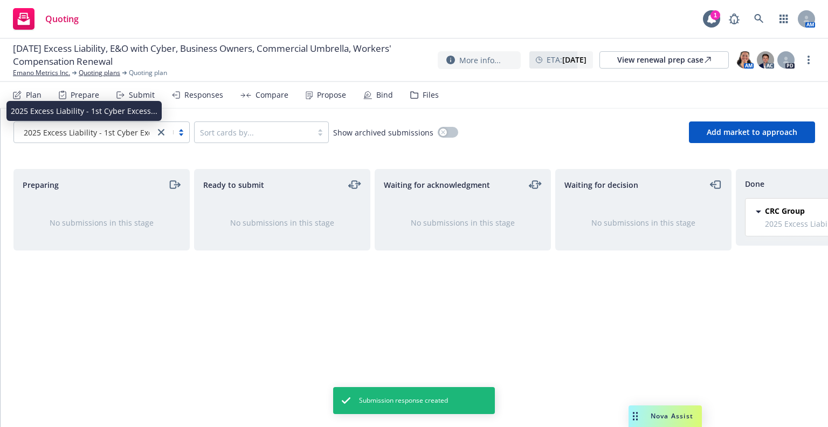
click at [97, 137] on span "2025 Excess Liability - 1st Cyber Excess..." at bounding box center [97, 132] width 147 height 11
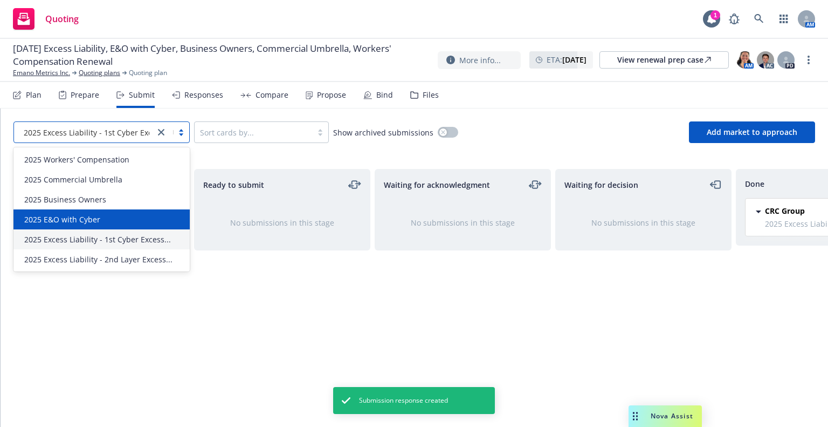
click at [82, 214] on span "2025 E&O with Cyber" at bounding box center [62, 219] width 76 height 11
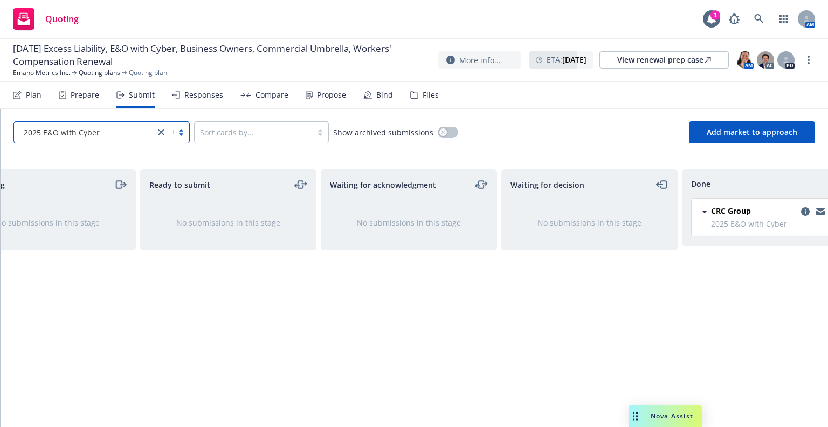
scroll to position [0, 97]
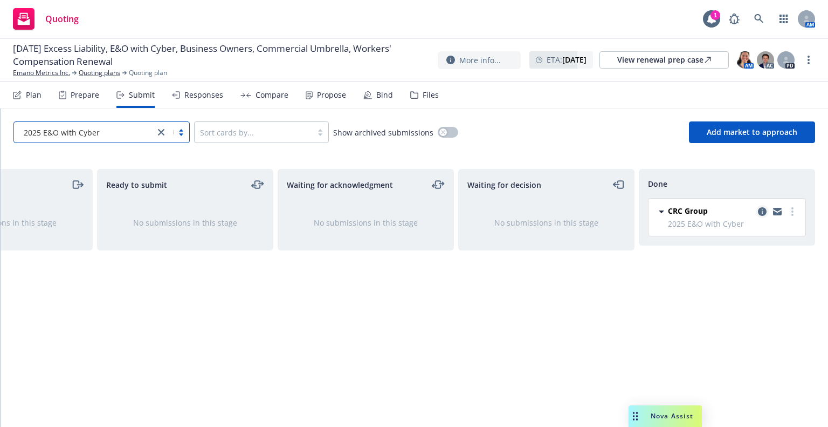
click at [760, 213] on icon "copy logging email" at bounding box center [762, 211] width 9 height 9
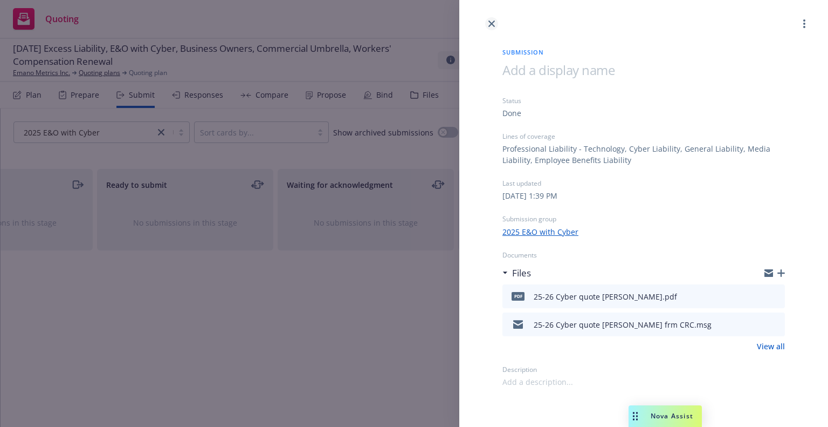
click at [492, 22] on icon "close" at bounding box center [492, 23] width 6 height 6
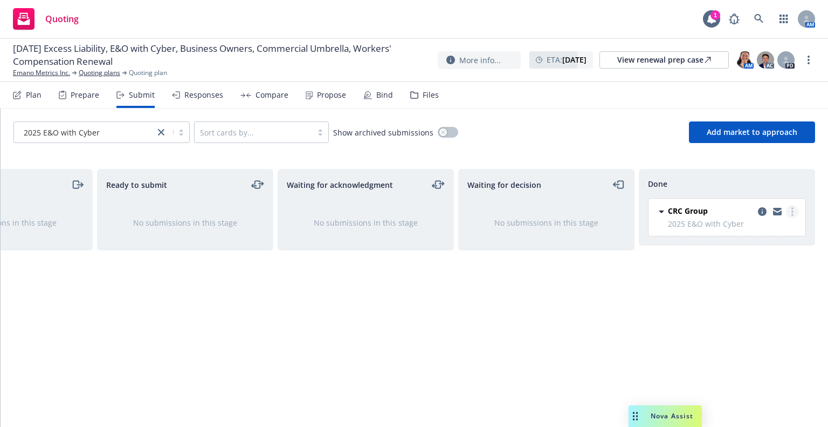
click at [792, 214] on circle "more" at bounding box center [793, 215] width 2 height 2
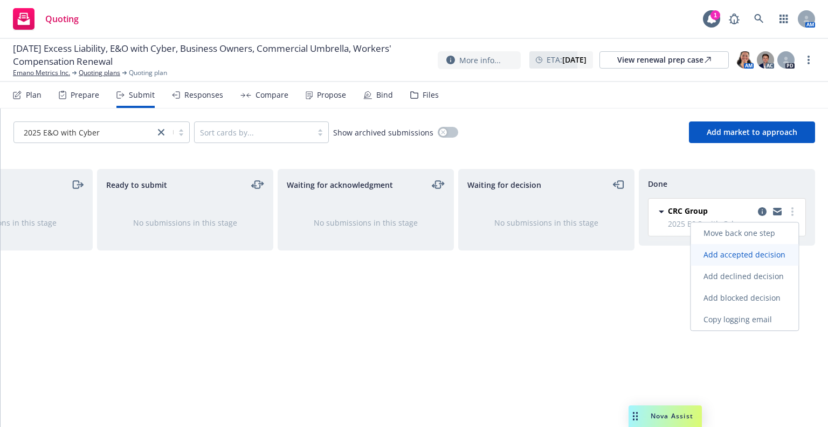
click at [758, 249] on span "Add accepted decision" at bounding box center [745, 254] width 108 height 10
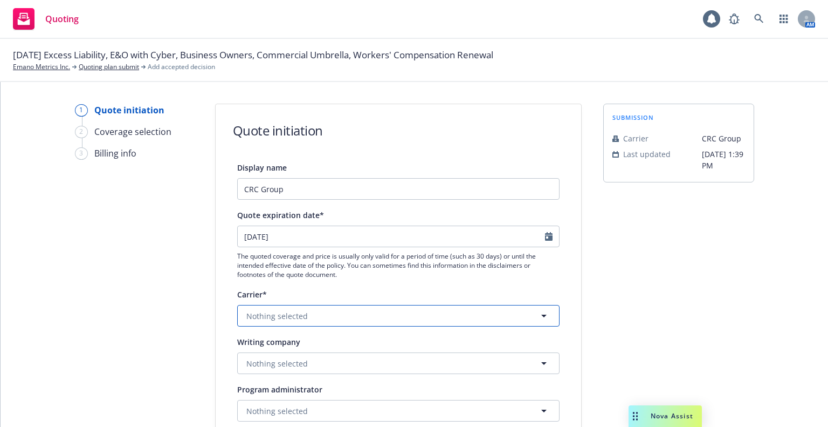
click at [279, 312] on span "Nothing selected" at bounding box center [276, 315] width 61 height 11
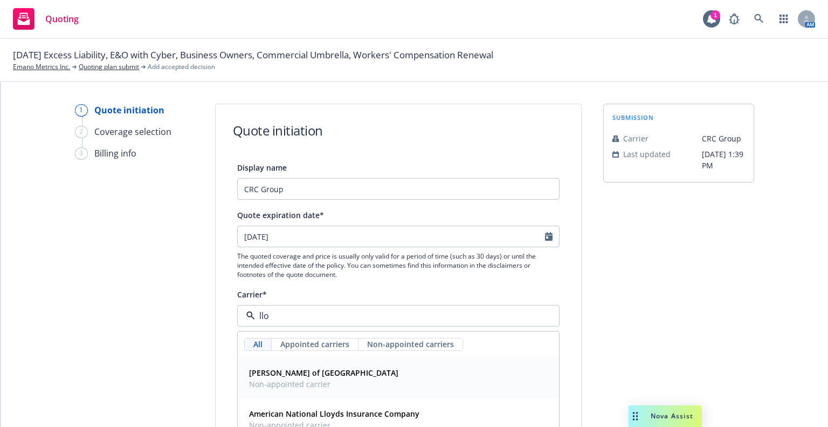
click at [281, 381] on span "Non-appointed carrier" at bounding box center [323, 383] width 149 height 11
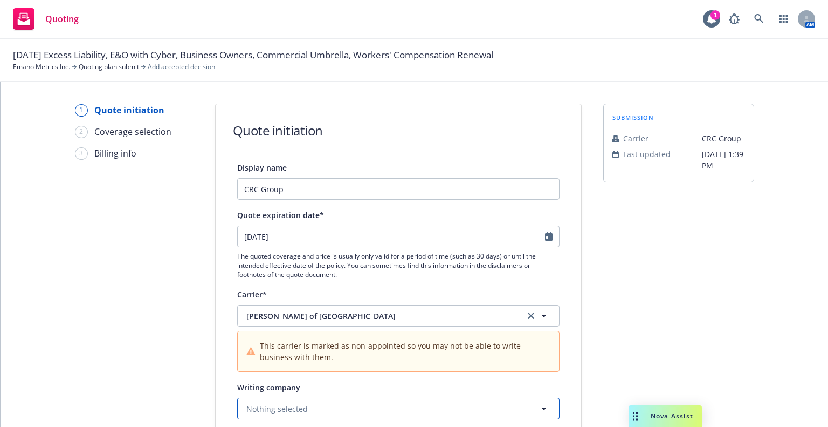
click at [281, 416] on button "Nothing selected" at bounding box center [398, 408] width 322 height 22
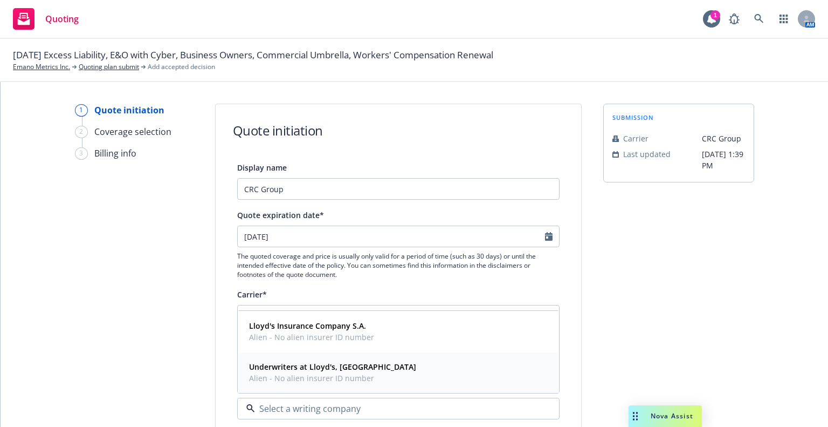
click at [281, 372] on span "Underwriters at Lloyd's, London" at bounding box center [332, 366] width 167 height 11
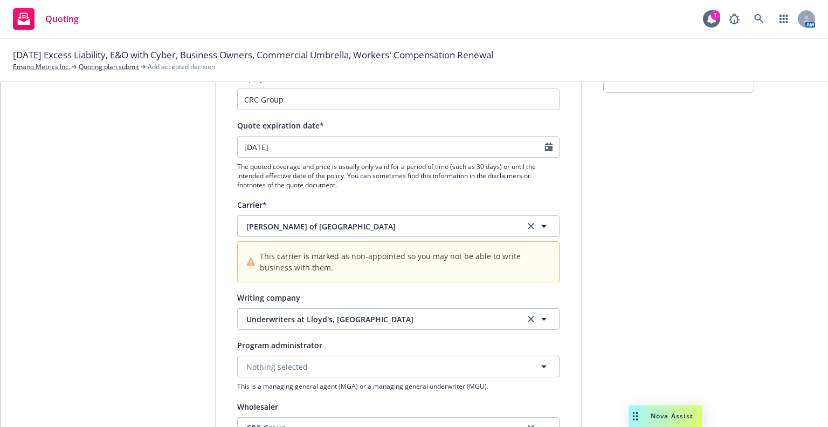
scroll to position [108, 0]
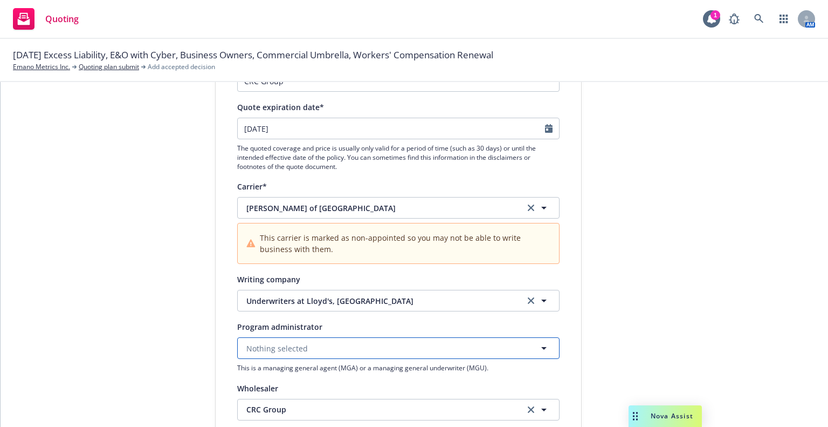
click at [283, 346] on span "Nothing selected" at bounding box center [276, 347] width 61 height 11
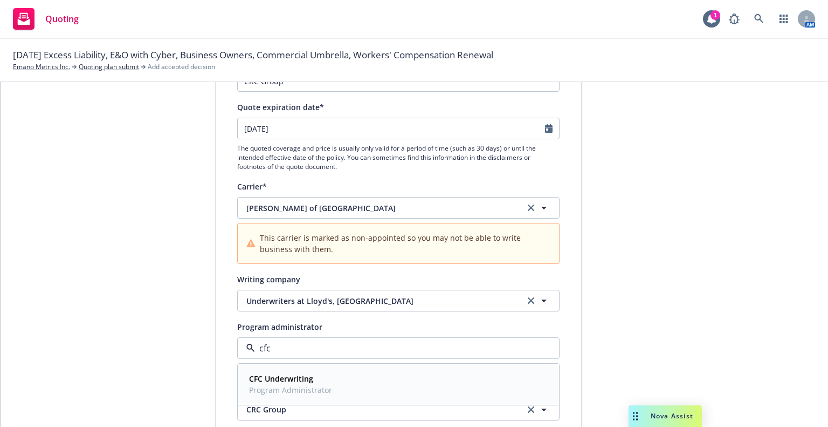
click at [278, 379] on strong "CFC Underwriting" at bounding box center [281, 378] width 64 height 10
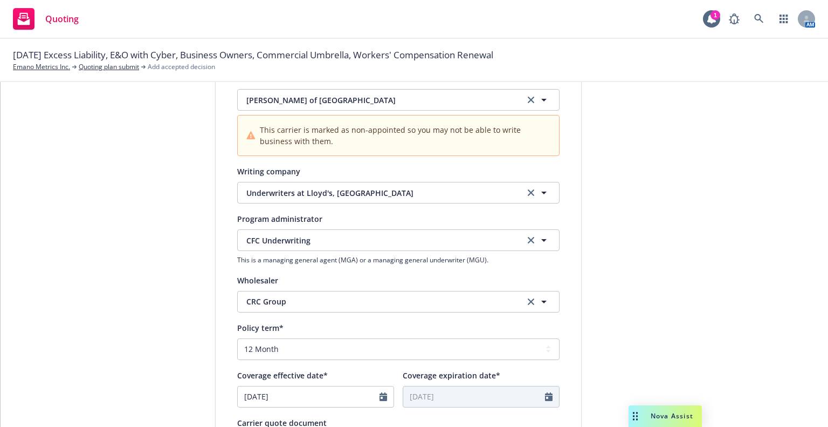
scroll to position [324, 0]
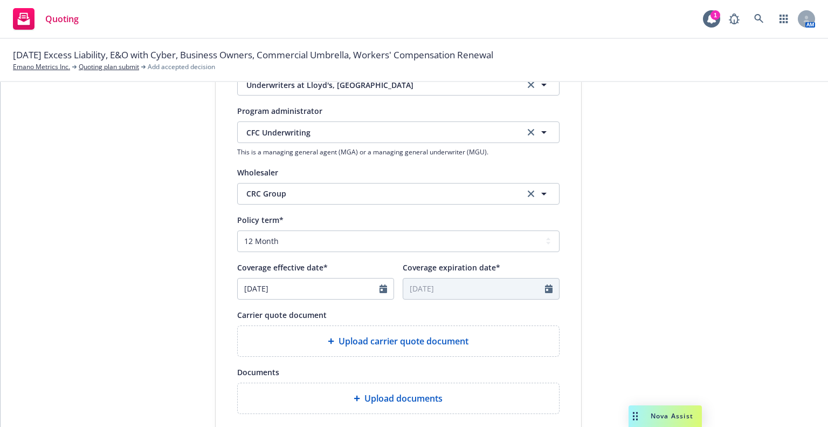
click at [278, 334] on div "Upload carrier quote document" at bounding box center [398, 340] width 304 height 13
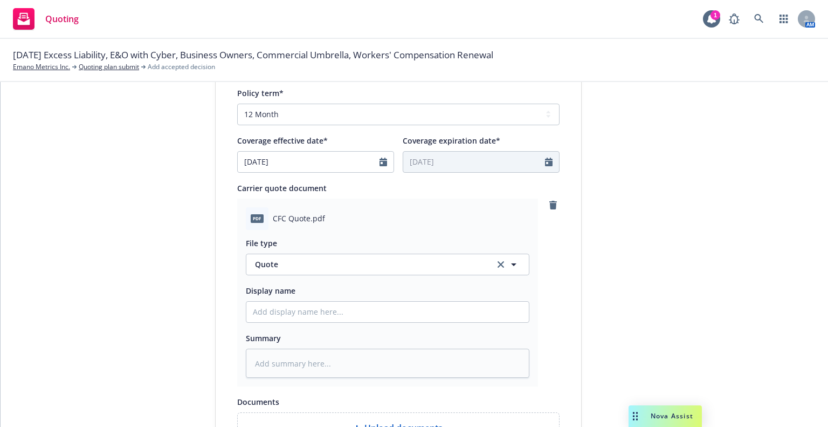
scroll to position [539, 0]
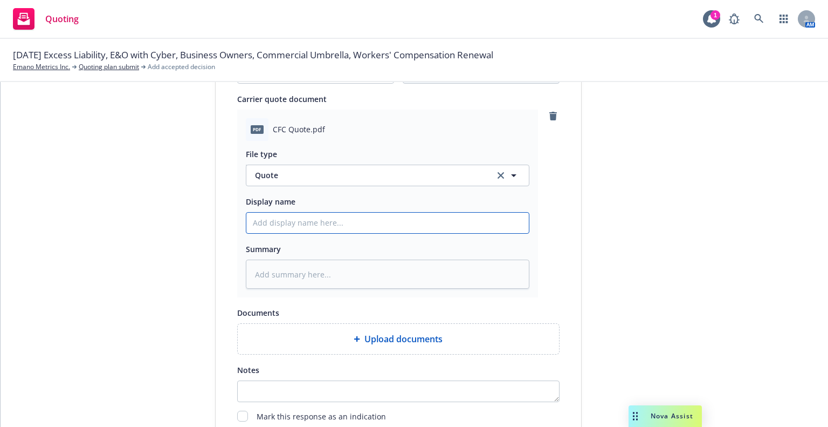
click at [304, 224] on input "Display name" at bounding box center [387, 222] width 283 height 20
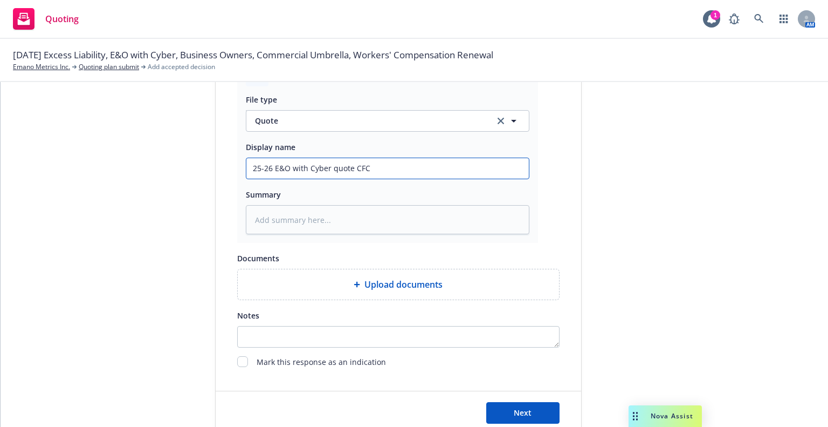
scroll to position [622, 0]
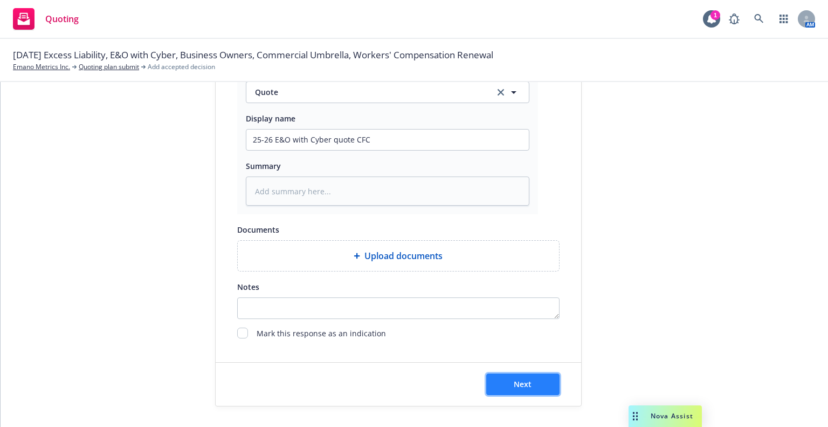
click at [496, 386] on button "Next" at bounding box center [522, 384] width 73 height 22
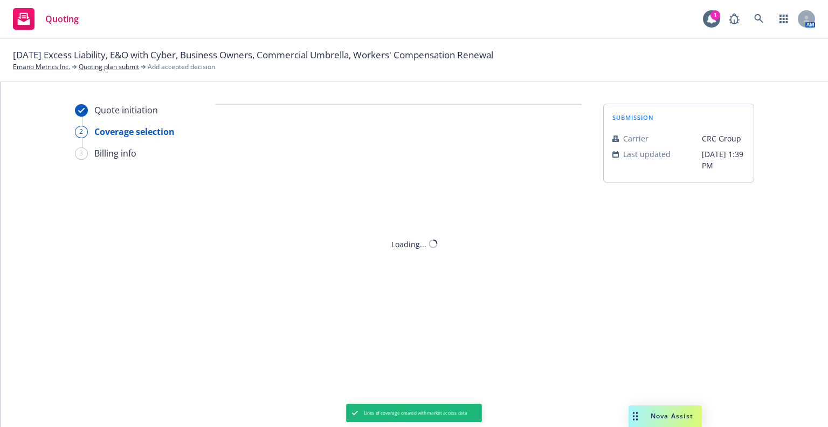
scroll to position [0, 0]
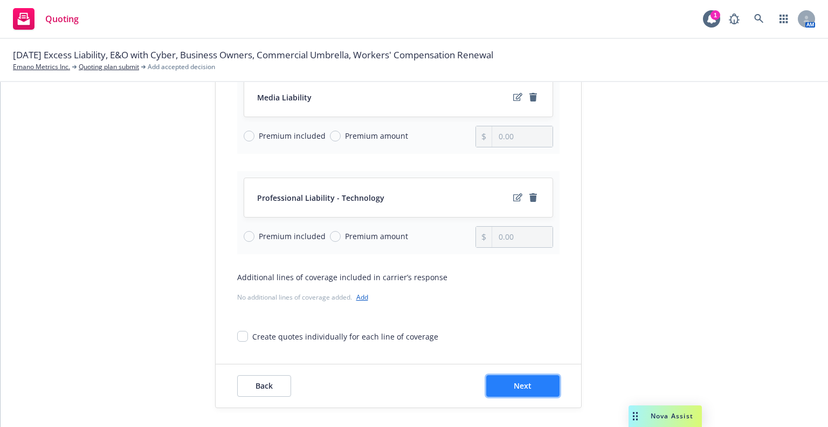
click at [513, 376] on button "Next" at bounding box center [522, 386] width 73 height 22
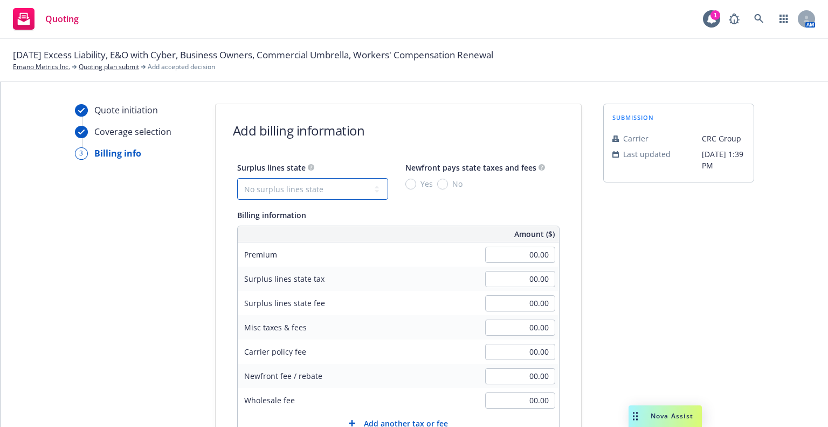
click at [349, 193] on select "No surplus lines state Alaska Alabama Arkansas Arizona California Colorado Conn…" at bounding box center [312, 189] width 151 height 22
click at [237, 178] on select "No surplus lines state Alaska Alabama Arkansas Arizona California Colorado Conn…" at bounding box center [312, 189] width 151 height 22
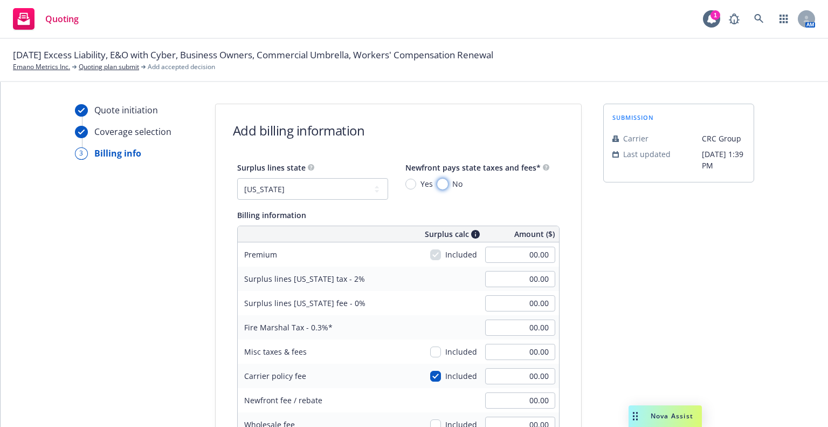
click at [437, 183] on input "No" at bounding box center [442, 183] width 11 height 11
click at [497, 256] on input "00.00" at bounding box center [520, 254] width 70 height 16
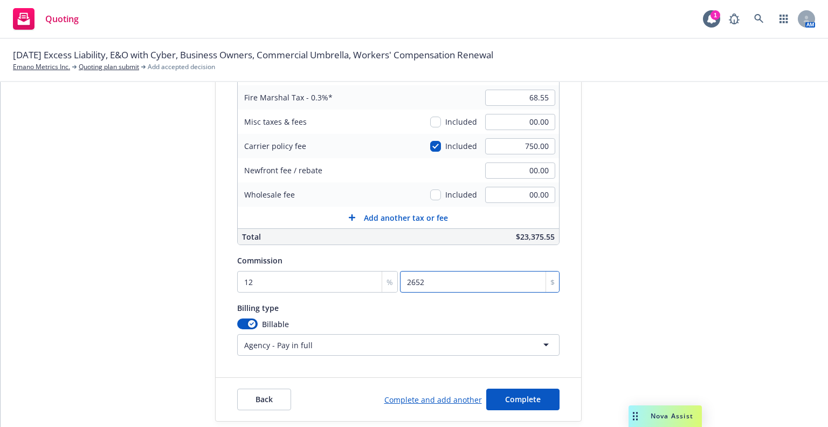
scroll to position [245, 0]
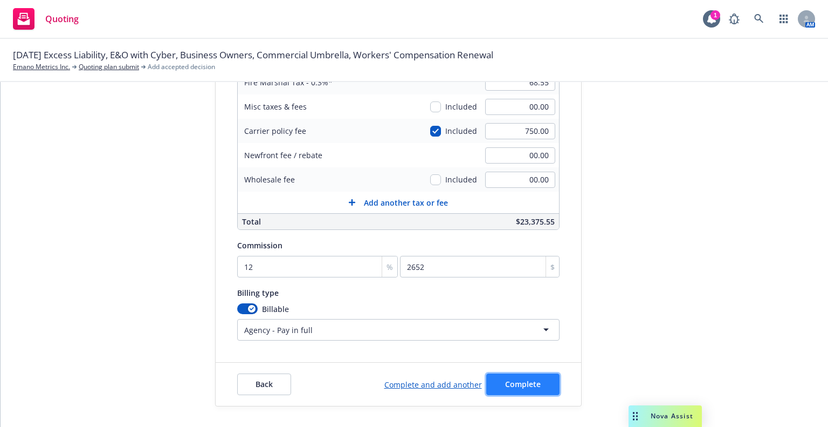
click at [505, 383] on span "Complete" at bounding box center [523, 384] width 36 height 10
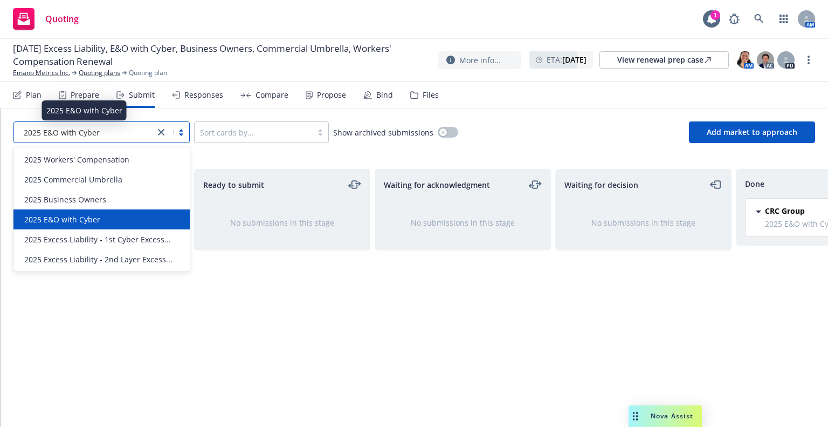
click at [123, 135] on div "2025 E&O with Cyber" at bounding box center [84, 132] width 130 height 11
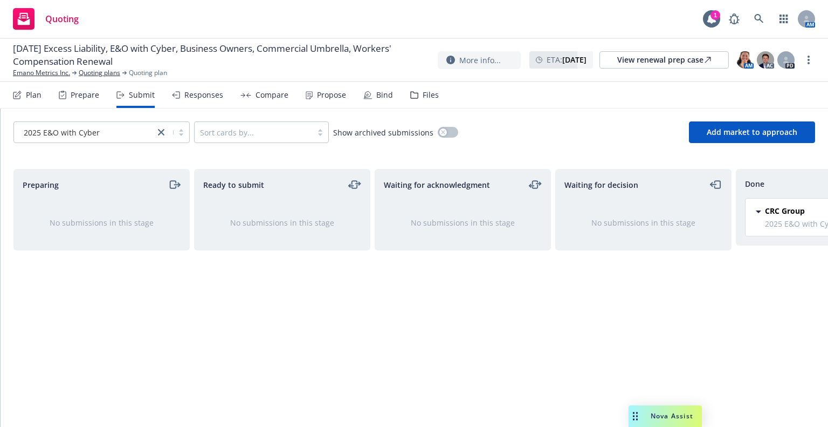
click at [324, 88] on div "Propose" at bounding box center [326, 95] width 40 height 26
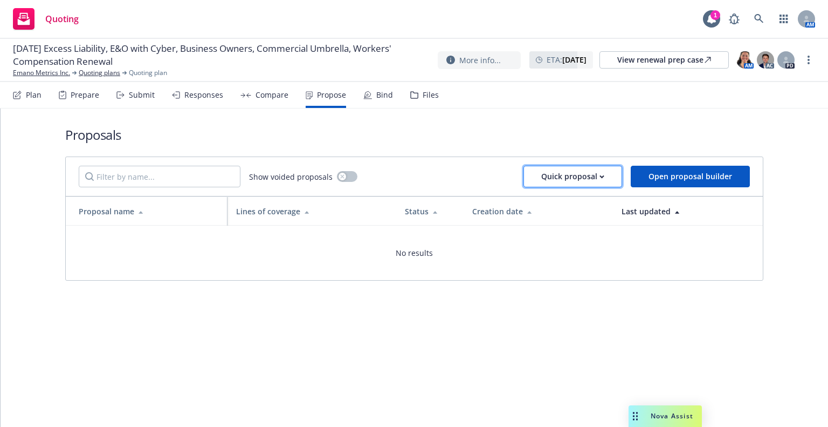
click at [544, 178] on div "Quick proposal" at bounding box center [572, 176] width 63 height 20
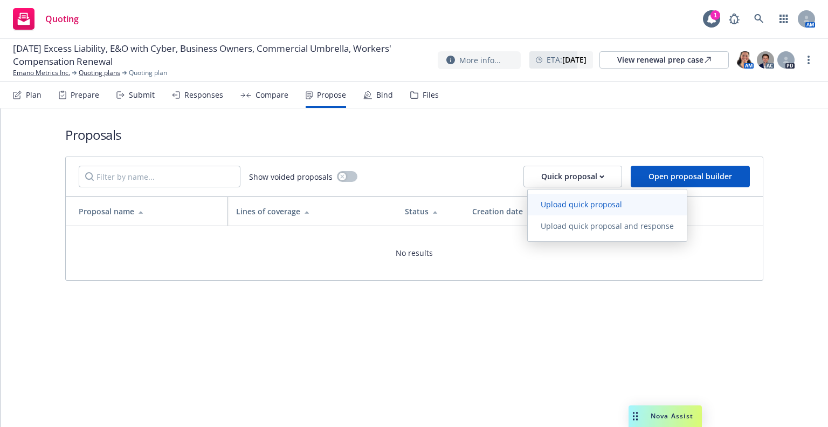
click at [567, 199] on span "Upload quick proposal" at bounding box center [581, 204] width 107 height 10
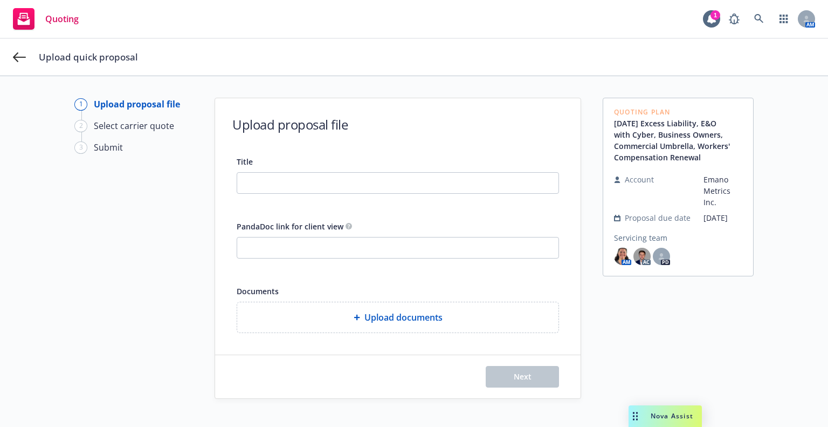
click at [442, 308] on div "Upload documents" at bounding box center [397, 317] width 321 height 30
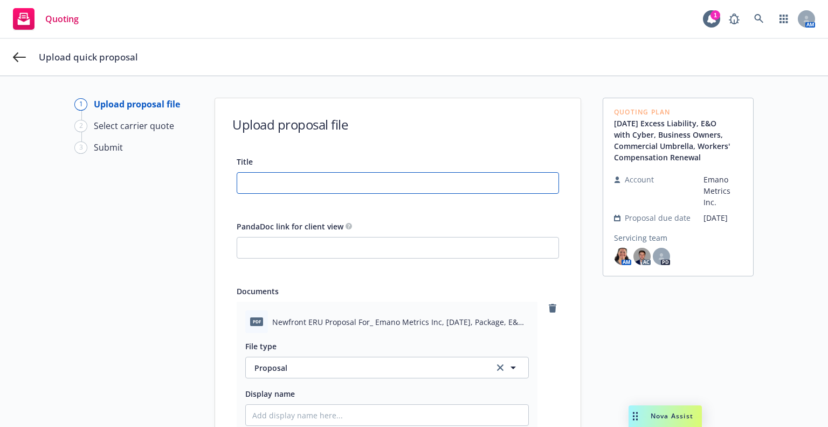
click at [314, 177] on input "Title" at bounding box center [397, 183] width 321 height 20
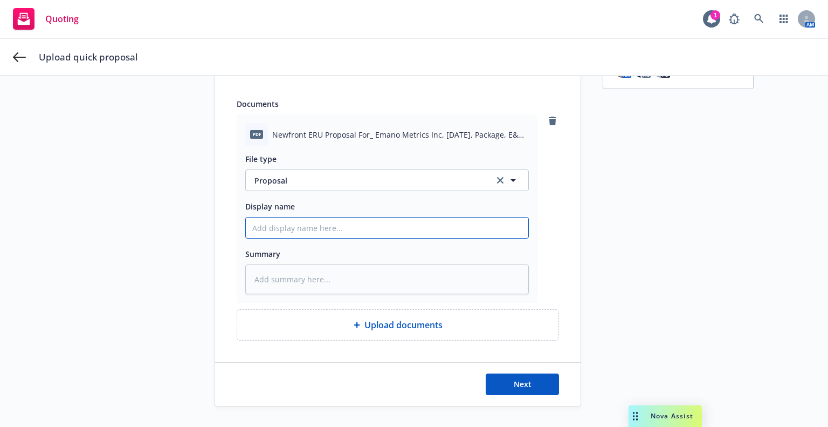
click at [317, 230] on input "Display name" at bounding box center [387, 227] width 283 height 20
paste input "25-26 Pckg UMB WC E&O Cyber and Excess proposal"
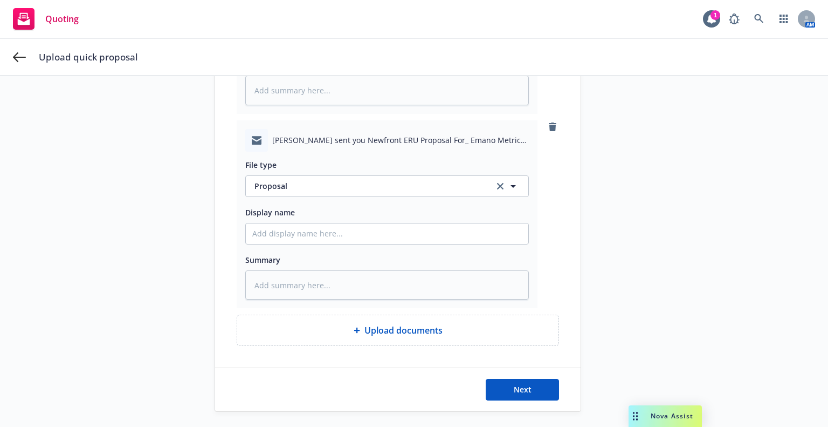
scroll to position [382, 0]
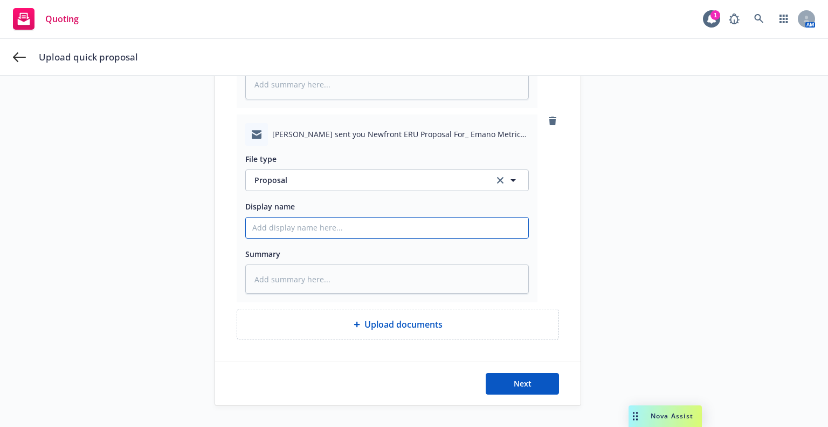
click at [306, 224] on input "Display name" at bounding box center [387, 227] width 283 height 20
paste input "25-26 Pckg UMB WC E&O Cyber and Excess proposal"
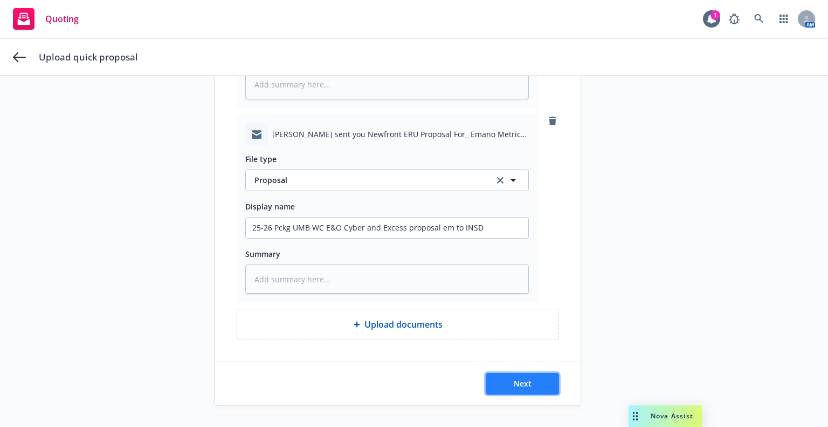
click at [550, 378] on button "Next" at bounding box center [522, 384] width 73 height 22
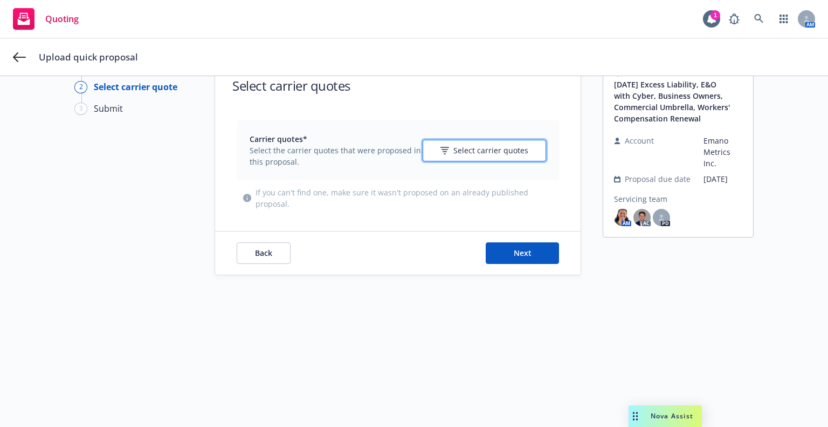
click at [494, 152] on span "Select carrier quotes" at bounding box center [490, 150] width 75 height 11
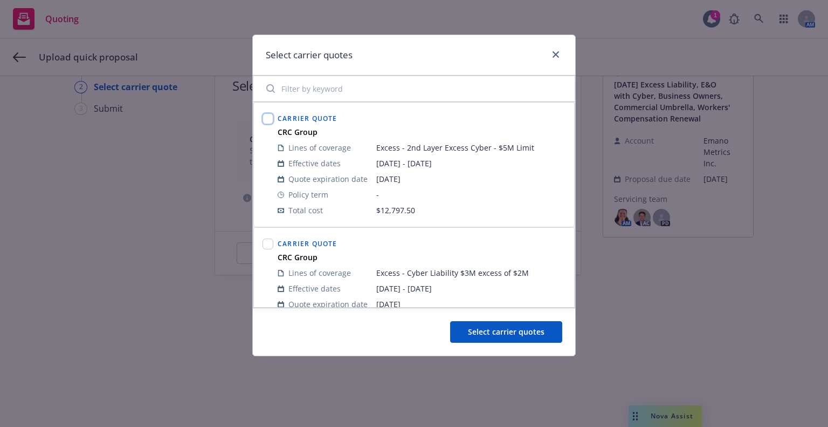
click at [265, 119] on input "checkbox" at bounding box center [268, 118] width 11 height 11
click at [267, 243] on input "checkbox" at bounding box center [268, 243] width 11 height 11
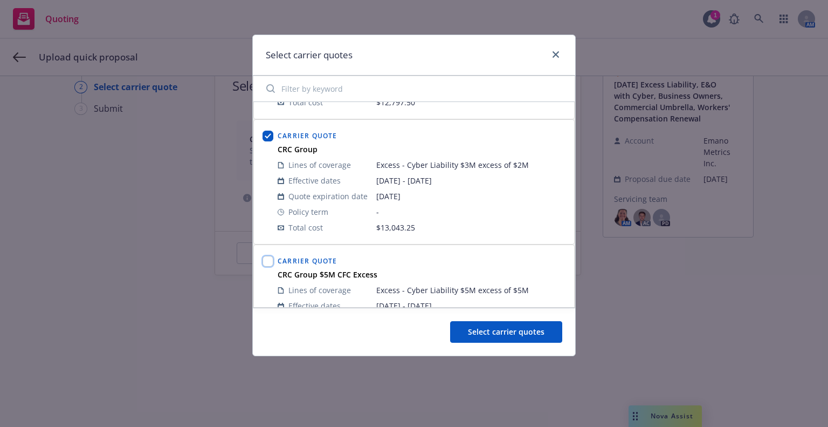
click at [265, 256] on input "checkbox" at bounding box center [268, 261] width 11 height 11
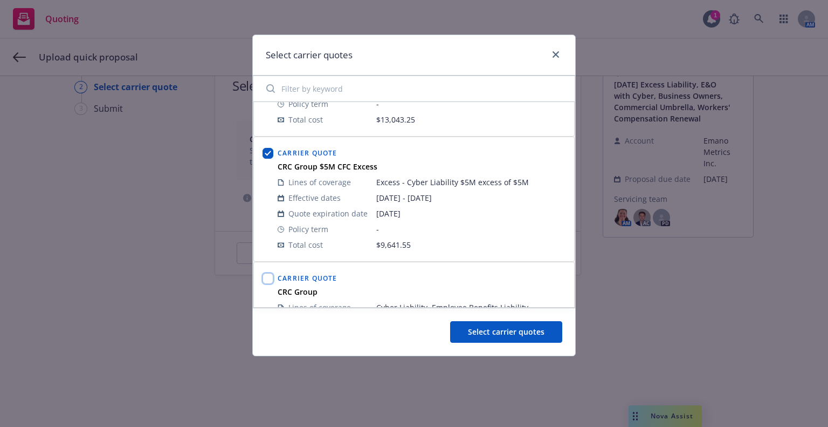
click at [269, 277] on input "checkbox" at bounding box center [268, 278] width 11 height 11
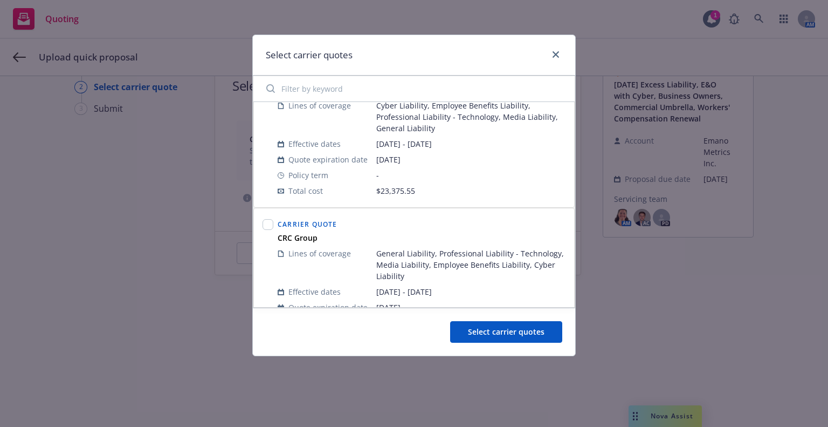
scroll to position [464, 0]
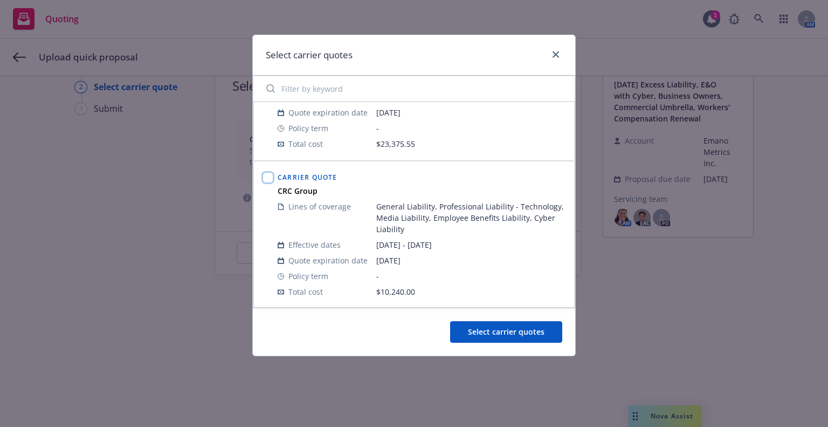
click at [263, 178] on input "checkbox" at bounding box center [268, 177] width 11 height 11
click at [499, 328] on span "Select carrier quotes" at bounding box center [506, 331] width 77 height 10
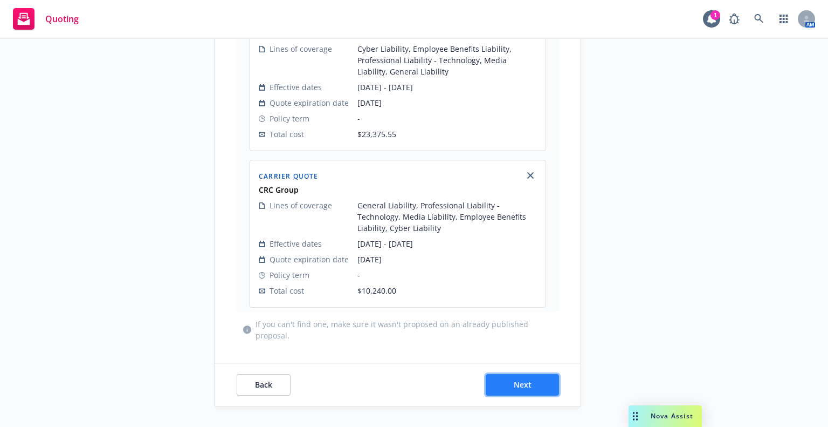
click at [545, 377] on button "Next" at bounding box center [522, 385] width 73 height 22
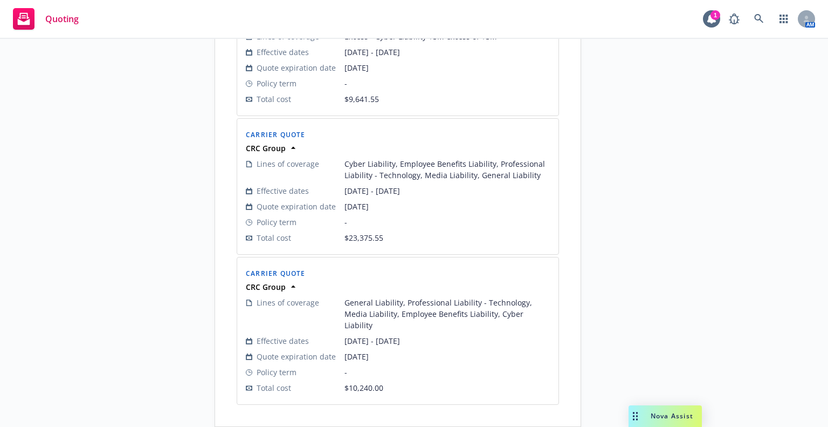
scroll to position [595, 0]
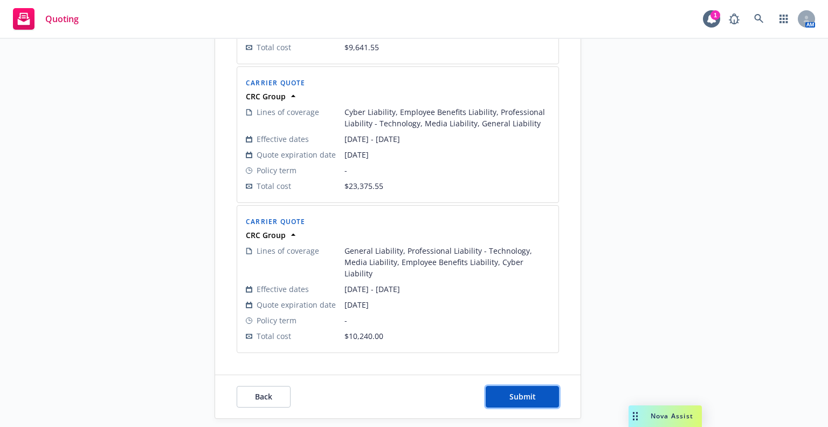
click at [545, 386] on button "Submit" at bounding box center [522, 397] width 73 height 22
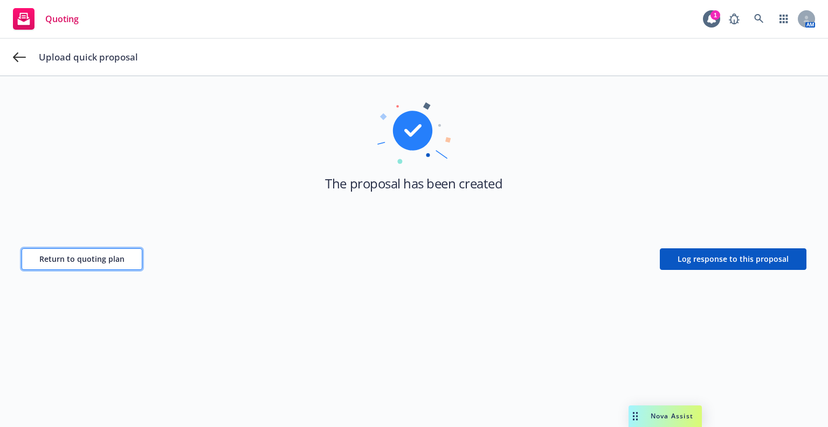
drag, startPoint x: 103, startPoint y: 258, endPoint x: 105, endPoint y: 266, distance: 7.9
click at [103, 259] on span "Return to quoting plan" at bounding box center [81, 258] width 85 height 10
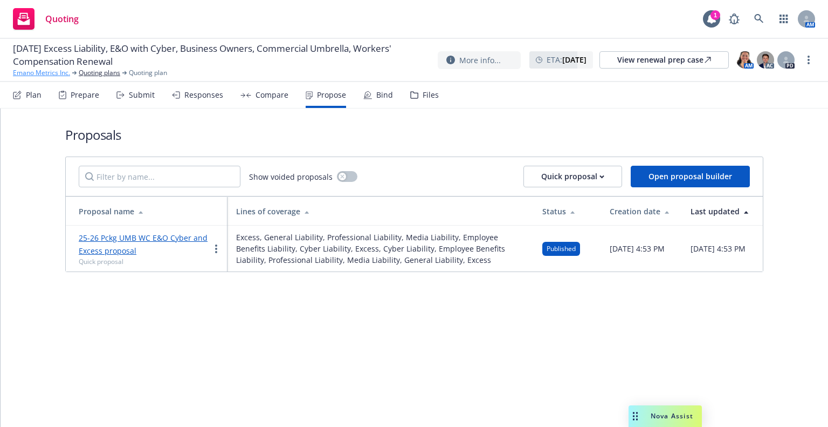
click at [44, 75] on link "Emano Metrics Inc." at bounding box center [41, 73] width 57 height 10
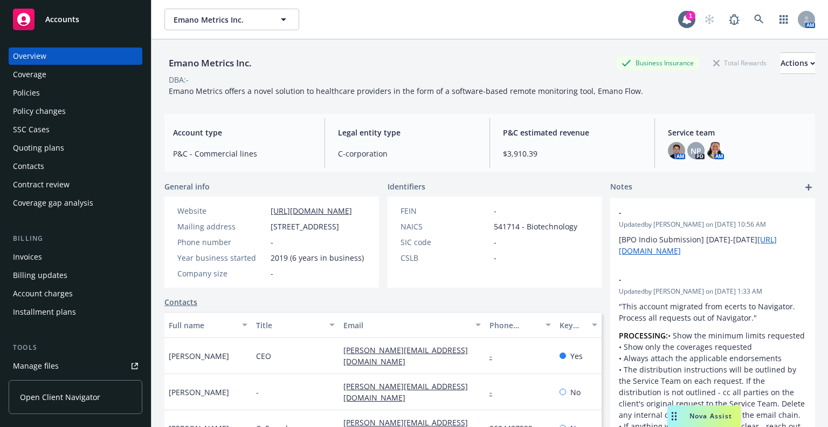
click at [71, 87] on div "Policies" at bounding box center [75, 92] width 125 height 17
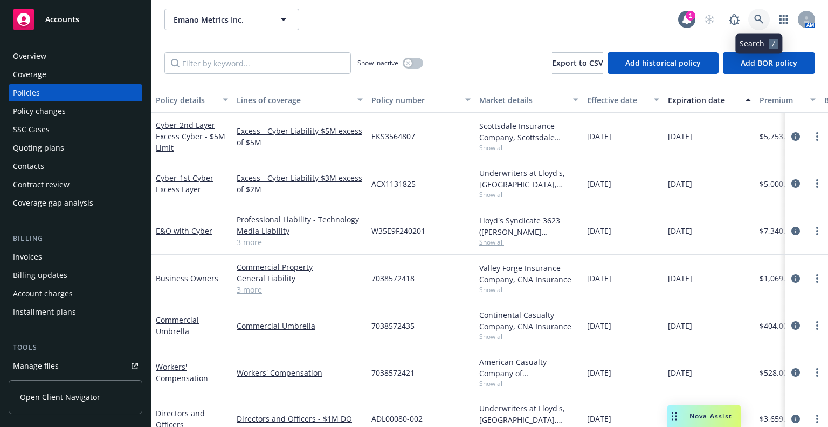
click at [759, 12] on link at bounding box center [759, 20] width 22 height 22
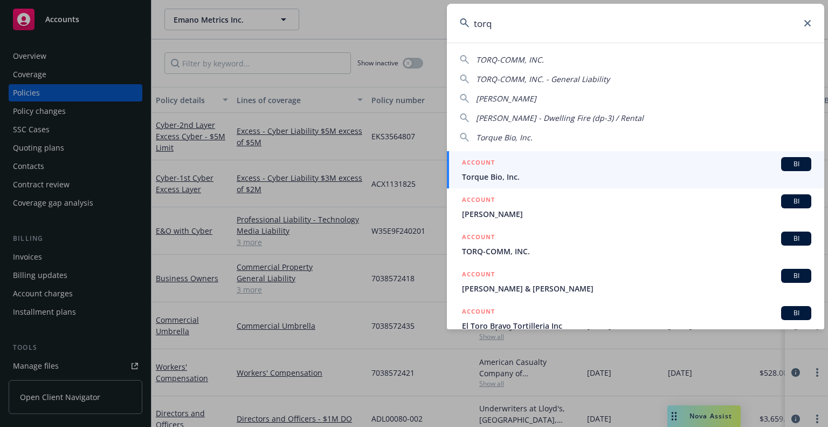
type input "torq"
click at [563, 161] on div "ACCOUNT BI" at bounding box center [636, 164] width 349 height 14
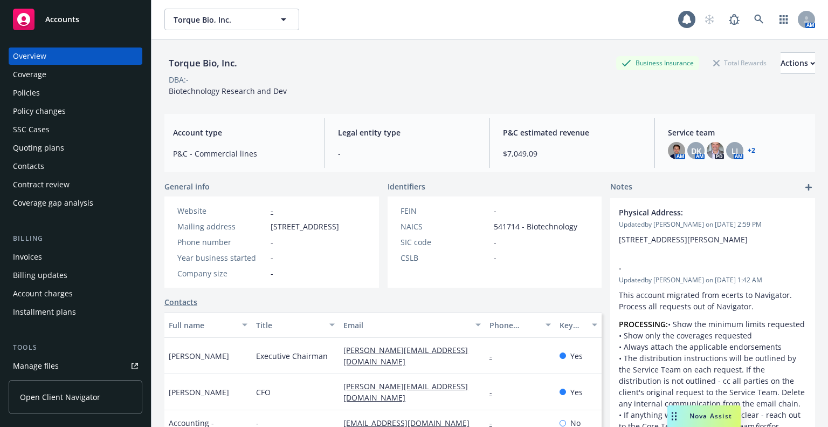
click at [45, 97] on div "Policies" at bounding box center [75, 92] width 125 height 17
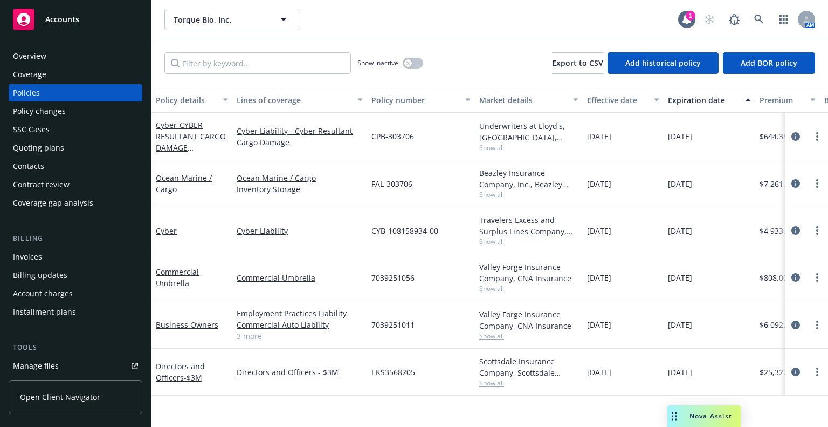
click at [424, 59] on div "Show inactive Export to CSV Add historical policy Add BOR policy" at bounding box center [490, 62] width 677 height 47
click at [417, 61] on button "button" at bounding box center [413, 63] width 20 height 11
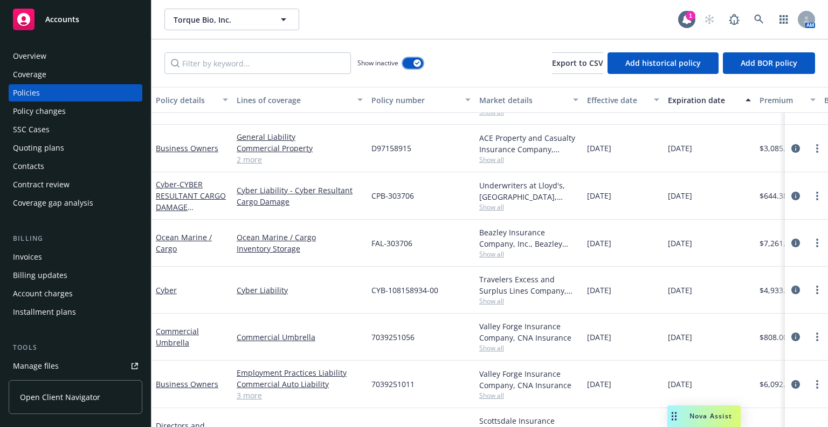
scroll to position [501, 0]
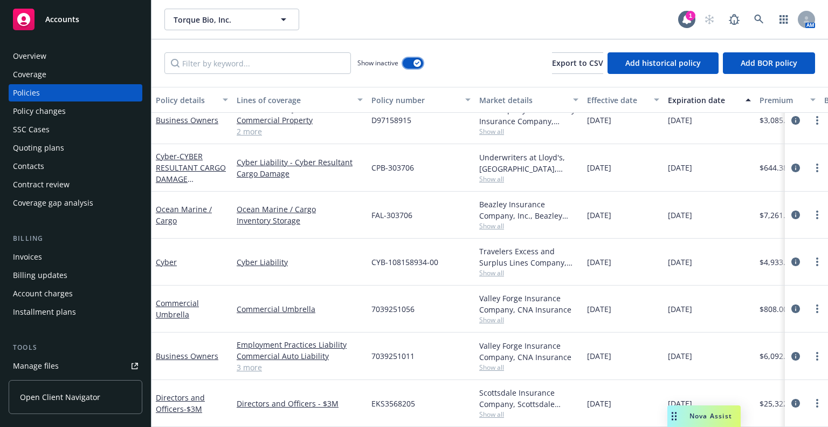
click at [407, 64] on button "button" at bounding box center [413, 63] width 20 height 11
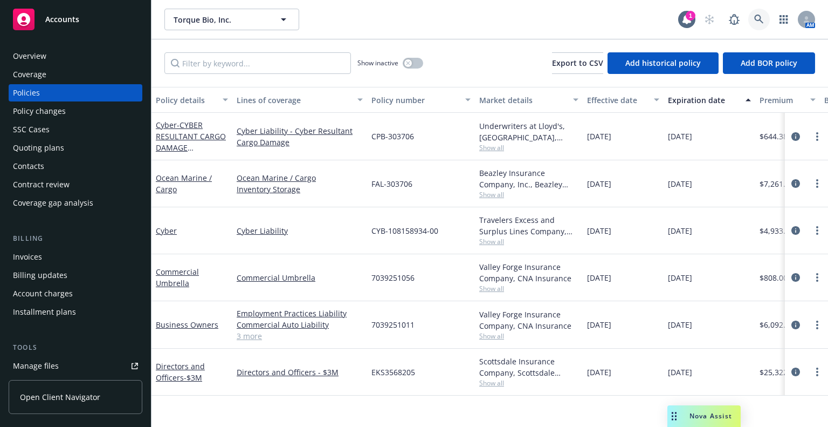
click at [759, 18] on icon at bounding box center [759, 20] width 10 height 10
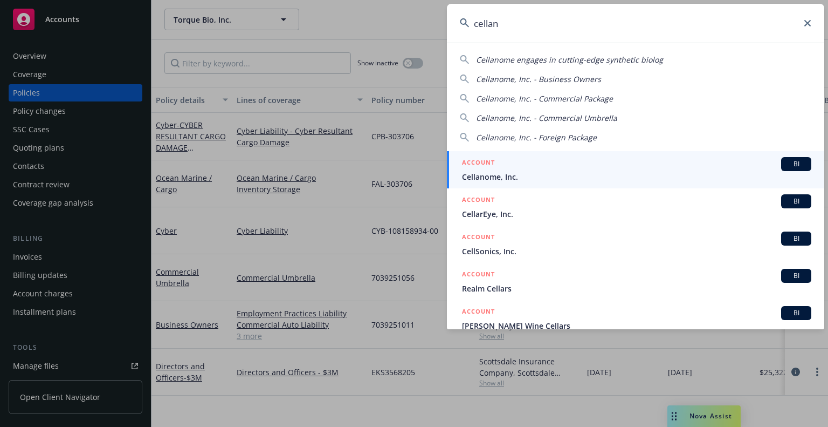
type input "cellan"
click at [531, 172] on span "Cellanome, Inc." at bounding box center [636, 176] width 349 height 11
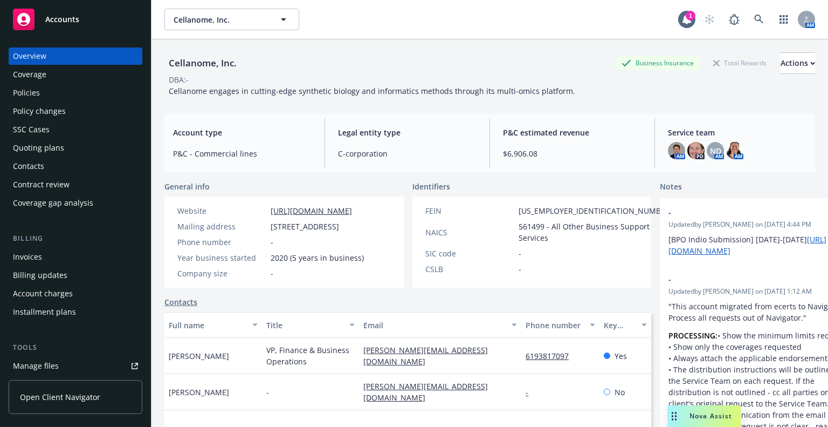
click at [51, 120] on div "Overview Coverage Policies Policy changes SSC Cases Quoting plans Contacts Cont…" at bounding box center [76, 129] width 134 height 164
click at [53, 112] on div "Policy changes" at bounding box center [39, 110] width 53 height 17
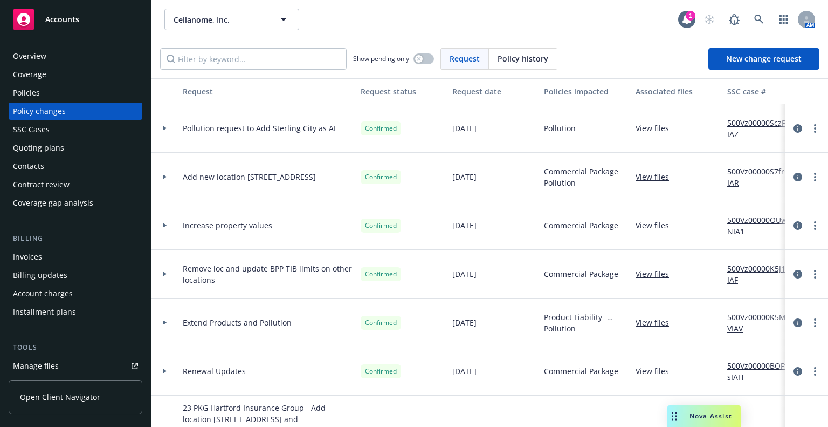
click at [656, 178] on link "View files" at bounding box center [657, 176] width 42 height 11
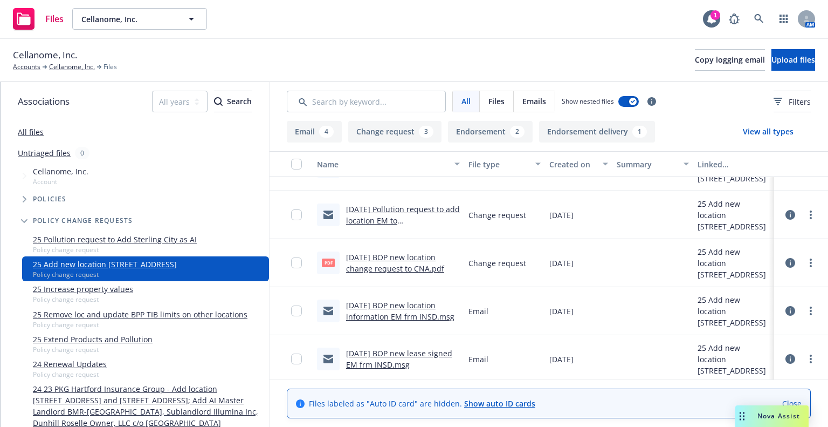
scroll to position [322, 0]
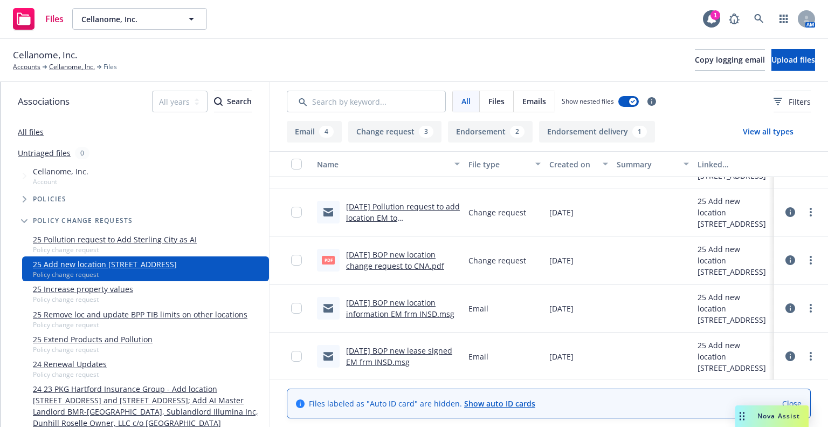
click at [407, 360] on link "9/12/2025 BOP new lease signed EM frm INSD.msg" at bounding box center [399, 356] width 106 height 22
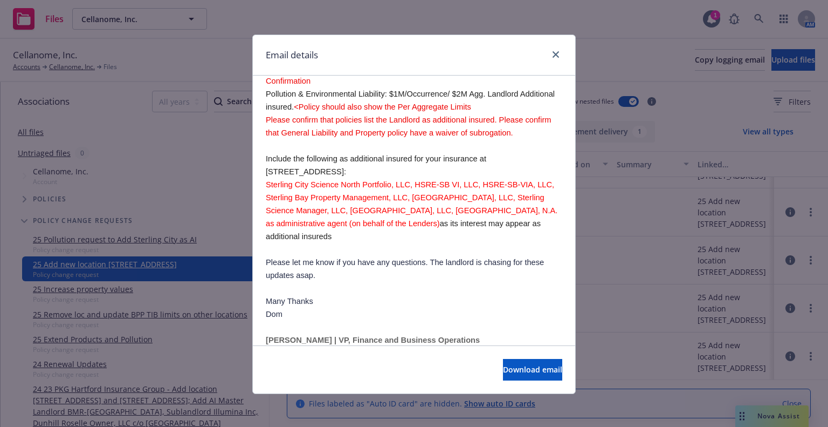
scroll to position [387, 0]
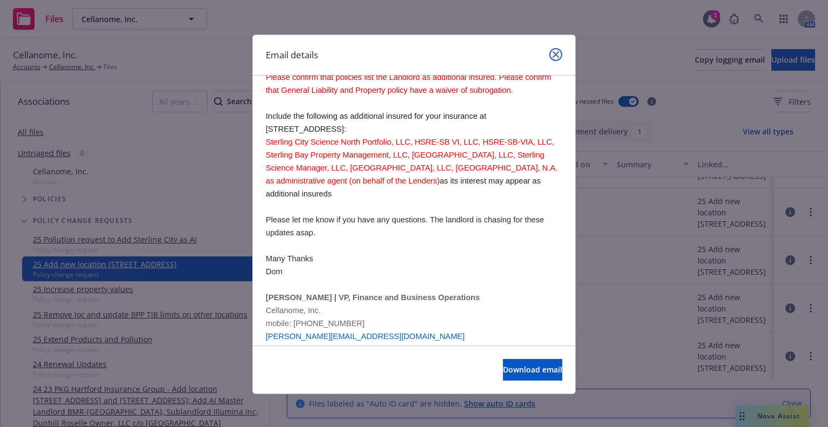
click at [553, 54] on icon "close" at bounding box center [556, 54] width 6 height 6
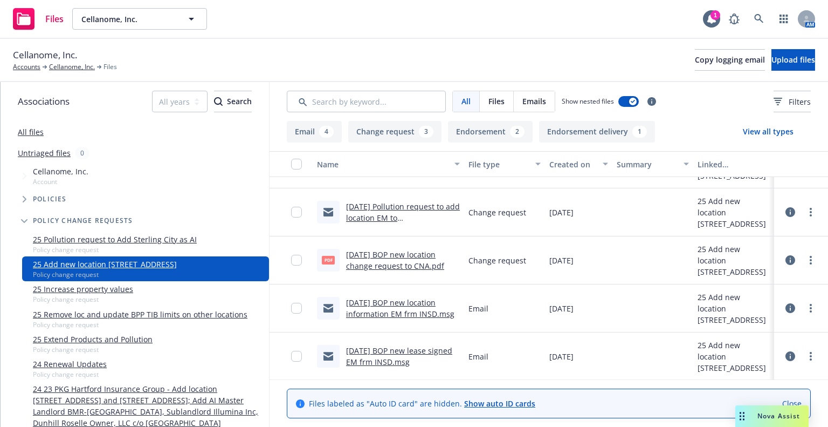
click at [373, 306] on link "9/12/2025 BOP new location information EM frm INSD.msg" at bounding box center [400, 308] width 108 height 22
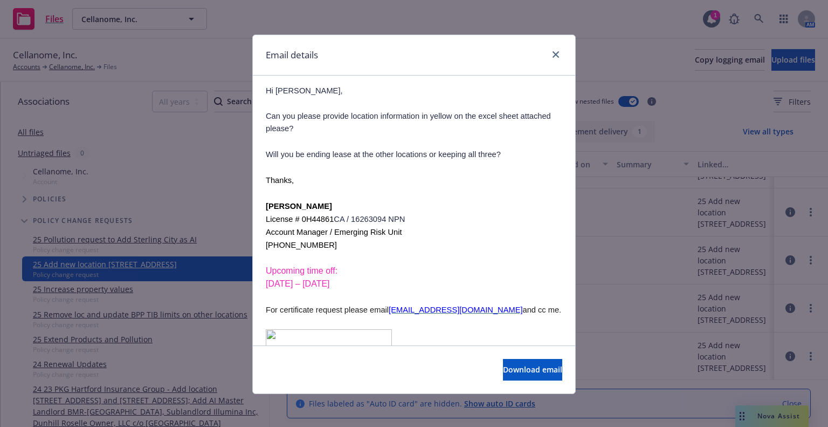
scroll to position [324, 0]
click at [503, 362] on button "Download email" at bounding box center [532, 370] width 59 height 22
click at [553, 58] on link "close" at bounding box center [555, 54] width 13 height 13
